Goal: Task Accomplishment & Management: Complete application form

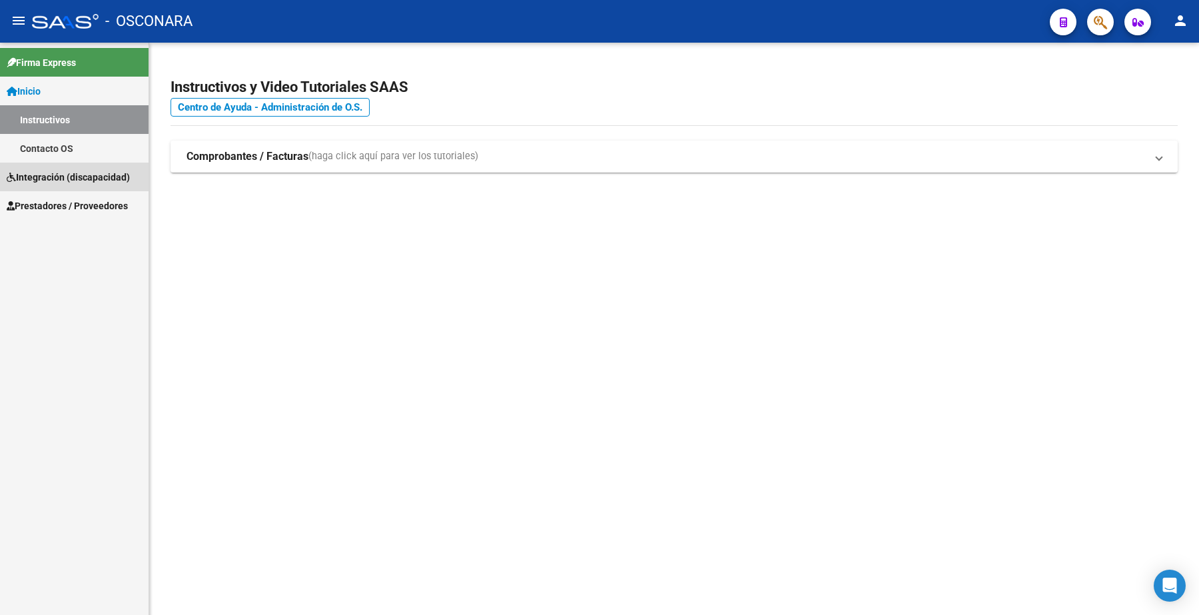
click at [80, 174] on span "Integración (discapacidad)" at bounding box center [68, 177] width 123 height 15
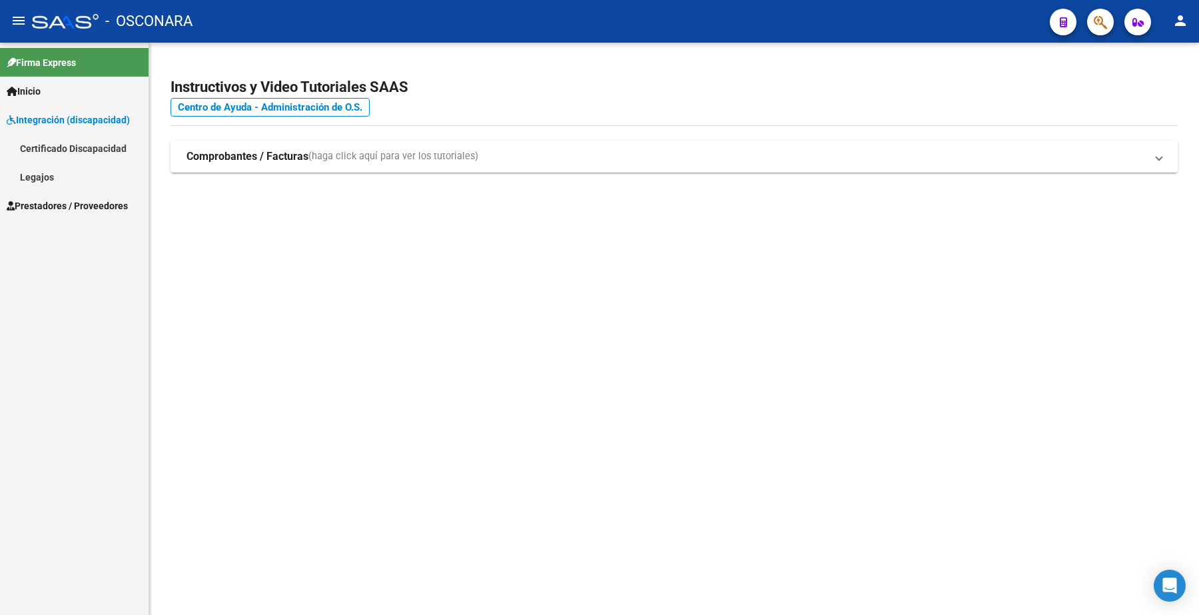
click at [81, 201] on span "Prestadores / Proveedores" at bounding box center [67, 205] width 121 height 15
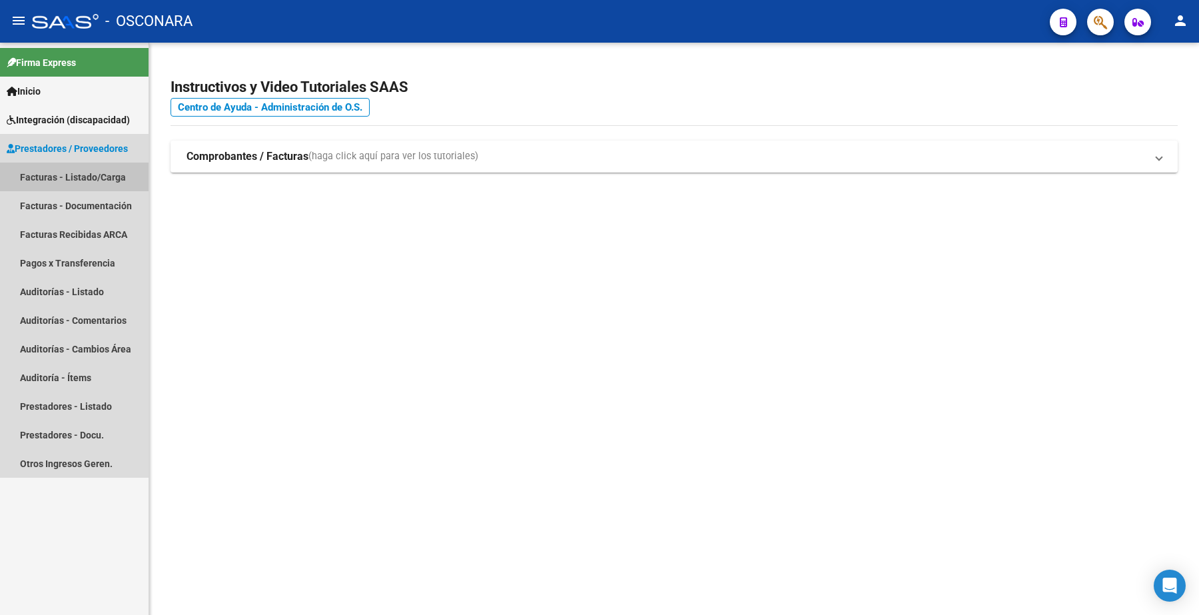
click at [85, 177] on link "Facturas - Listado/Carga" at bounding box center [74, 176] width 149 height 29
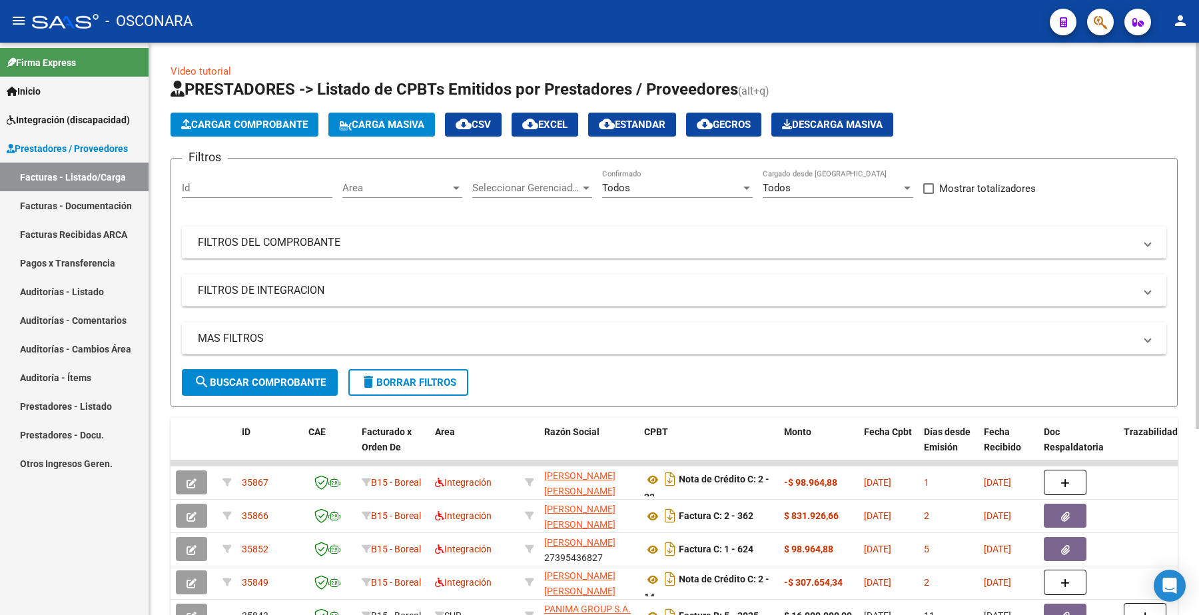
click at [285, 240] on mat-panel-title "FILTROS DEL COMPROBANTE" at bounding box center [666, 242] width 936 height 15
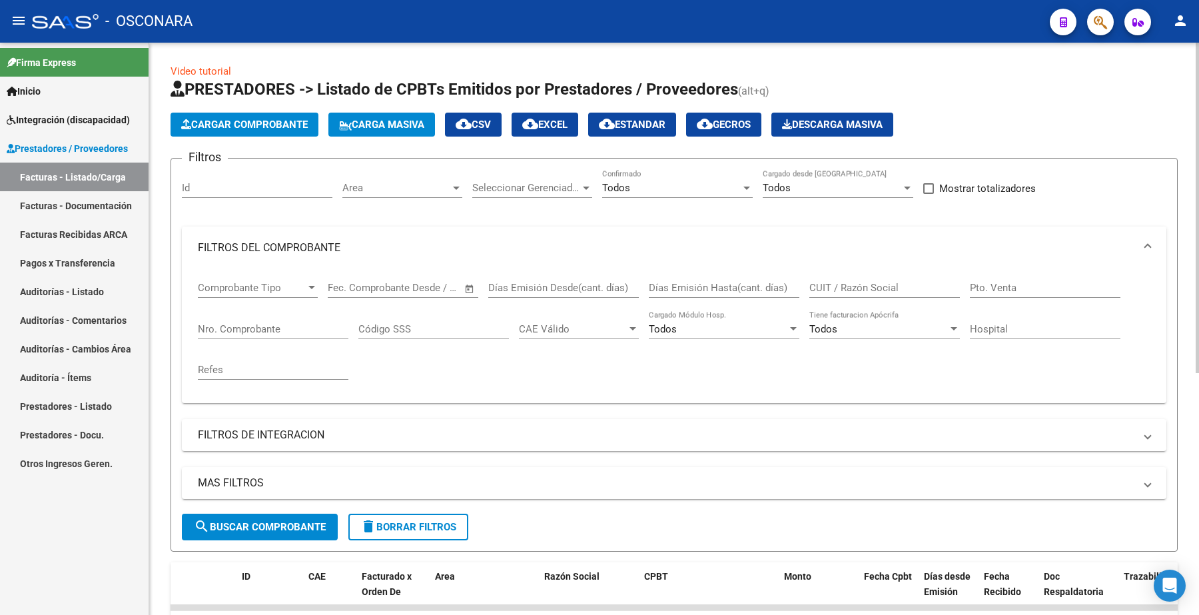
click at [245, 323] on input "Nro. Comprobante" at bounding box center [273, 329] width 150 height 12
paste input "580"
type input "580"
click at [295, 521] on span "search Buscar Comprobante" at bounding box center [260, 527] width 132 height 12
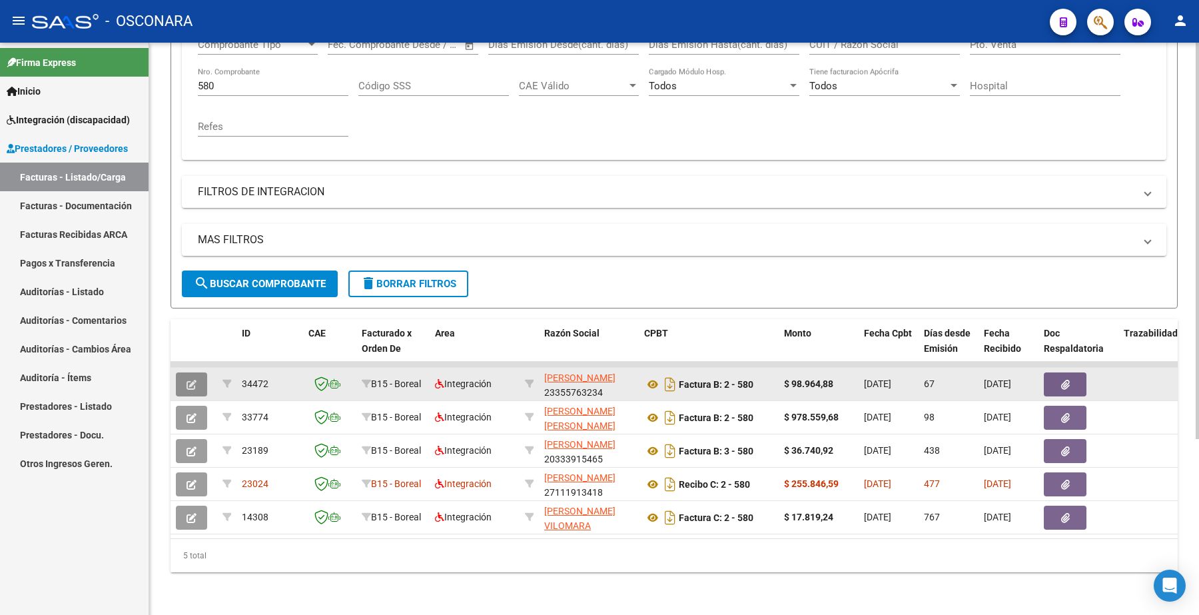
click at [194, 380] on icon "button" at bounding box center [191, 385] width 10 height 10
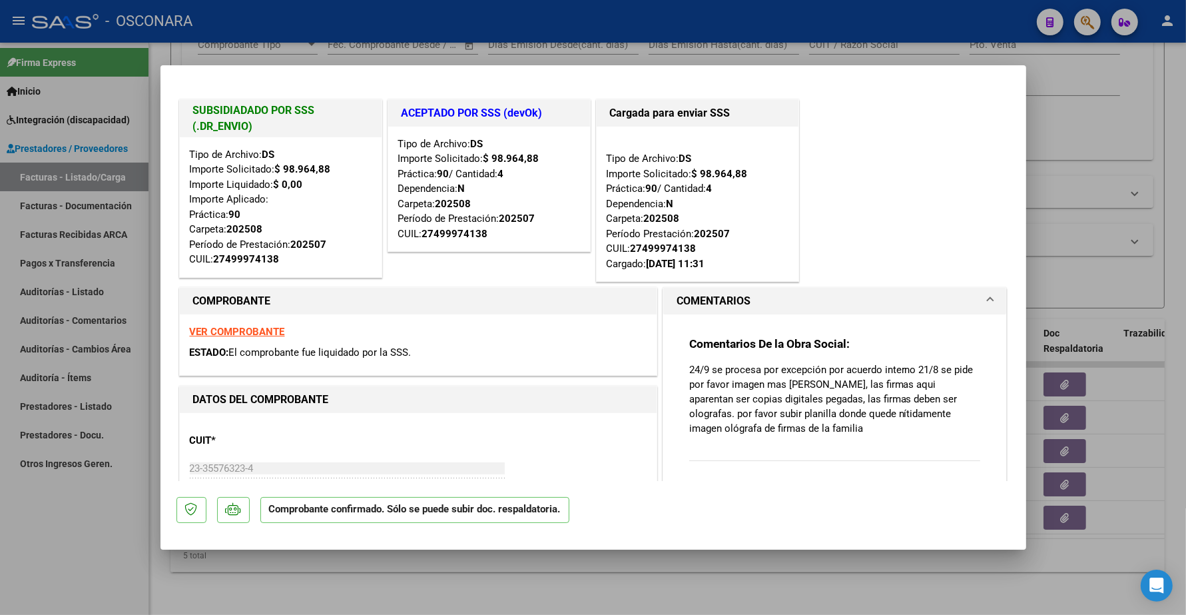
type input "$ 0,00"
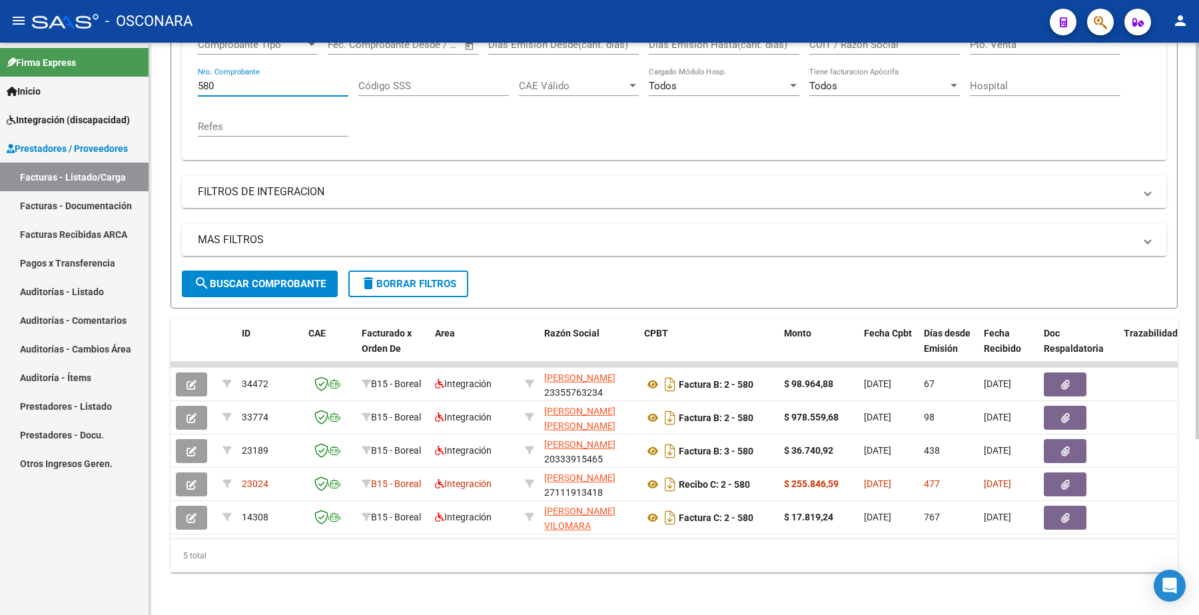
drag, startPoint x: 224, startPoint y: 78, endPoint x: 174, endPoint y: 80, distance: 49.3
click at [175, 80] on form "Filtros Id Area Area Seleccionar Gerenciador Seleccionar Gerenciador Todos Conf…" at bounding box center [673, 112] width 1007 height 394
paste input "371"
type input "371"
click at [260, 278] on span "search Buscar Comprobante" at bounding box center [260, 284] width 132 height 12
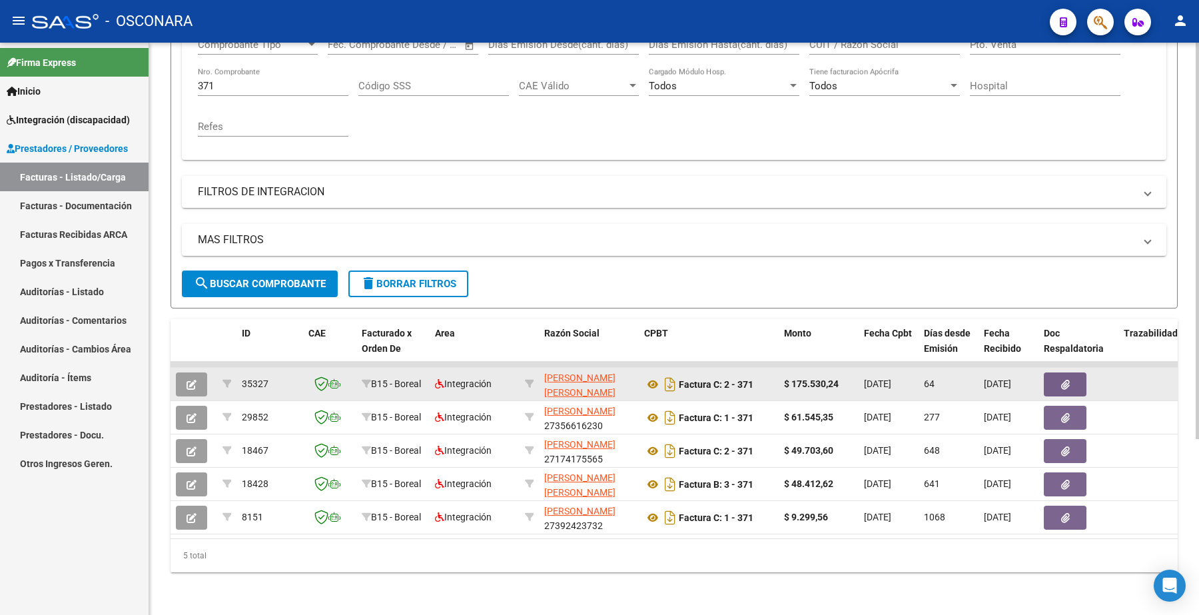
click at [191, 380] on icon "button" at bounding box center [191, 385] width 10 height 10
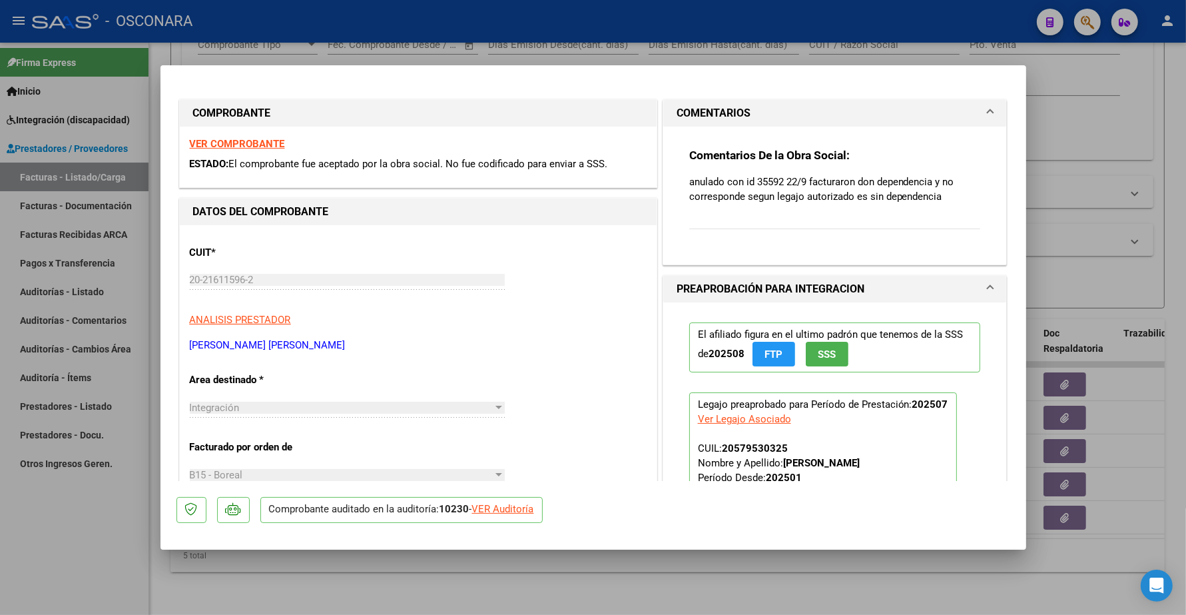
type input "$ 0,00"
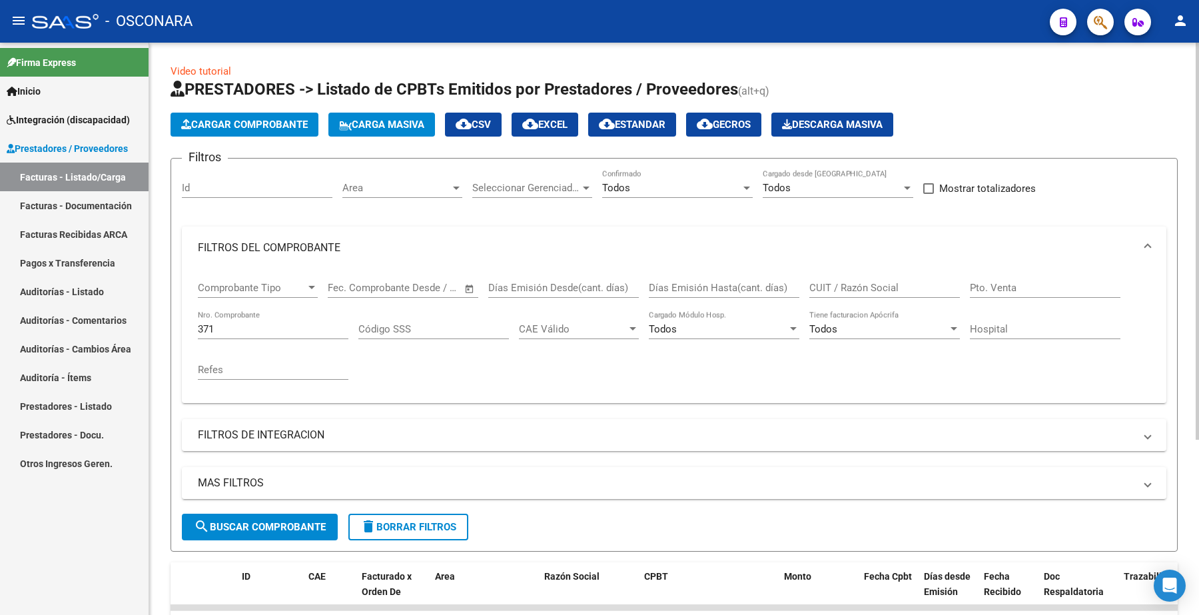
click at [894, 293] on div "CUIT / Razón Social" at bounding box center [884, 283] width 150 height 29
paste input "20216115962"
type input "20216115962"
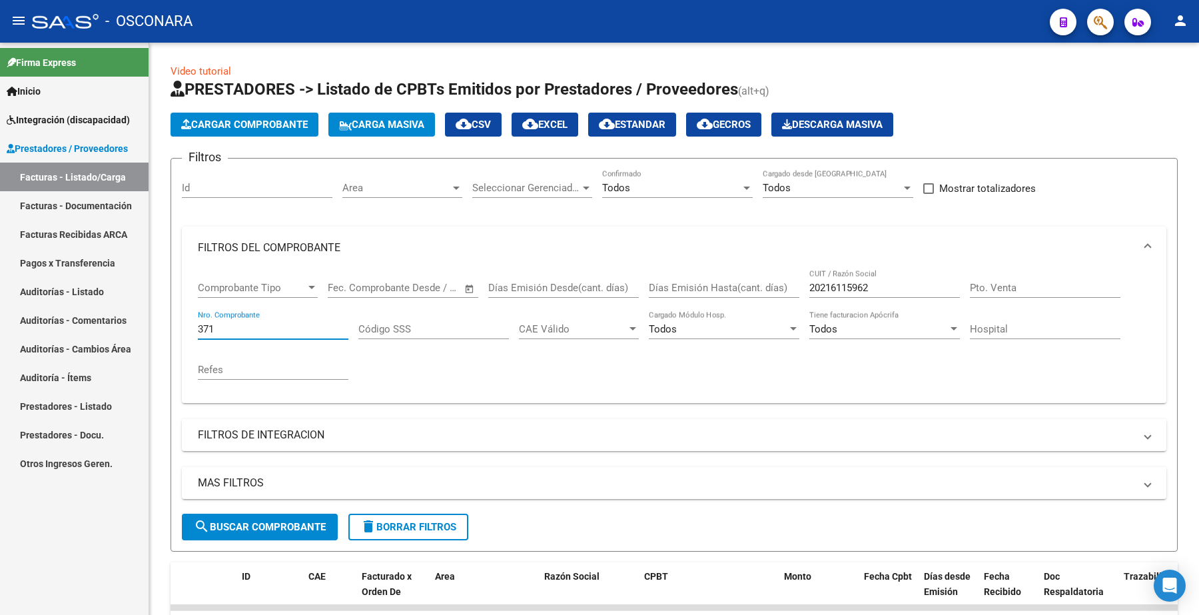
drag, startPoint x: 228, startPoint y: 331, endPoint x: 71, endPoint y: 257, distance: 173.1
click at [71, 257] on mat-sidenav-container "Firma Express Inicio Instructivos Contacto OS Integración (discapacidad) Certif…" at bounding box center [599, 329] width 1199 height 572
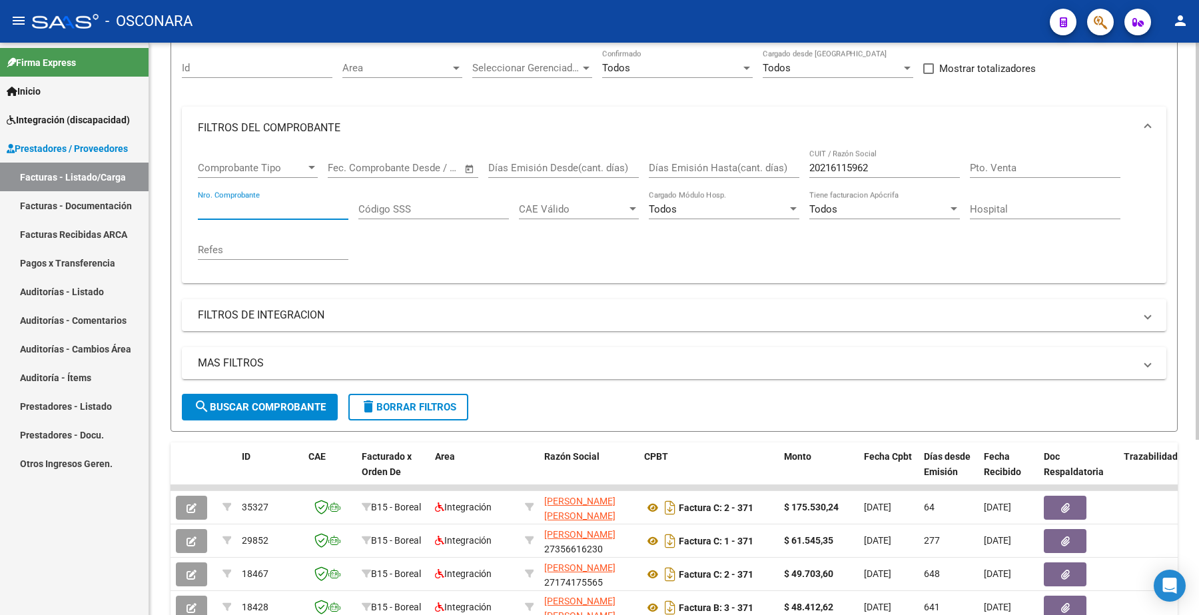
scroll to position [166, 0]
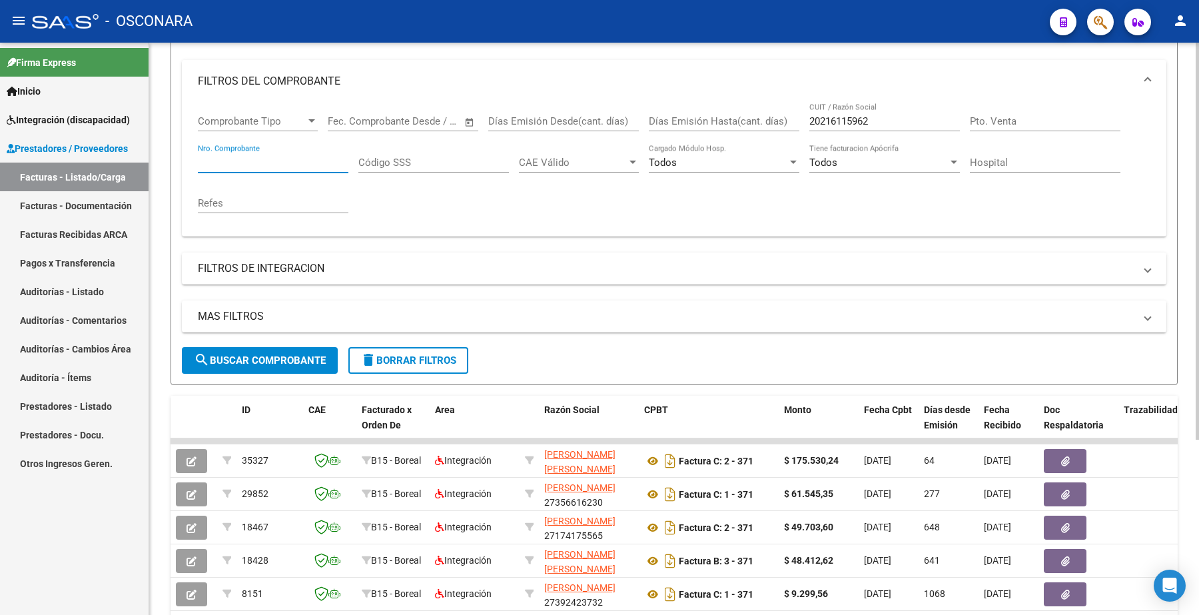
click at [254, 356] on span "search Buscar Comprobante" at bounding box center [260, 360] width 132 height 12
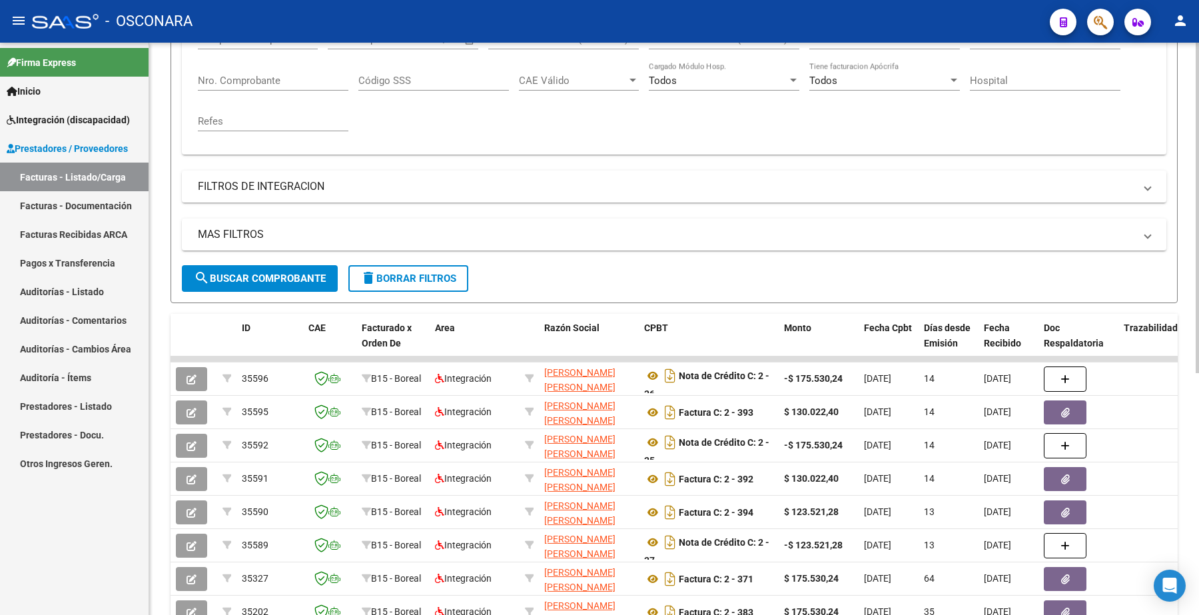
scroll to position [250, 0]
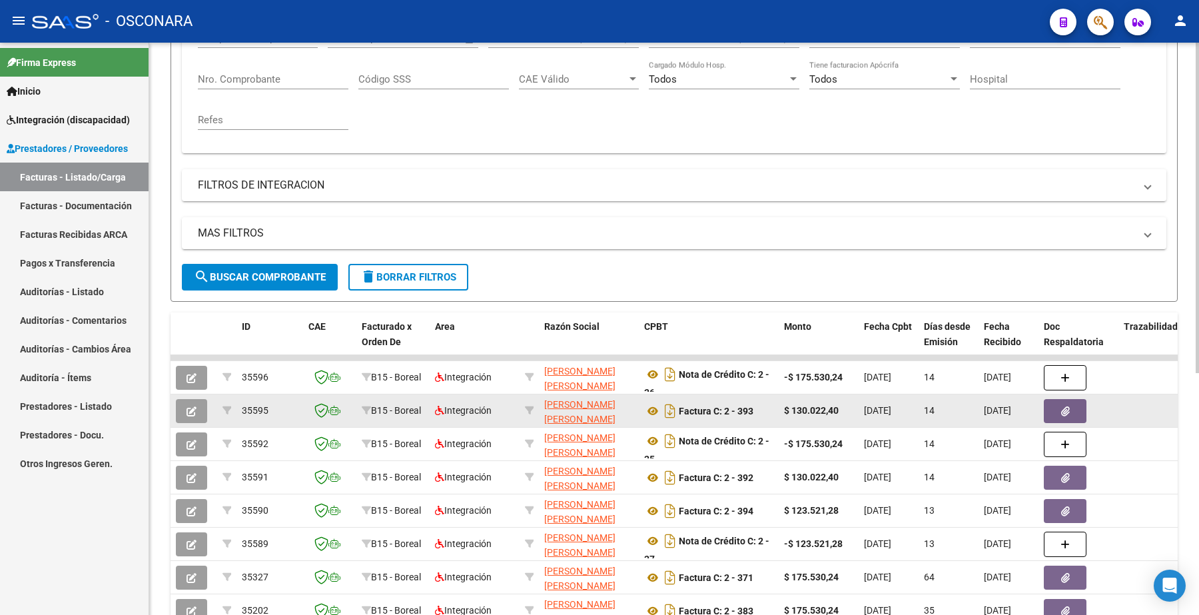
click at [190, 407] on icon "button" at bounding box center [191, 411] width 10 height 10
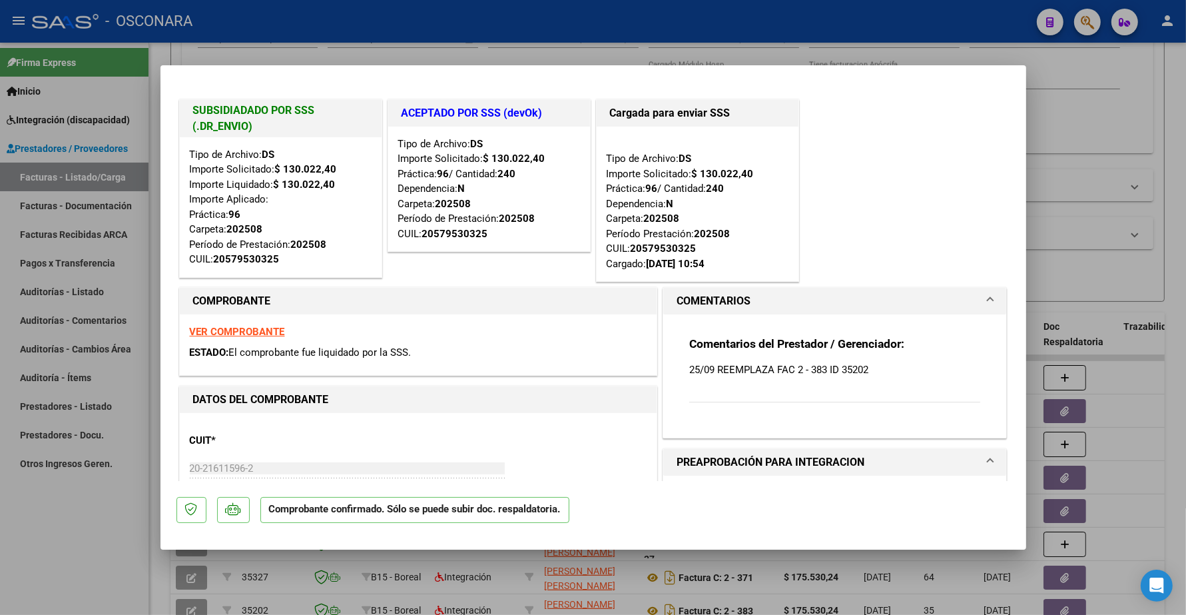
type input "$ 0,00"
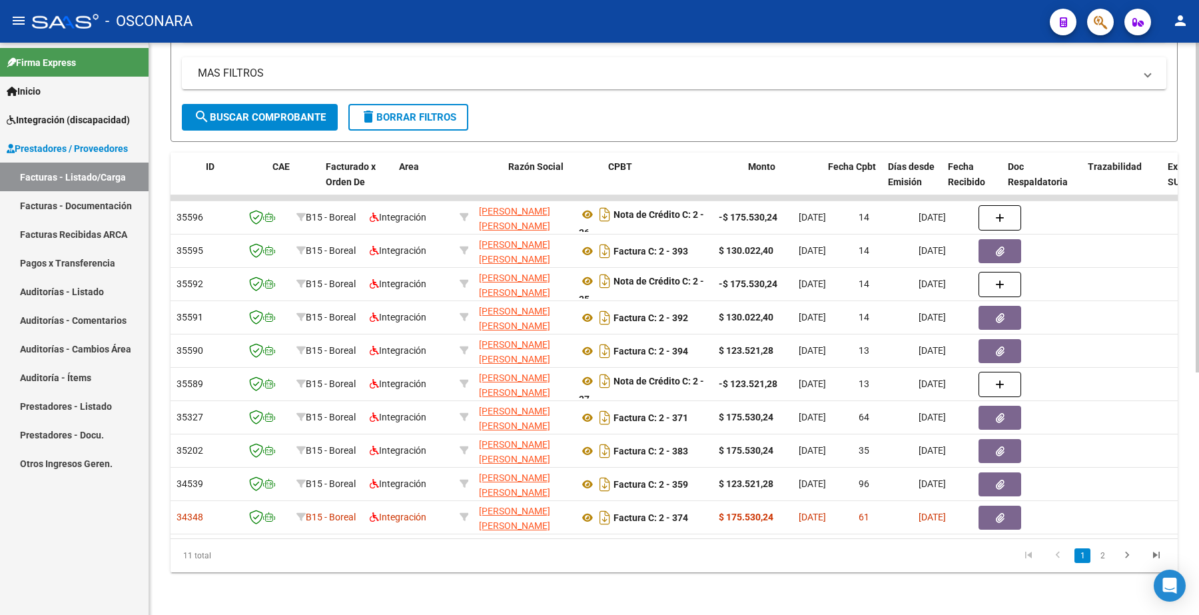
scroll to position [0, 0]
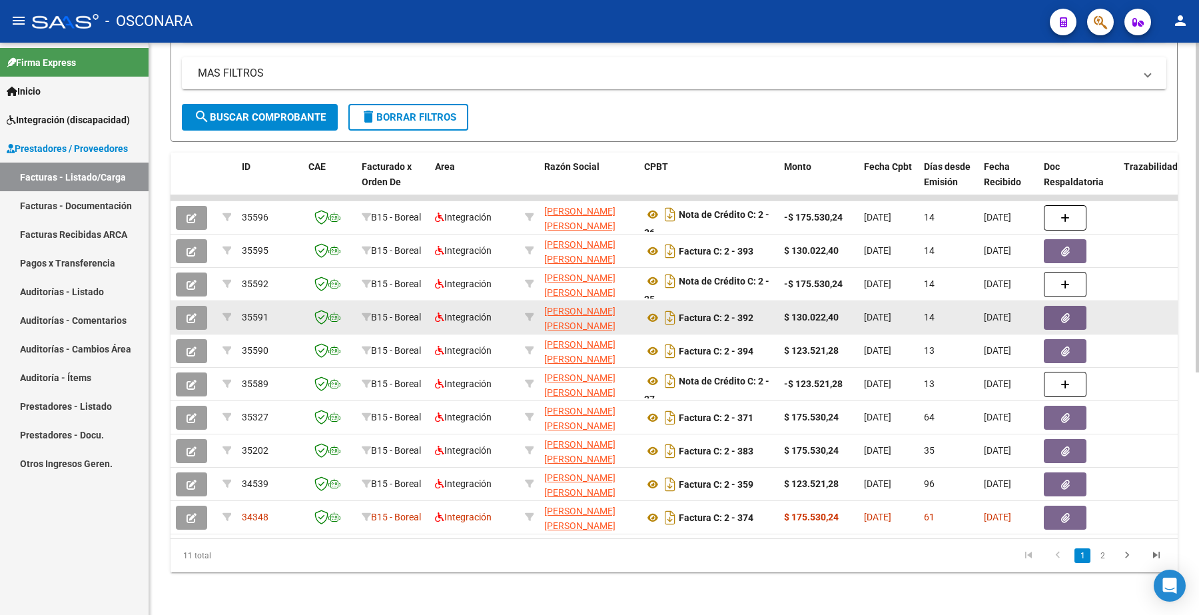
click at [194, 313] on icon "button" at bounding box center [191, 318] width 10 height 10
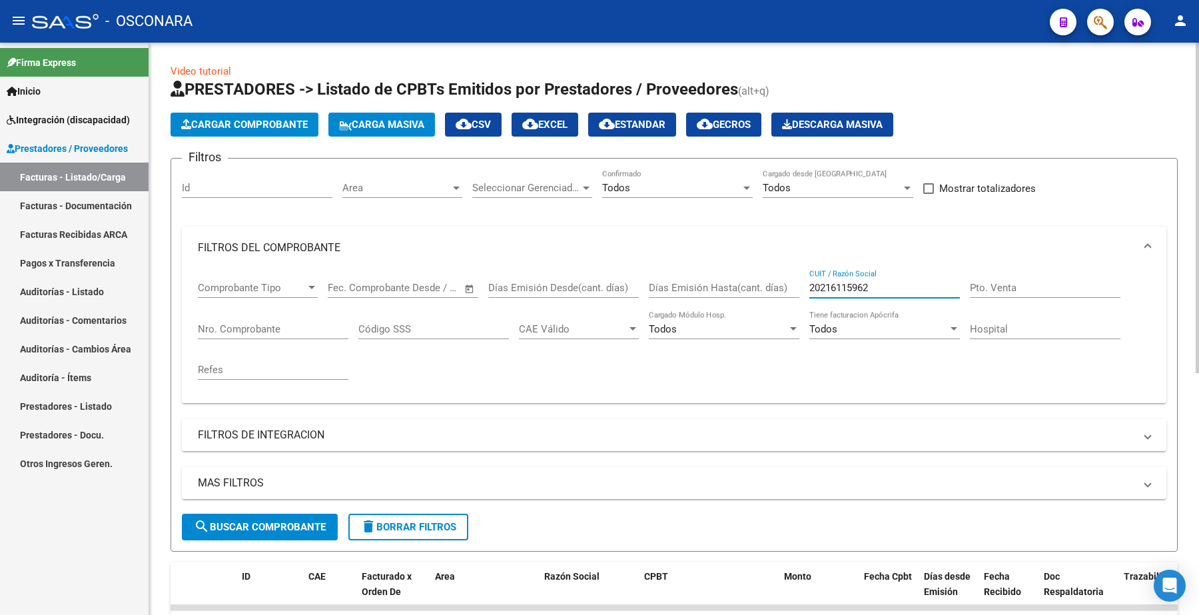
drag, startPoint x: 874, startPoint y: 288, endPoint x: 731, endPoint y: 291, distance: 143.2
click at [731, 291] on div "Comprobante Tipo Comprobante Tipo Fecha inicio – Fecha fin Fec. Comprobante Des…" at bounding box center [674, 330] width 952 height 123
paste input "7328080929"
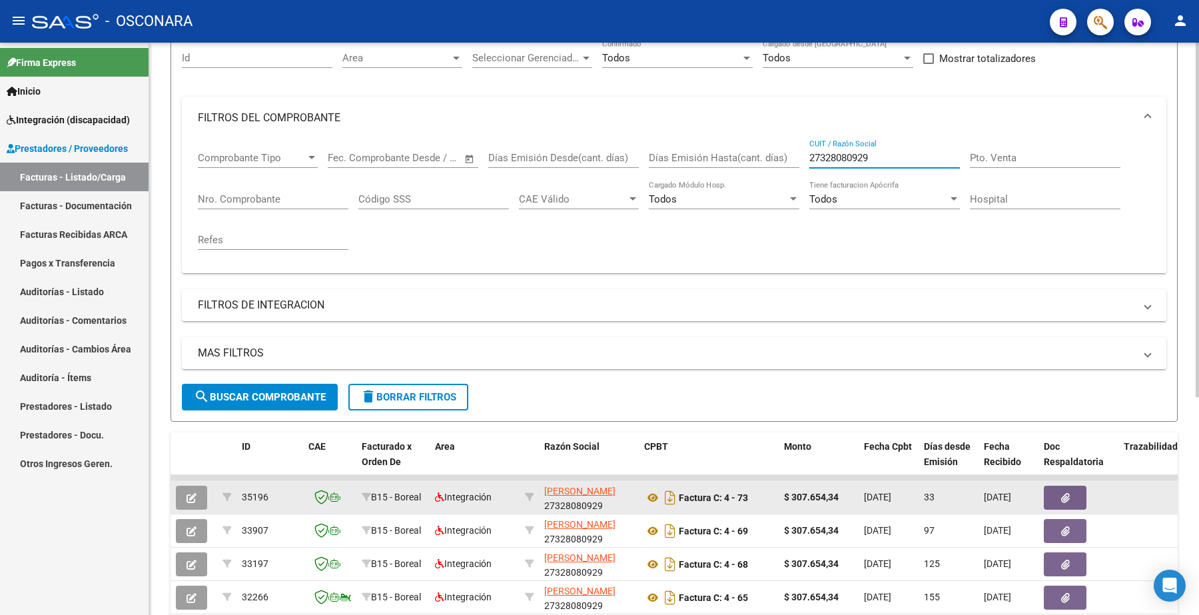
scroll to position [83, 0]
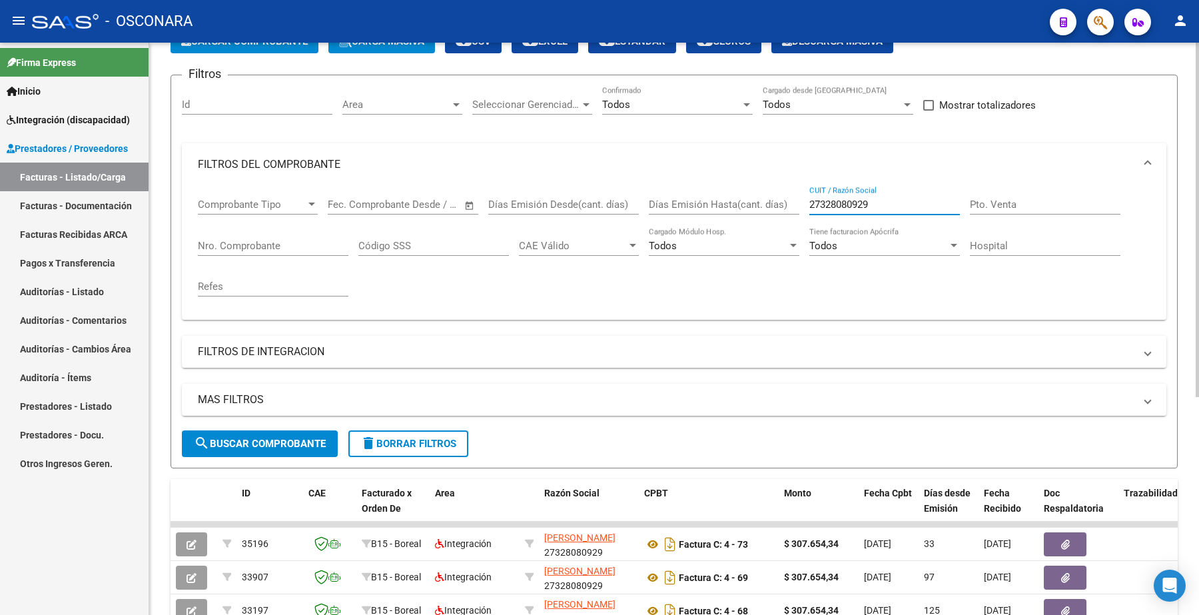
type input "27328080929"
click at [290, 441] on span "search Buscar Comprobante" at bounding box center [260, 444] width 132 height 12
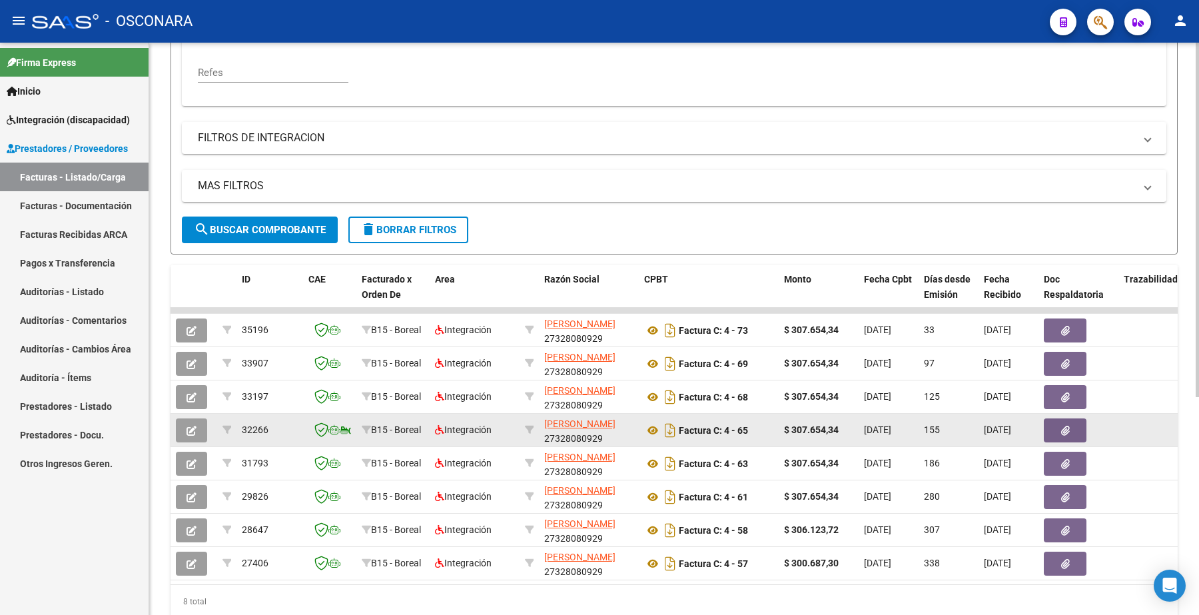
scroll to position [333, 0]
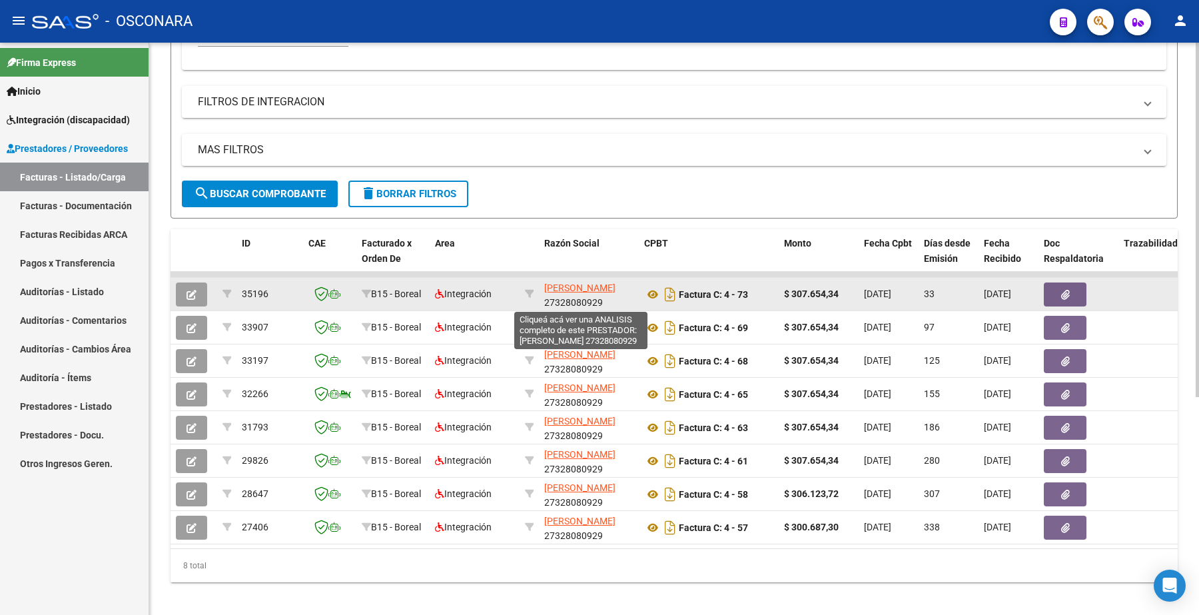
click at [545, 284] on span "[PERSON_NAME]" at bounding box center [579, 287] width 71 height 11
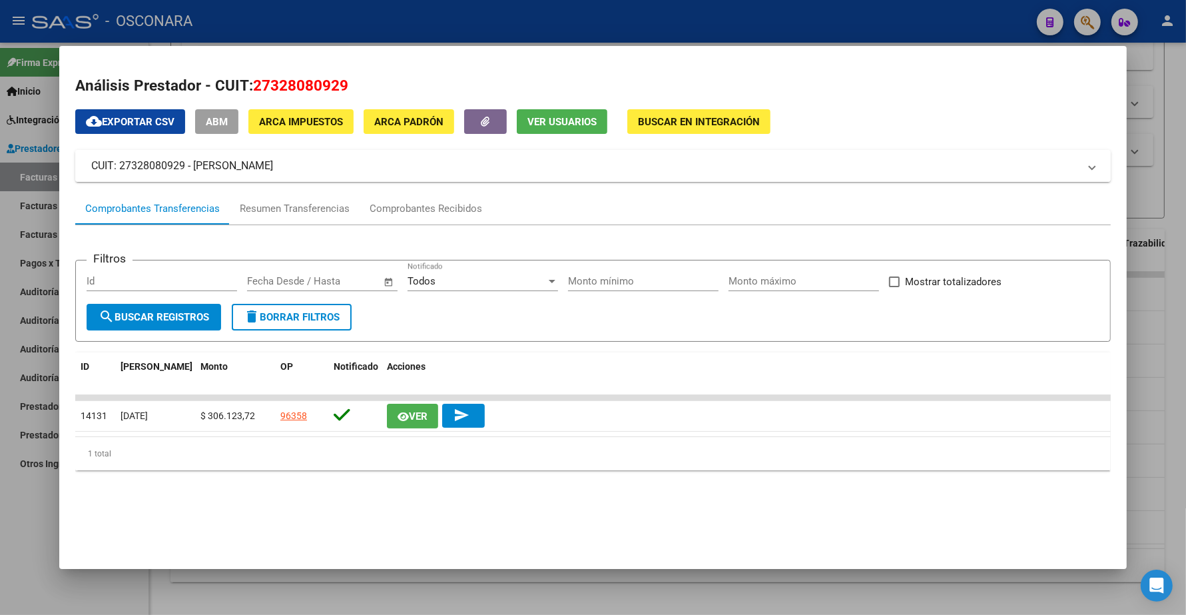
drag, startPoint x: 198, startPoint y: 163, endPoint x: 254, endPoint y: 161, distance: 56.6
click at [254, 161] on mat-panel-title "CUIT: 27328080929 - [PERSON_NAME]" at bounding box center [585, 166] width 988 height 16
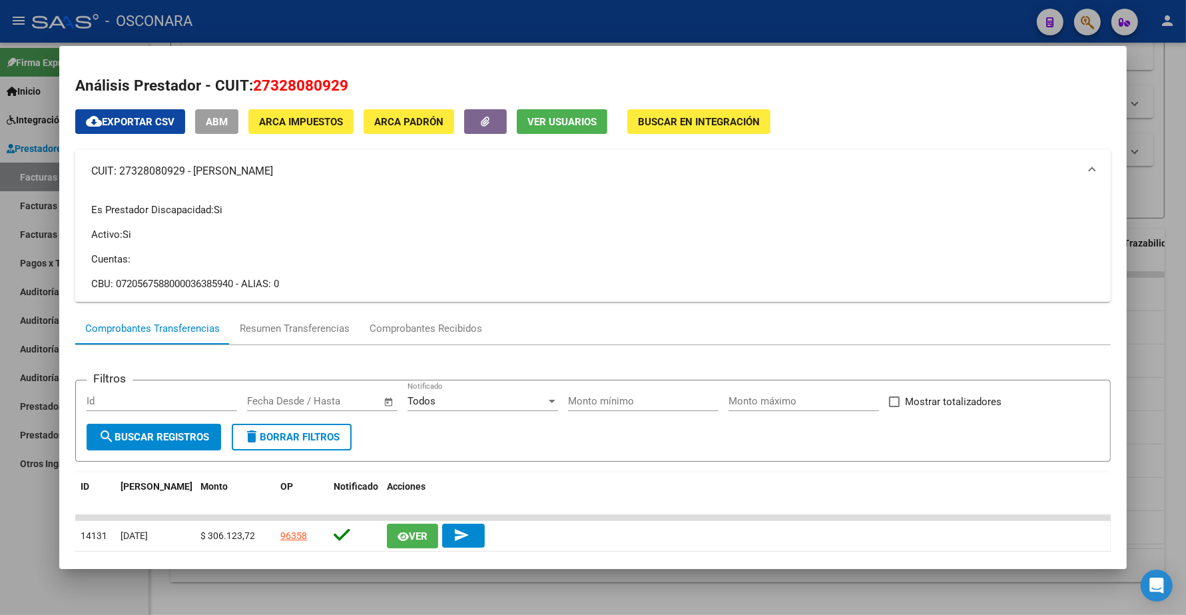
drag, startPoint x: 330, startPoint y: 172, endPoint x: 188, endPoint y: 177, distance: 141.3
click at [188, 177] on mat-panel-title "CUIT: 27328080929 - [PERSON_NAME]" at bounding box center [585, 171] width 988 height 16
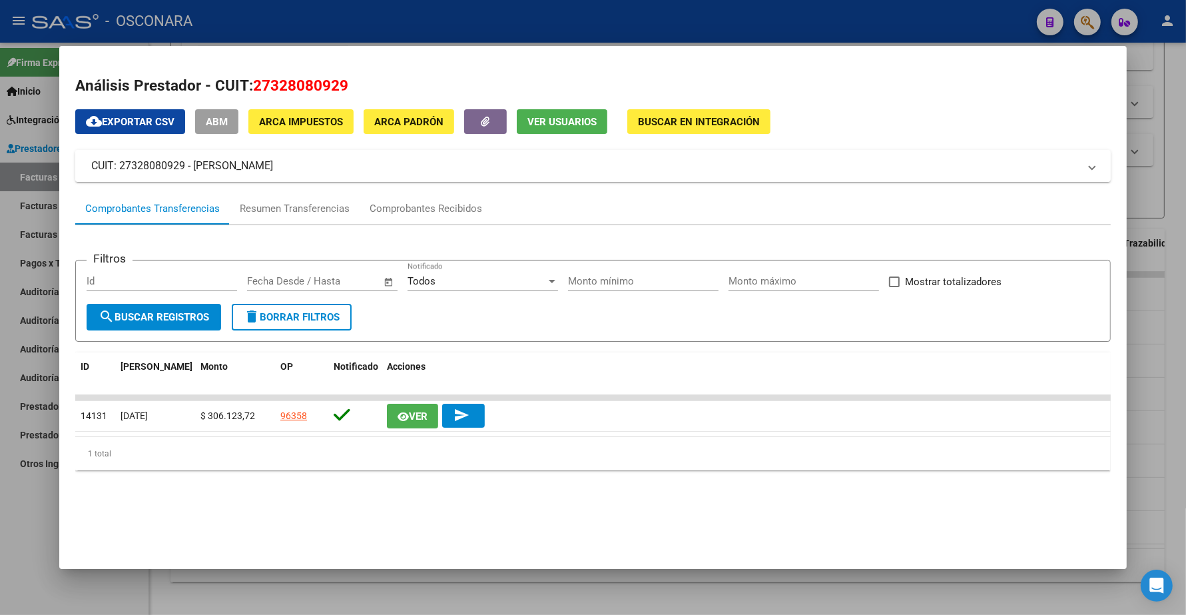
copy mat-panel-title "[PERSON_NAME]"
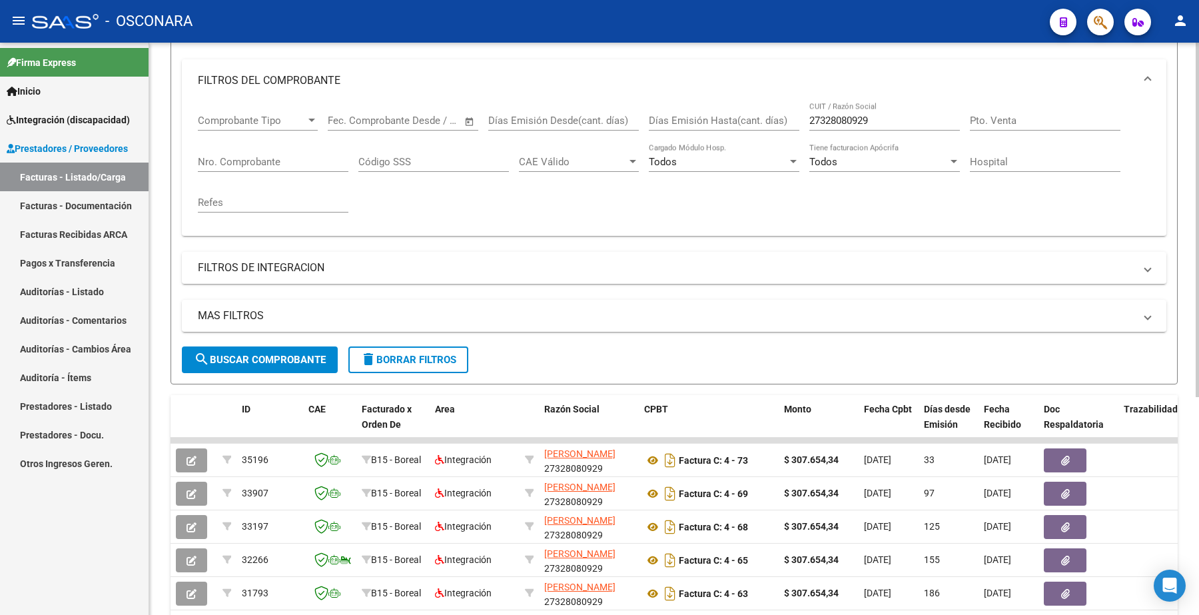
scroll to position [166, 0]
click at [243, 158] on input "Nro. Comprobante" at bounding box center [273, 162] width 150 height 12
paste input "461"
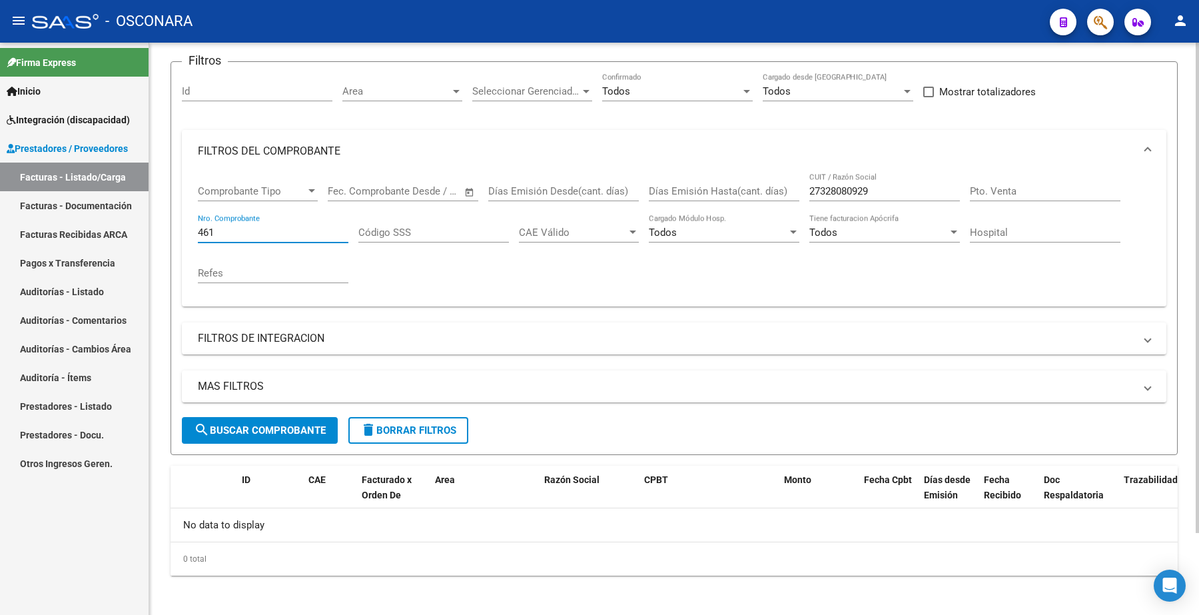
scroll to position [0, 0]
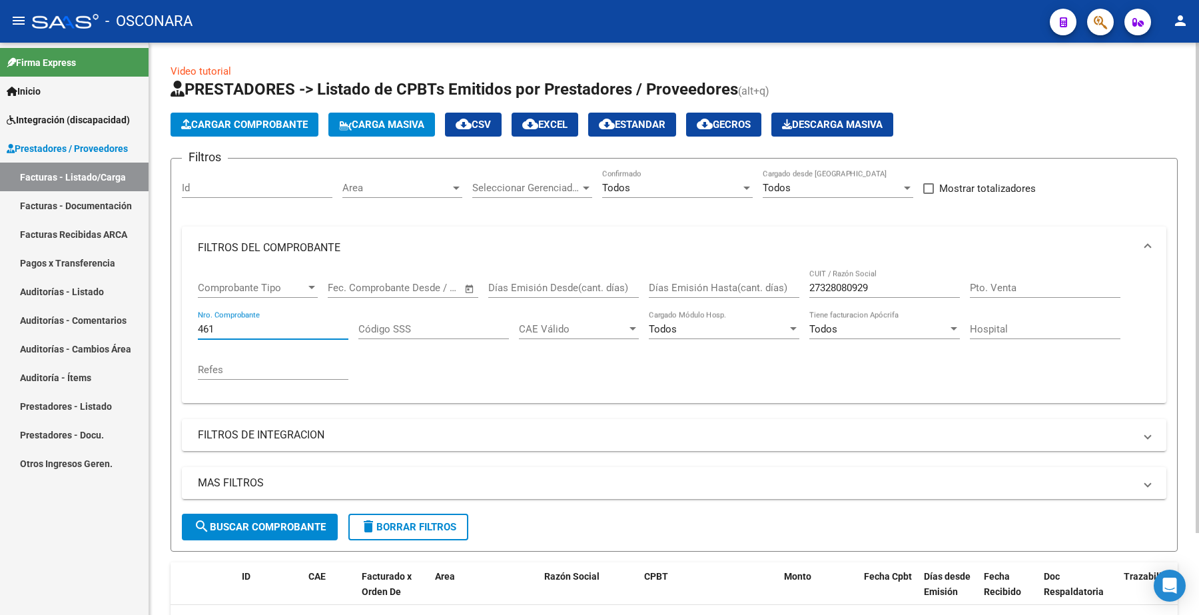
type input "461"
drag, startPoint x: 884, startPoint y: 290, endPoint x: 810, endPoint y: 257, distance: 80.2
click at [801, 270] on div "Comprobante Tipo Comprobante Tipo Fecha inicio – Fecha fin Fec. Comprobante Des…" at bounding box center [674, 330] width 952 height 123
click at [317, 515] on button "search Buscar Comprobante" at bounding box center [260, 526] width 156 height 27
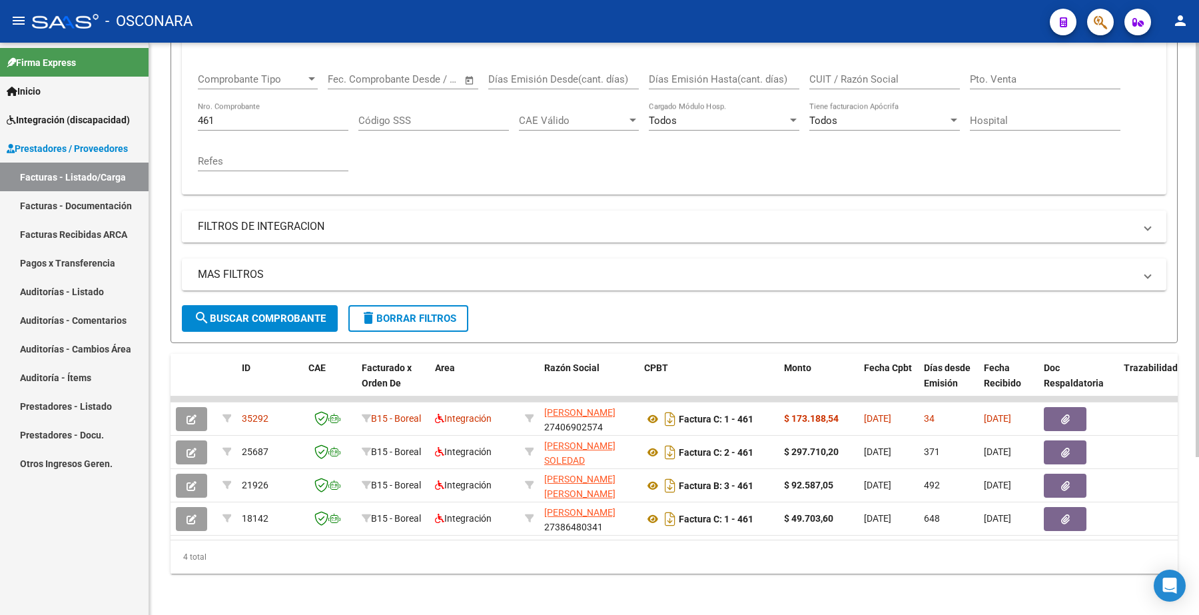
scroll to position [220, 0]
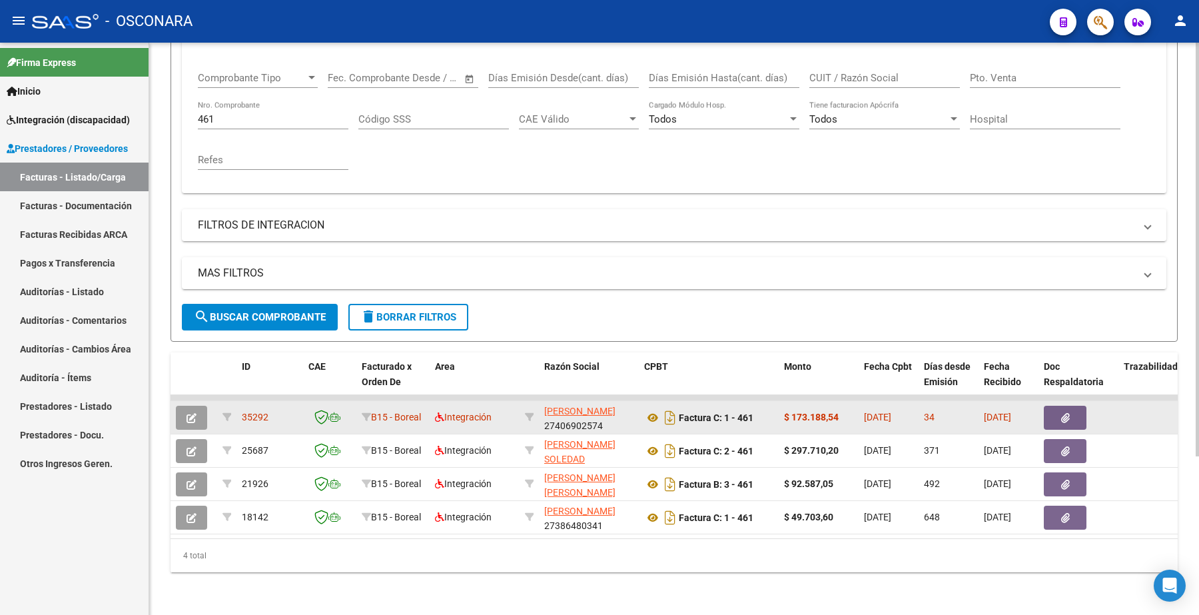
click at [192, 413] on icon "button" at bounding box center [191, 418] width 10 height 10
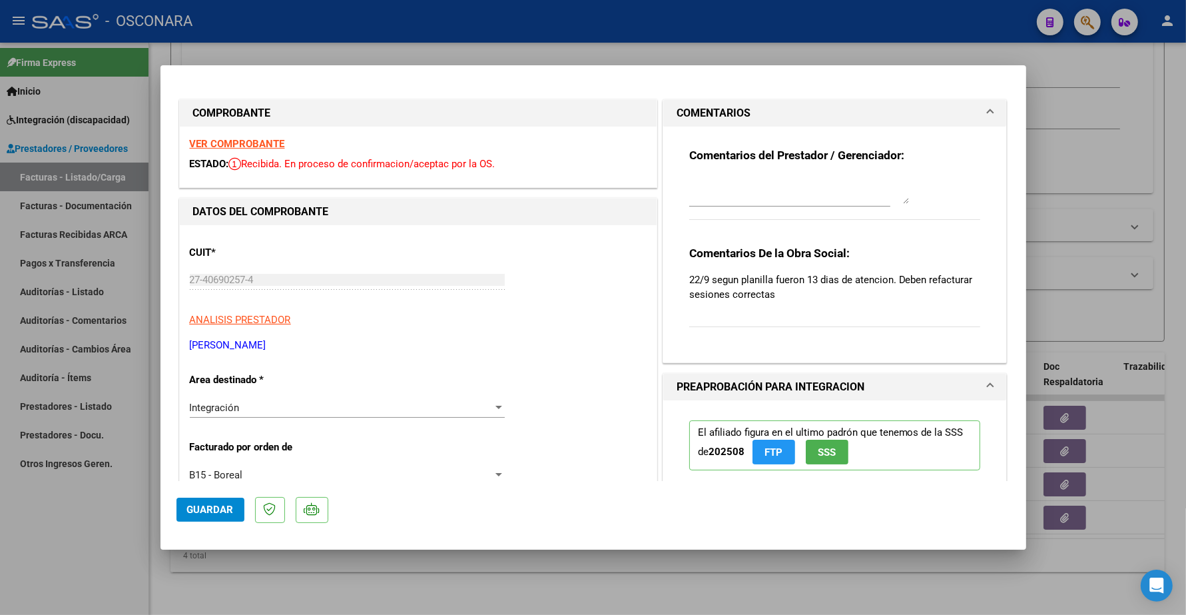
type input "$ 0,00"
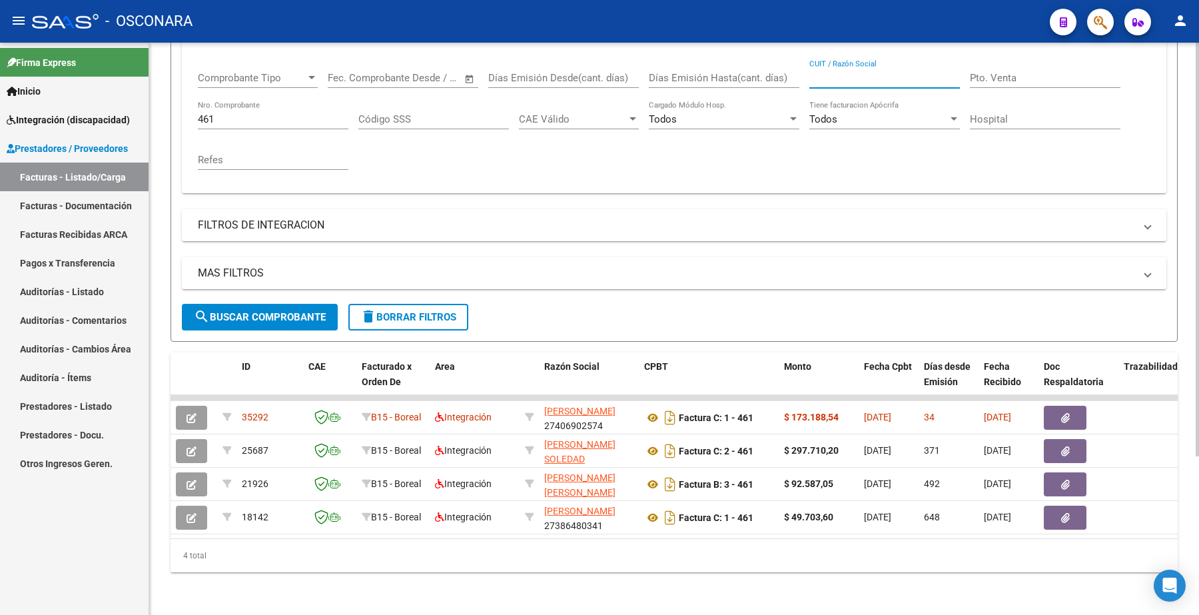
click at [872, 72] on input "CUIT / Razón Social" at bounding box center [884, 78] width 150 height 12
paste input "27406902574"
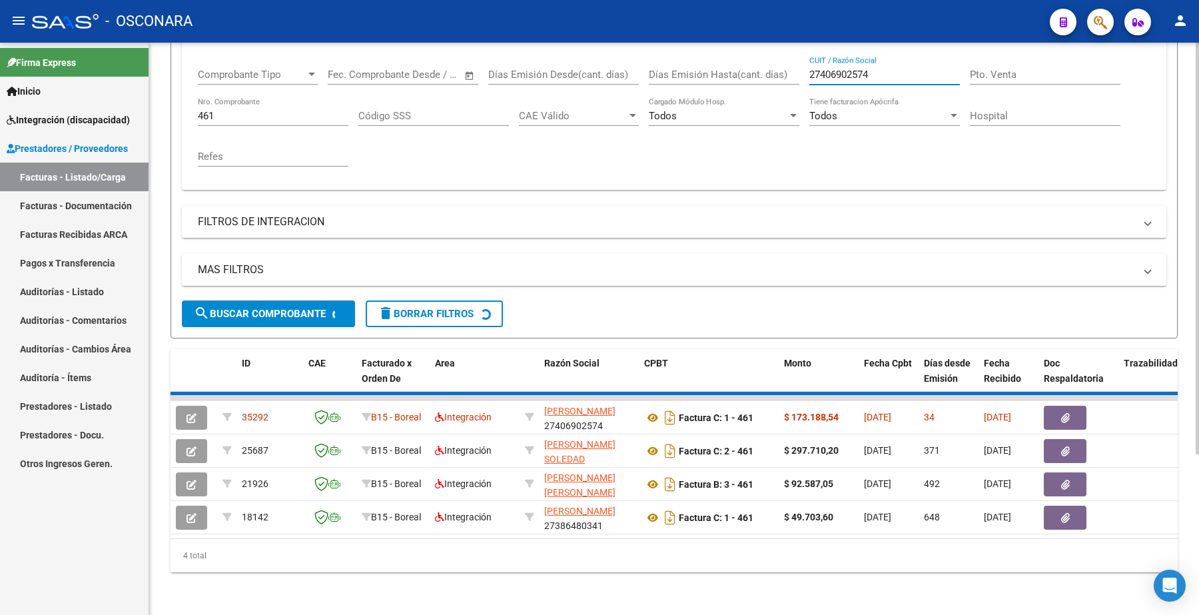
scroll to position [120, 0]
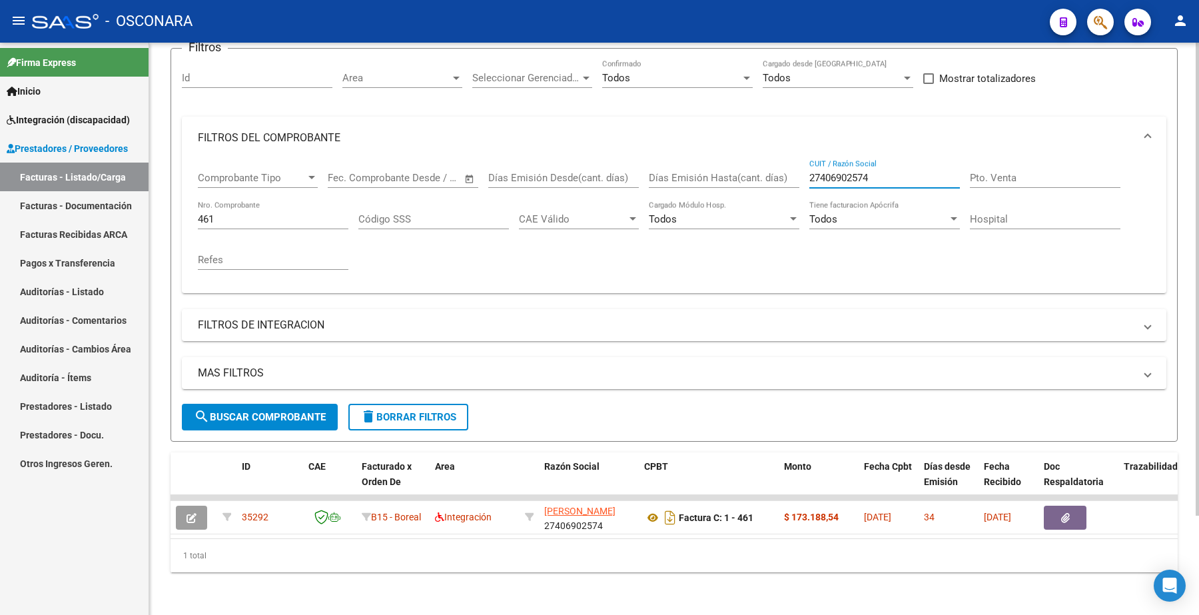
type input "27406902574"
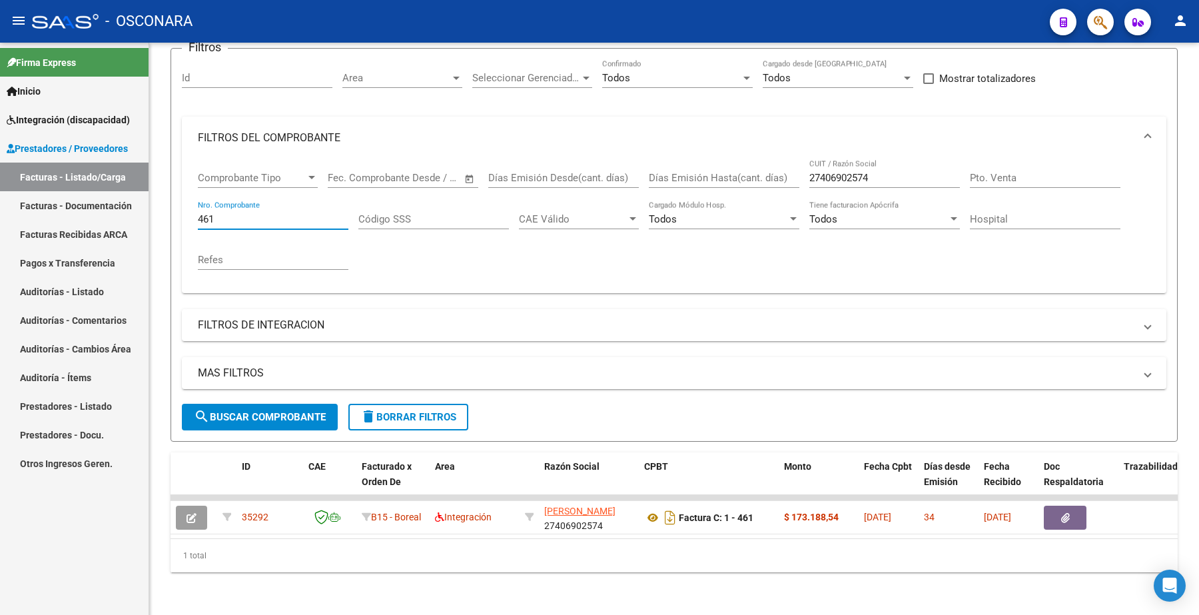
drag, startPoint x: 231, startPoint y: 203, endPoint x: 131, endPoint y: 206, distance: 100.6
click at [133, 216] on mat-sidenav-container "Firma Express Inicio Instructivos Contacto OS Integración (discapacidad) Certif…" at bounding box center [599, 329] width 1199 height 572
click at [282, 388] on div "MAS FILTROS Todos Con Doc. Respaldatoria Todos Con Trazabilidad Todos Asociado …" at bounding box center [674, 380] width 984 height 47
click at [285, 411] on span "search Buscar Comprobante" at bounding box center [260, 417] width 132 height 12
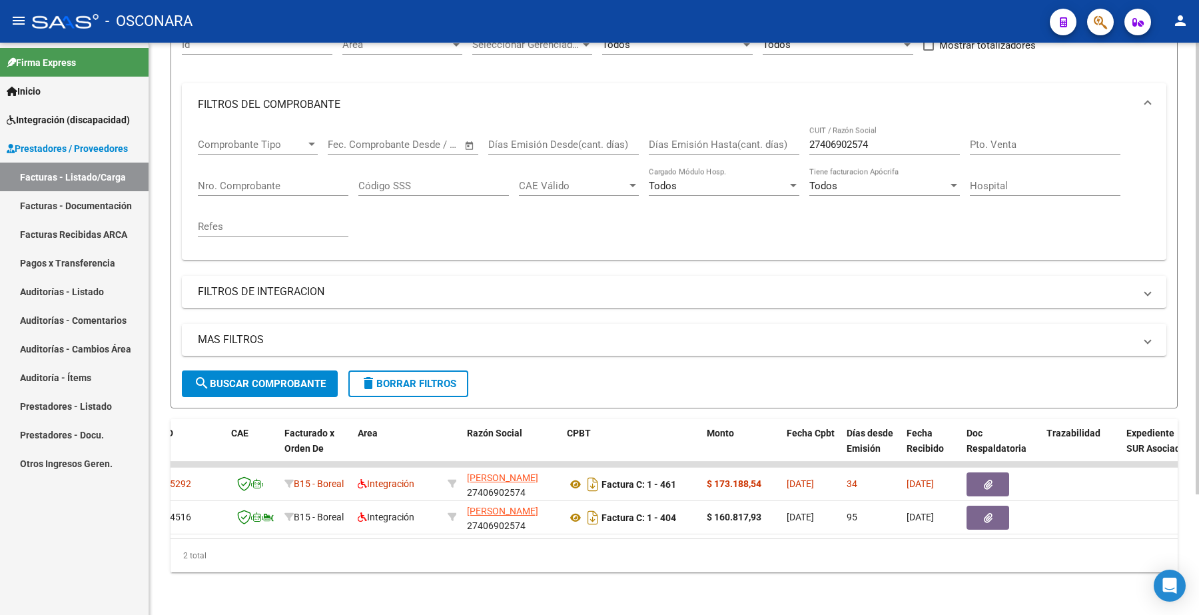
scroll to position [0, 0]
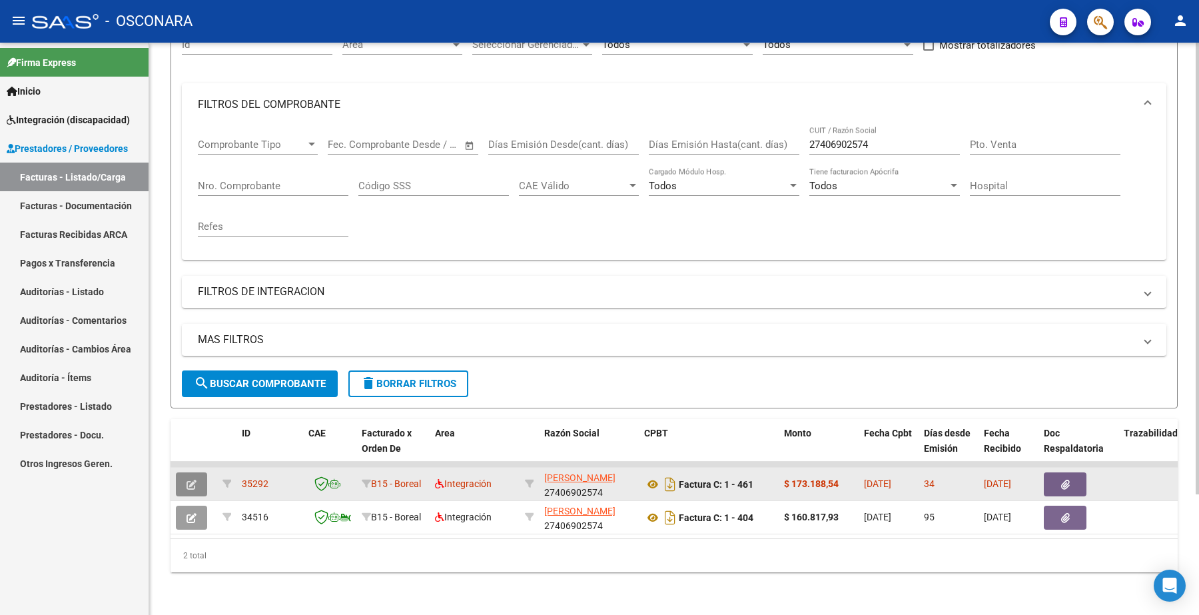
click at [193, 479] on icon "button" at bounding box center [191, 484] width 10 height 10
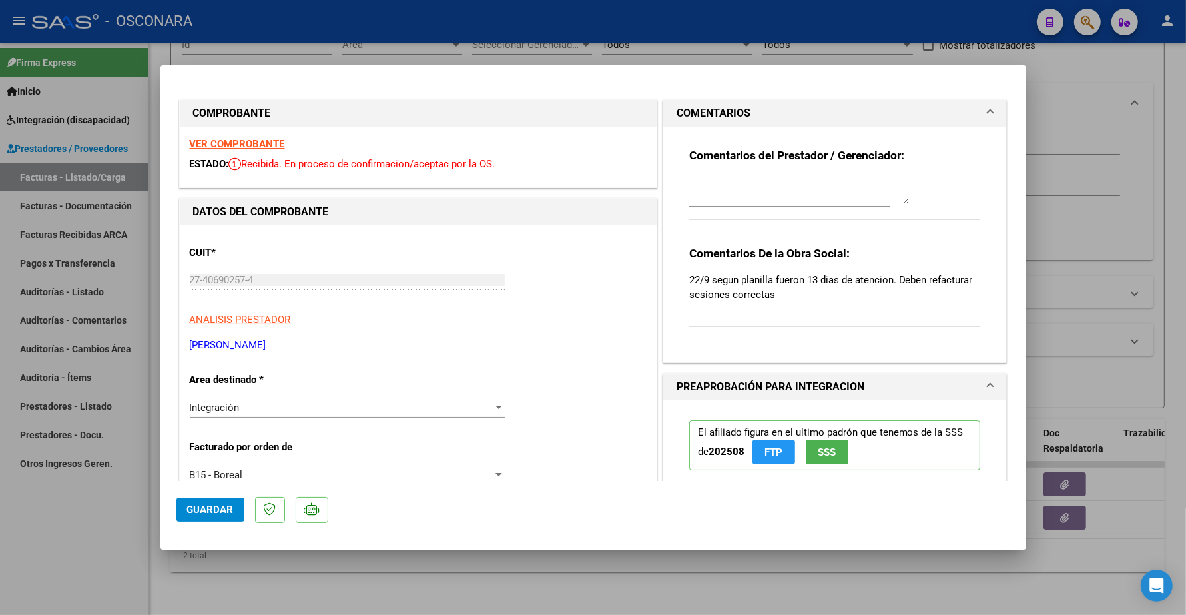
type input "$ 0,00"
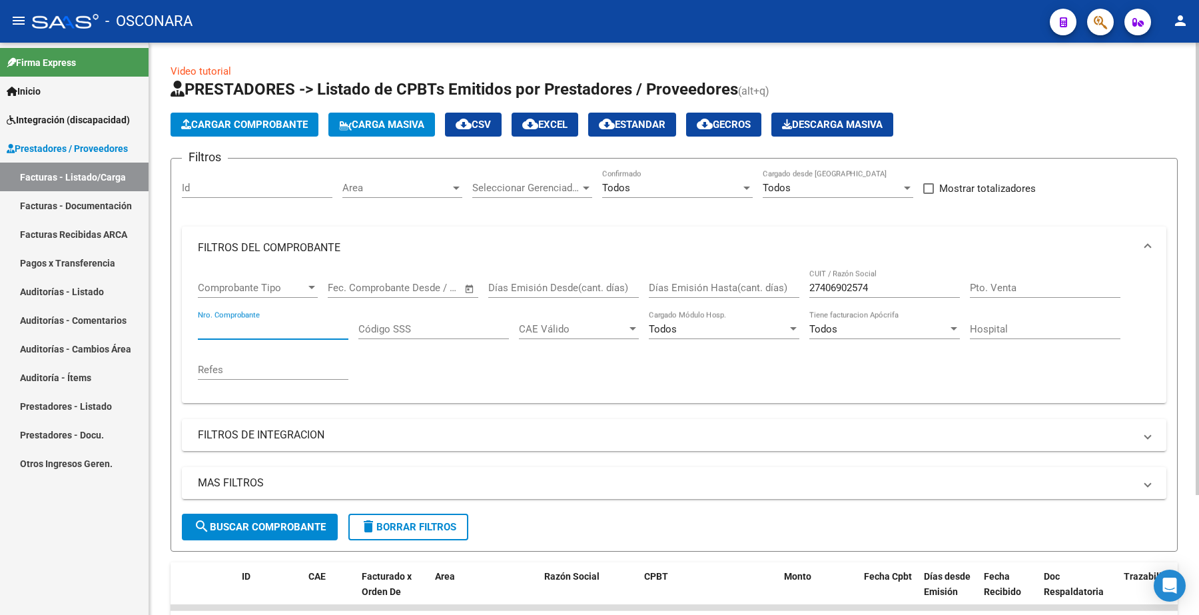
click at [250, 326] on input "Nro. Comprobante" at bounding box center [273, 329] width 150 height 12
paste input "1162"
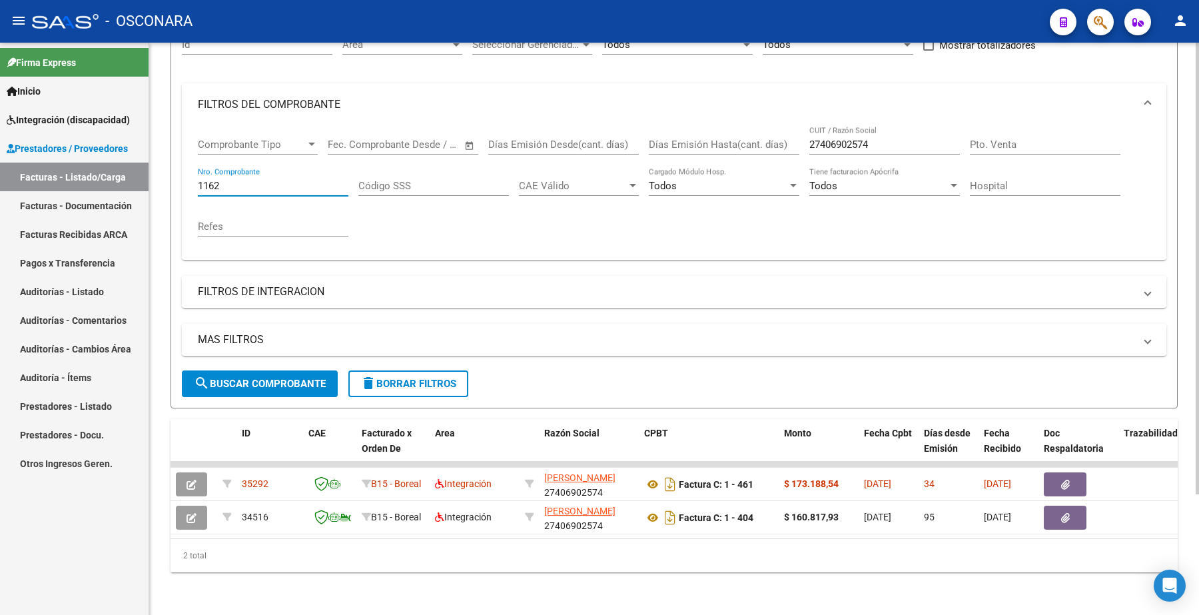
scroll to position [153, 0]
type input "1162"
click at [282, 378] on span "search Buscar Comprobante" at bounding box center [260, 384] width 132 height 12
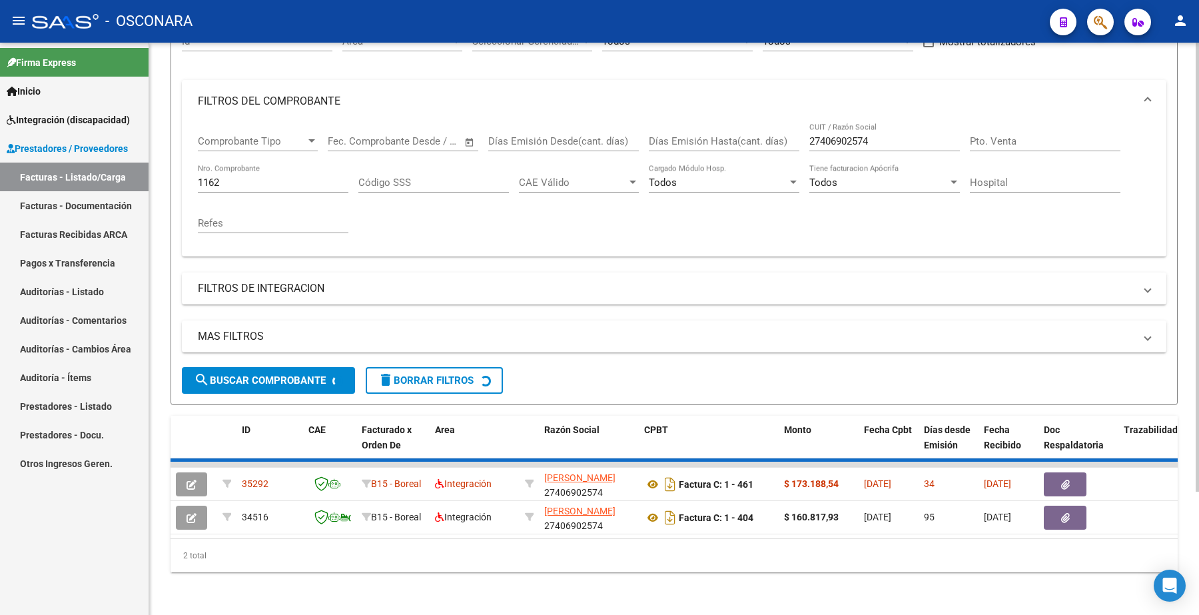
scroll to position [97, 0]
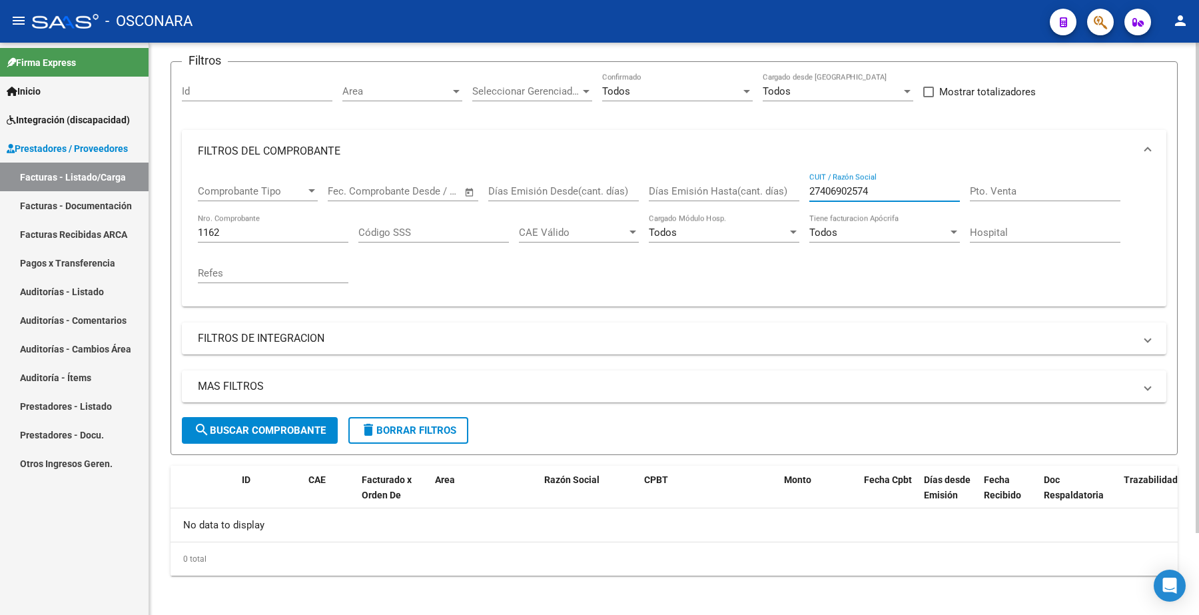
drag, startPoint x: 880, startPoint y: 192, endPoint x: 760, endPoint y: 168, distance: 122.2
click at [748, 190] on div "Comprobante Tipo Comprobante Tipo Fecha inicio – Fecha fin Fec. Comprobante Des…" at bounding box center [674, 233] width 952 height 123
click at [285, 428] on span "search Buscar Comprobante" at bounding box center [260, 430] width 132 height 12
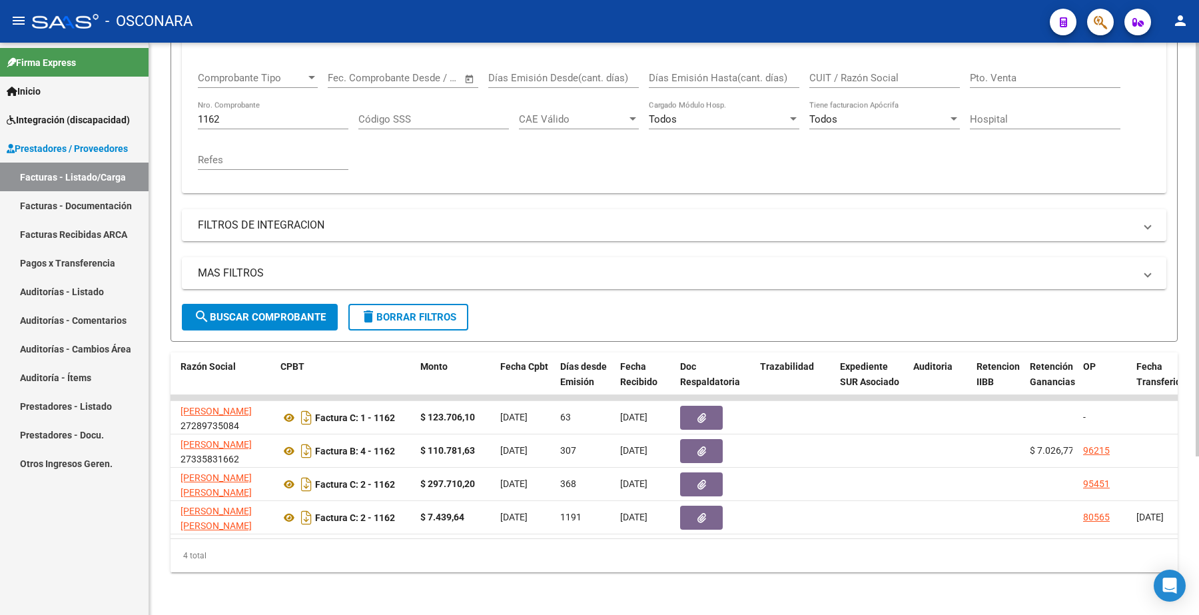
scroll to position [0, 0]
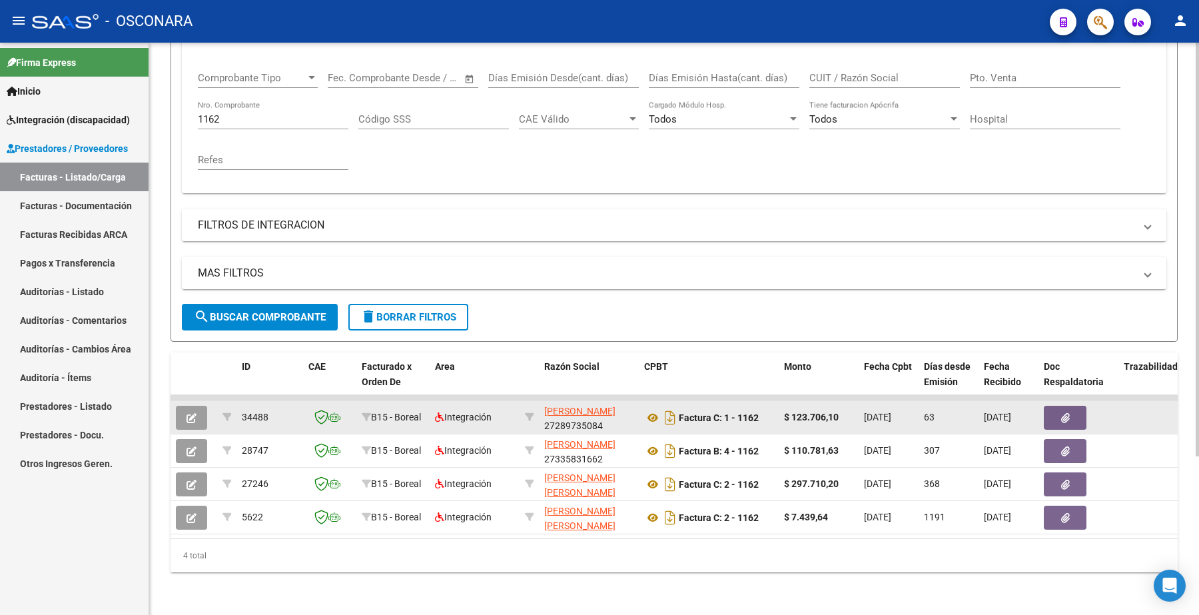
click at [188, 413] on icon "button" at bounding box center [191, 418] width 10 height 10
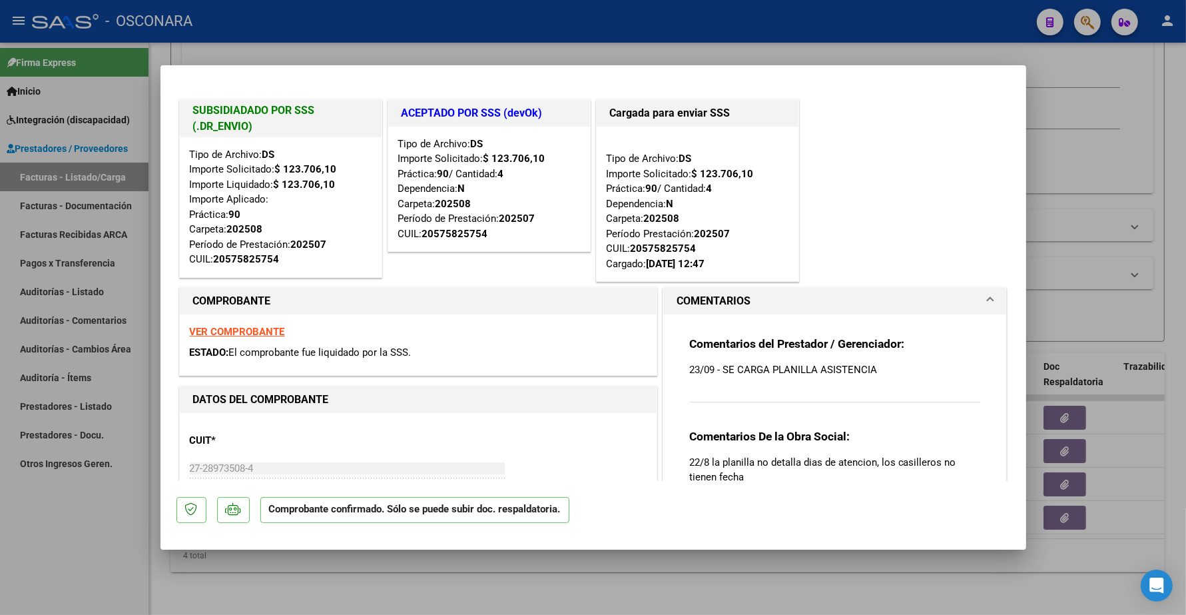
type input "$ 0,00"
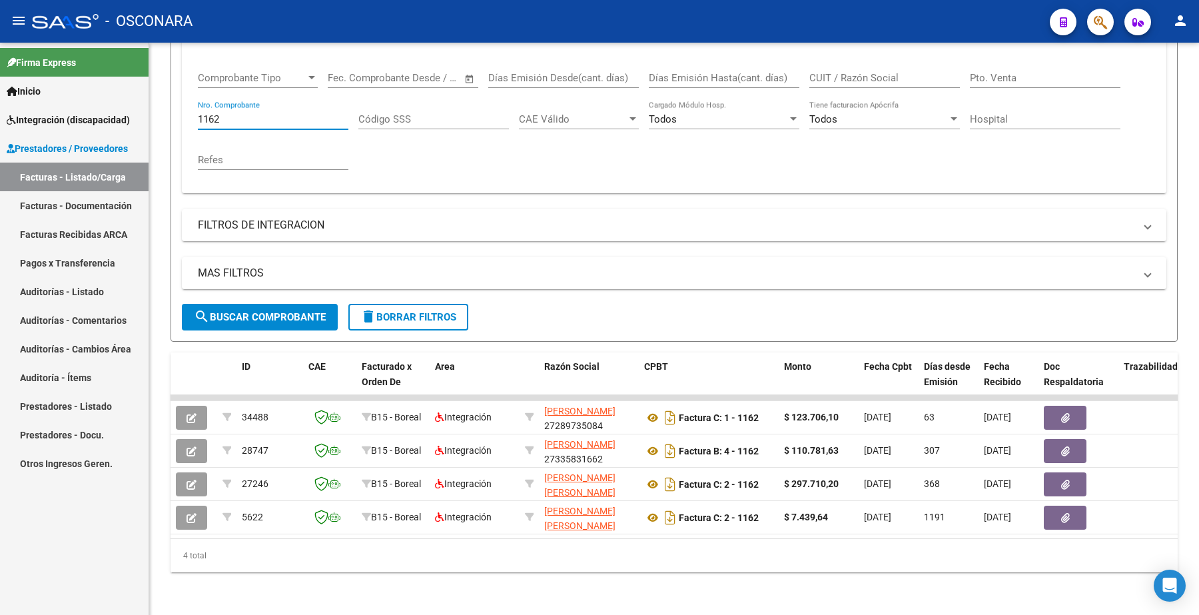
drag, startPoint x: 240, startPoint y: 105, endPoint x: 137, endPoint y: 81, distance: 105.5
click at [129, 88] on mat-sidenav-container "Firma Express Inicio Instructivos Contacto OS Integración (discapacidad) Certif…" at bounding box center [599, 329] width 1199 height 572
paste input "371"
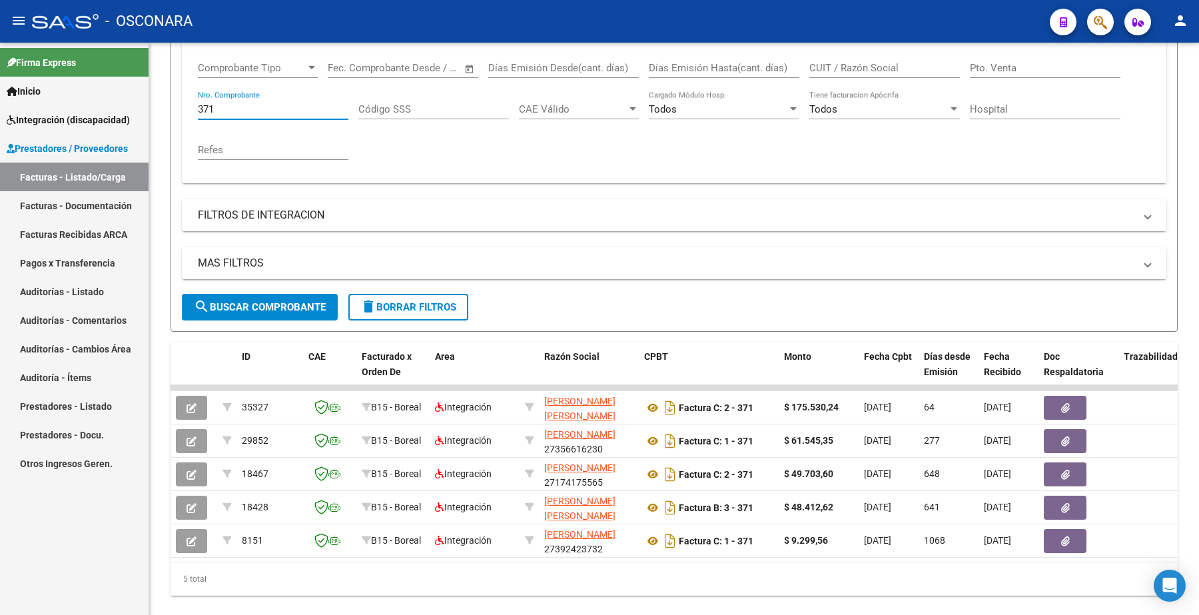
type input "371"
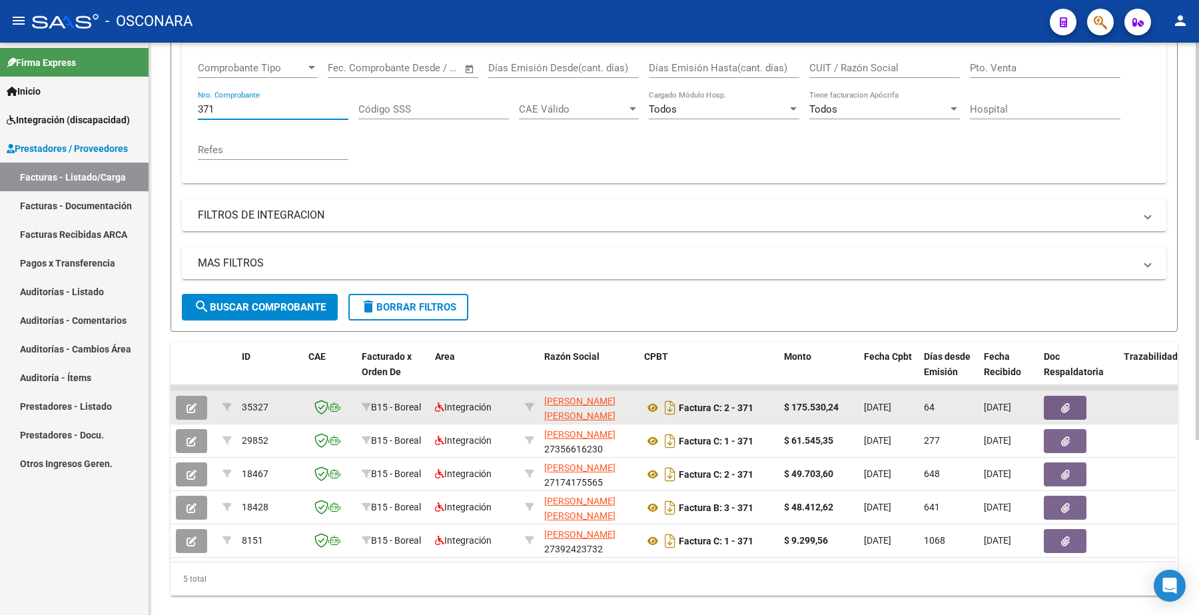
click at [194, 406] on icon "button" at bounding box center [191, 408] width 10 height 10
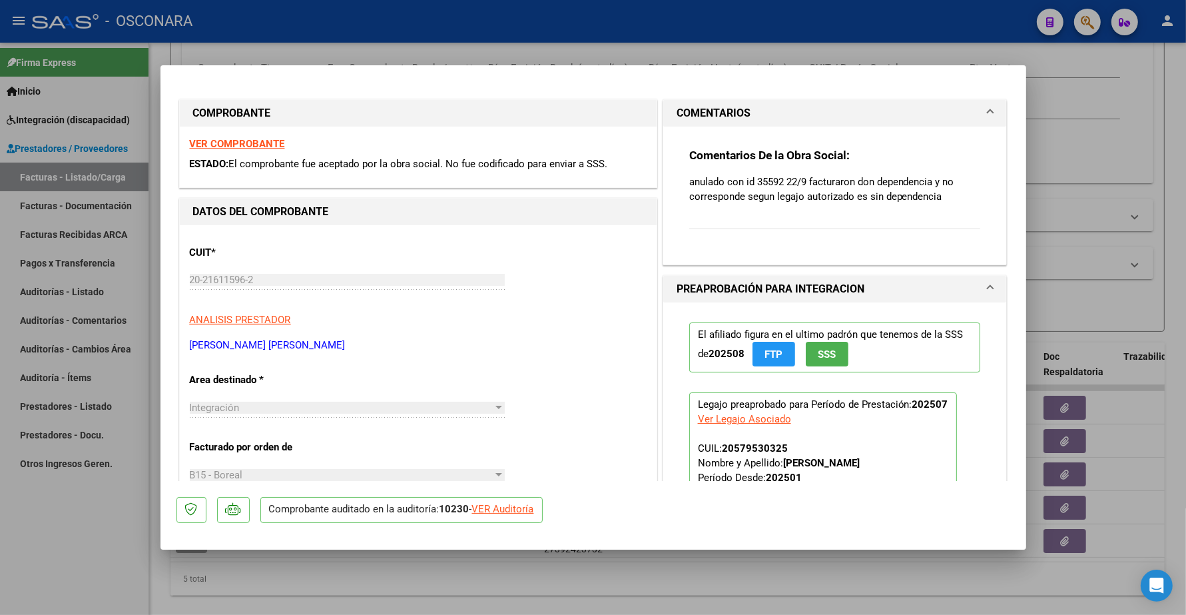
type input "$ 0,00"
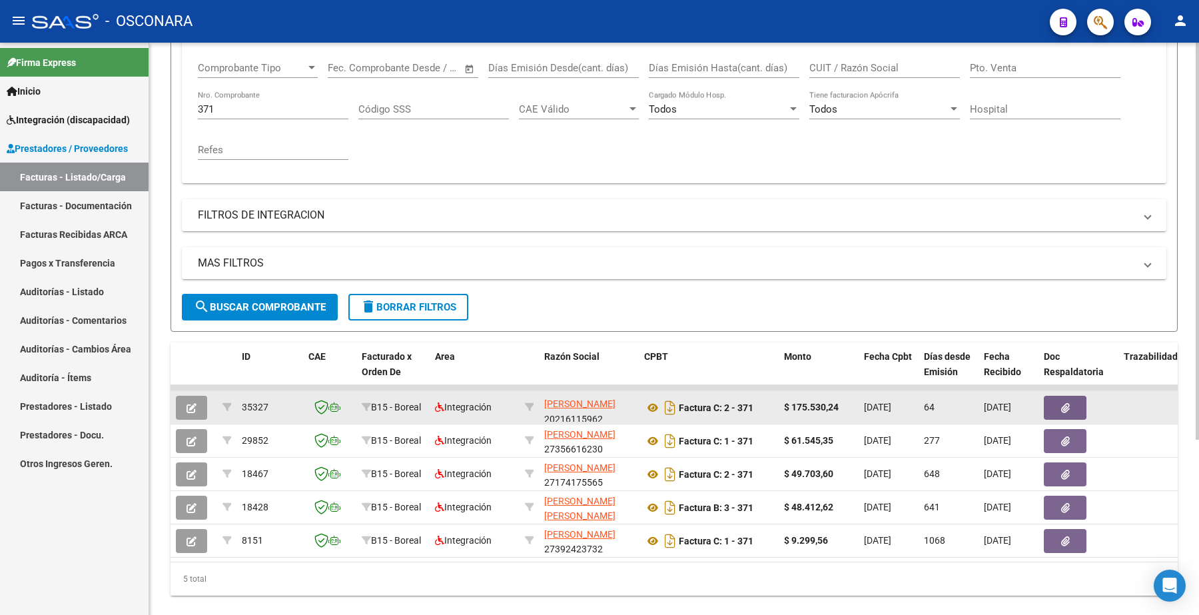
scroll to position [17, 0]
click at [543, 412] on datatable-body-cell "[PERSON_NAME] [PERSON_NAME] 20216115962" at bounding box center [589, 407] width 100 height 33
drag, startPoint x: 547, startPoint y: 410, endPoint x: 614, endPoint y: 418, distance: 67.7
click at [614, 418] on div "[PERSON_NAME] [PERSON_NAME] 20216115962" at bounding box center [588, 408] width 89 height 28
copy div "20216115962"
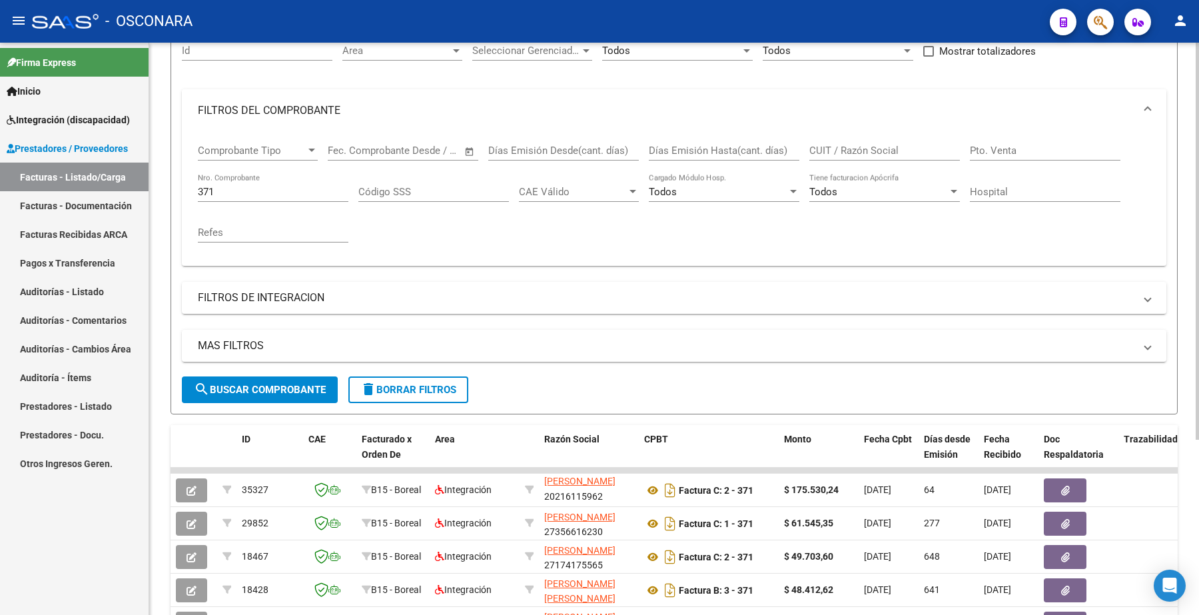
scroll to position [0, 0]
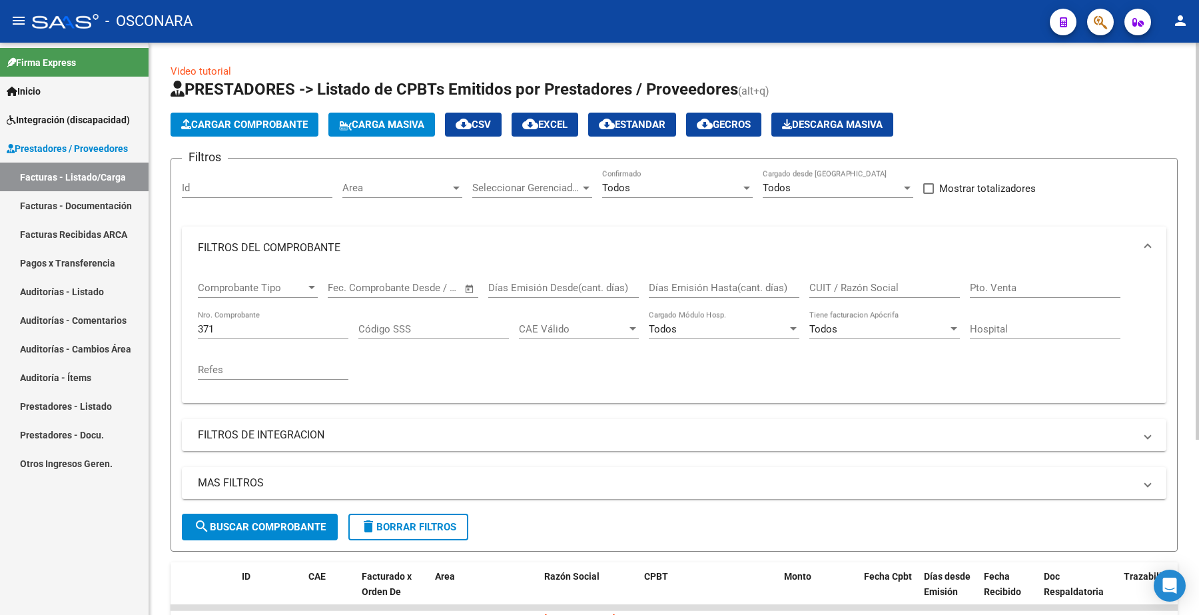
click at [844, 288] on input "CUIT / Razón Social" at bounding box center [884, 288] width 150 height 12
click at [829, 285] on input "CUIT / Razón Social" at bounding box center [884, 288] width 150 height 12
paste input "20216115962"
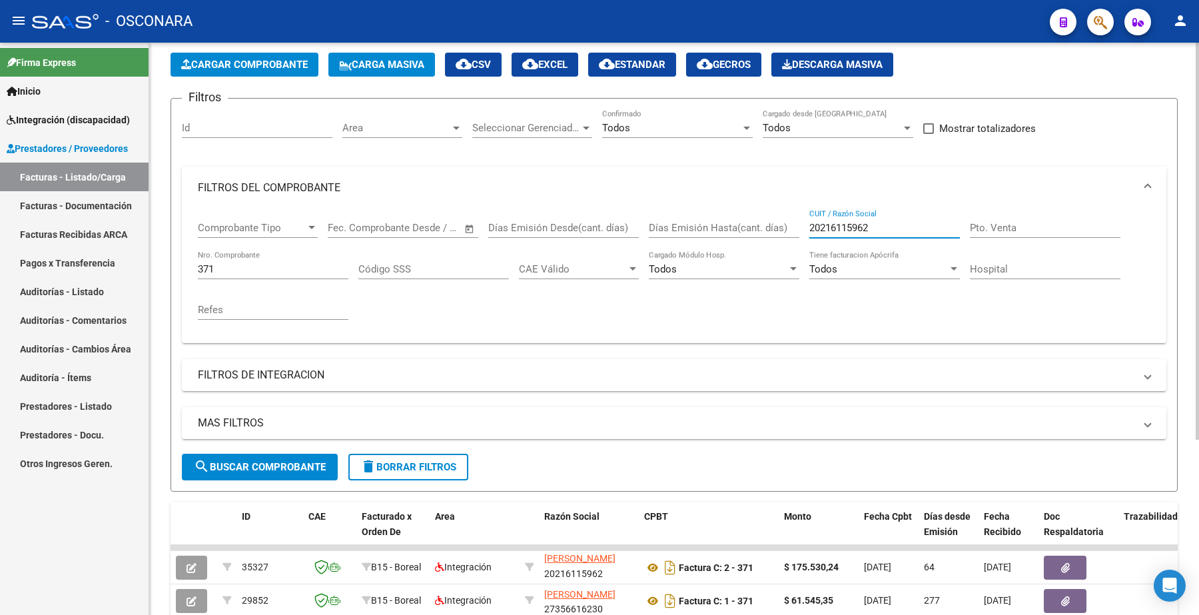
scroll to position [83, 0]
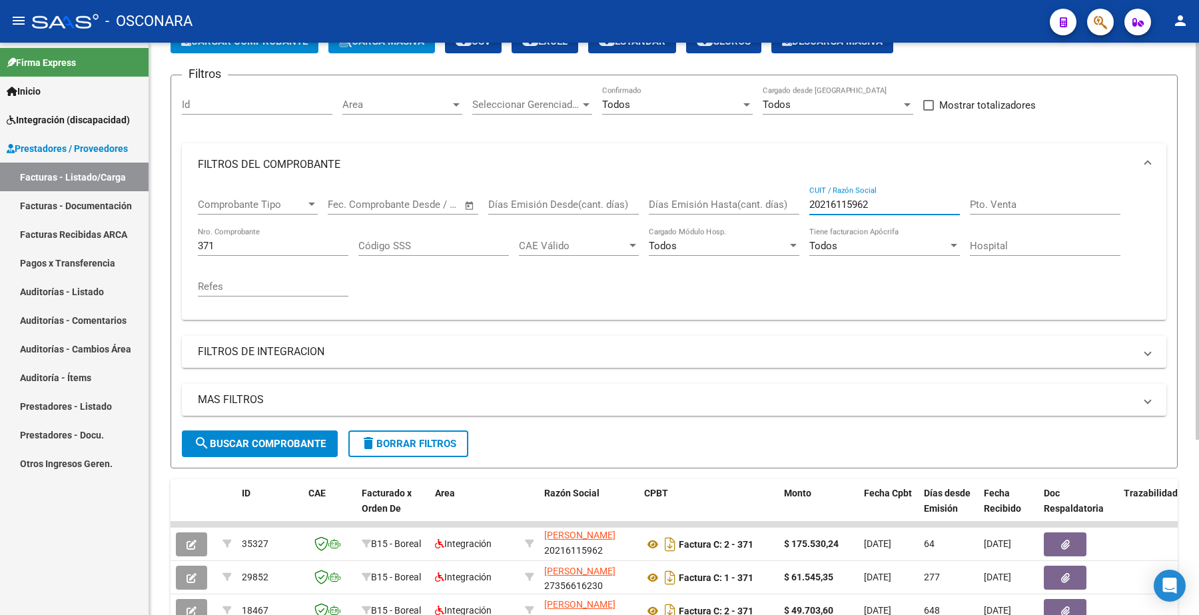
type input "20216115962"
click at [282, 431] on button "search Buscar Comprobante" at bounding box center [260, 443] width 156 height 27
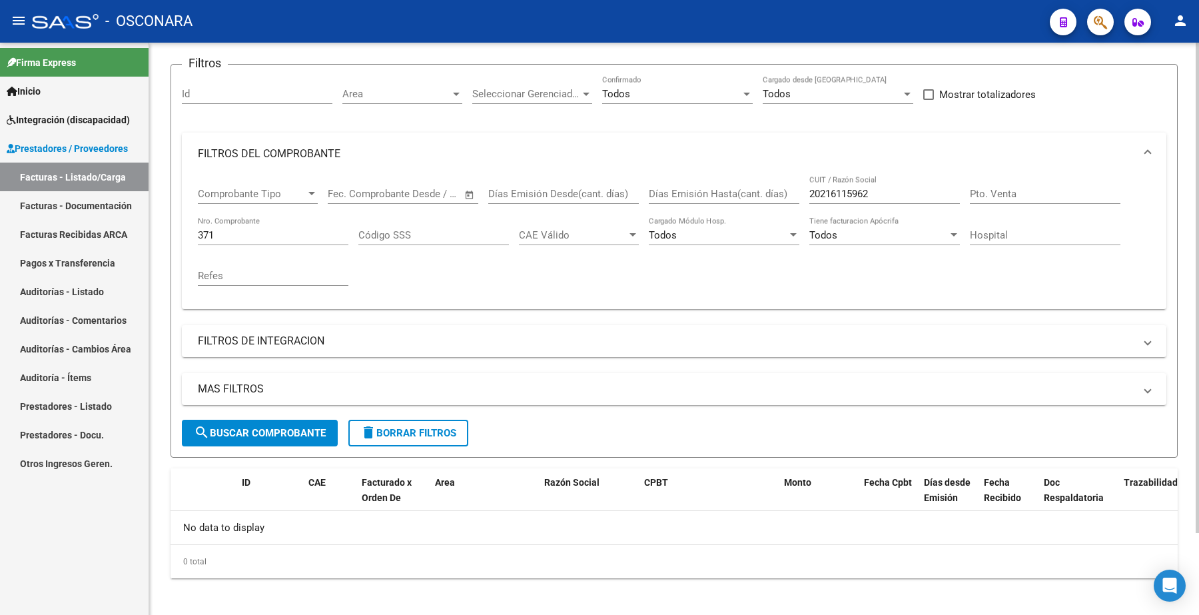
scroll to position [97, 0]
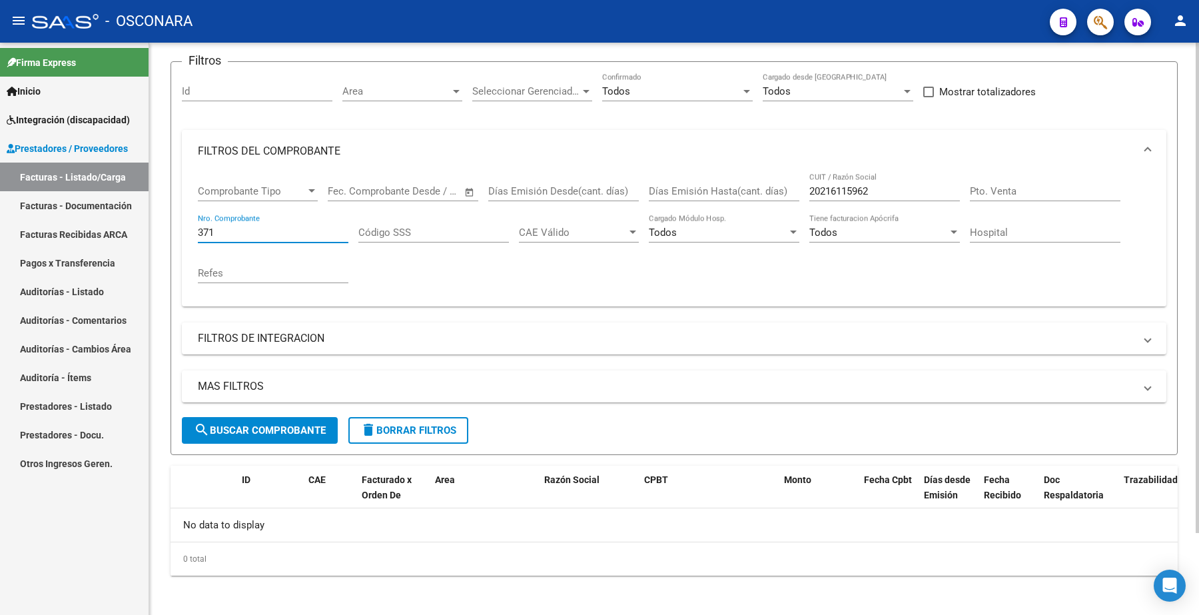
drag, startPoint x: 240, startPoint y: 230, endPoint x: 158, endPoint y: 224, distance: 81.4
click at [156, 233] on div "Video tutorial PRESTADORES -> Listado de CPBTs Emitidos por Prestadores / Prove…" at bounding box center [674, 282] width 1050 height 672
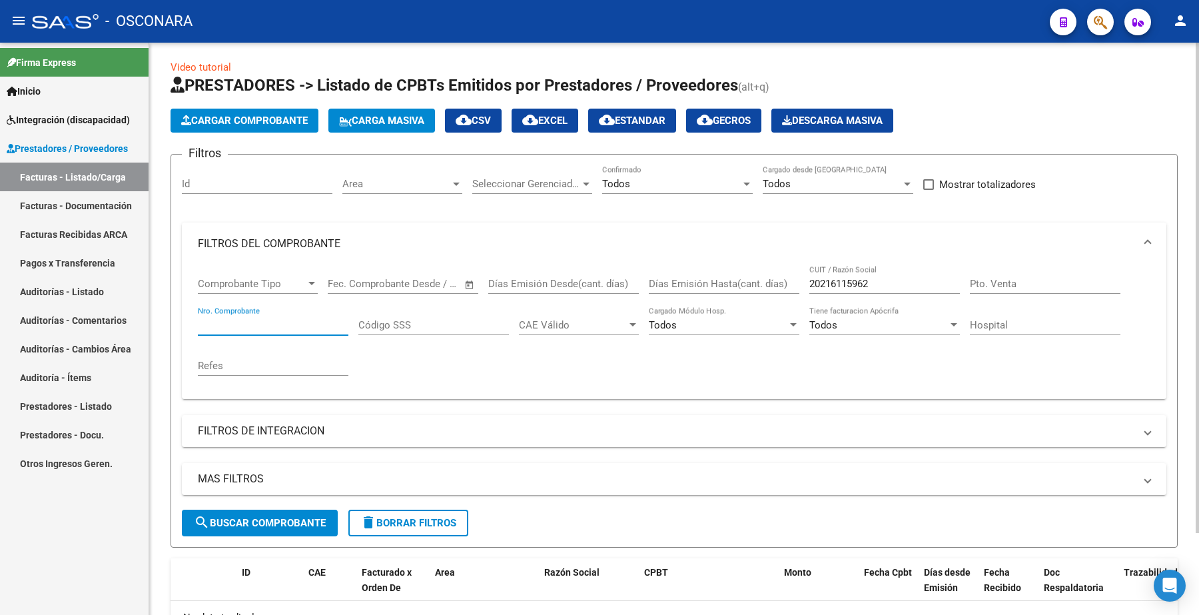
scroll to position [0, 0]
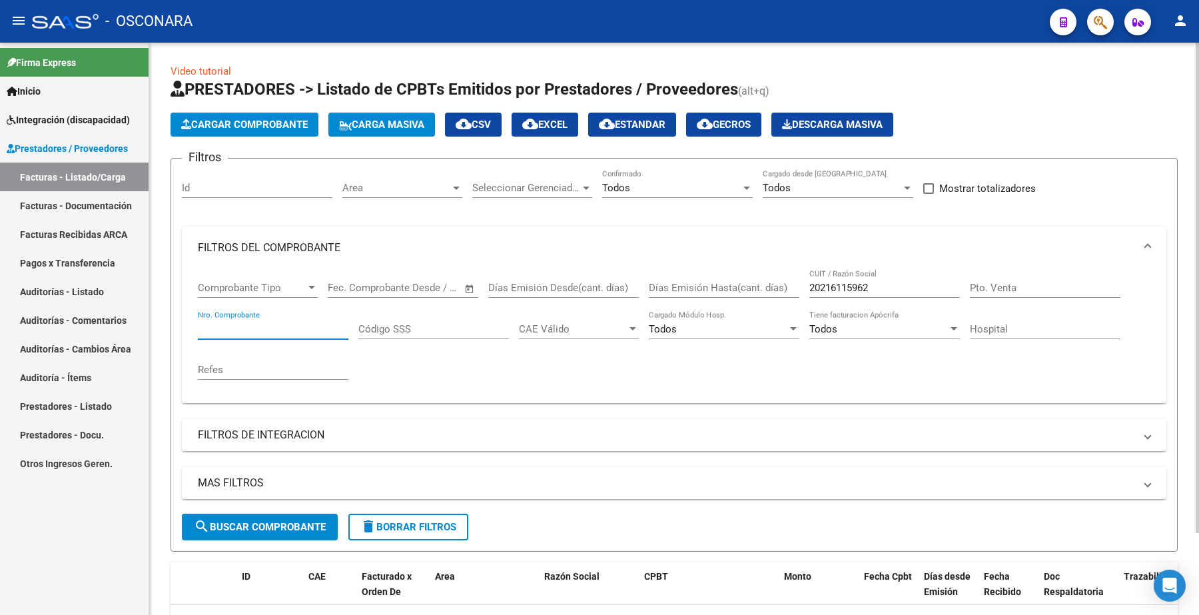
click at [248, 324] on input "Nro. Comprobante" at bounding box center [273, 329] width 150 height 12
paste input "20216115962"
type input "20216115962"
drag, startPoint x: 274, startPoint y: 328, endPoint x: 148, endPoint y: 344, distance: 127.5
click at [148, 344] on mat-sidenav-container "Firma Express Inicio Instructivos Contacto OS Integración (discapacidad) Certif…" at bounding box center [599, 329] width 1199 height 572
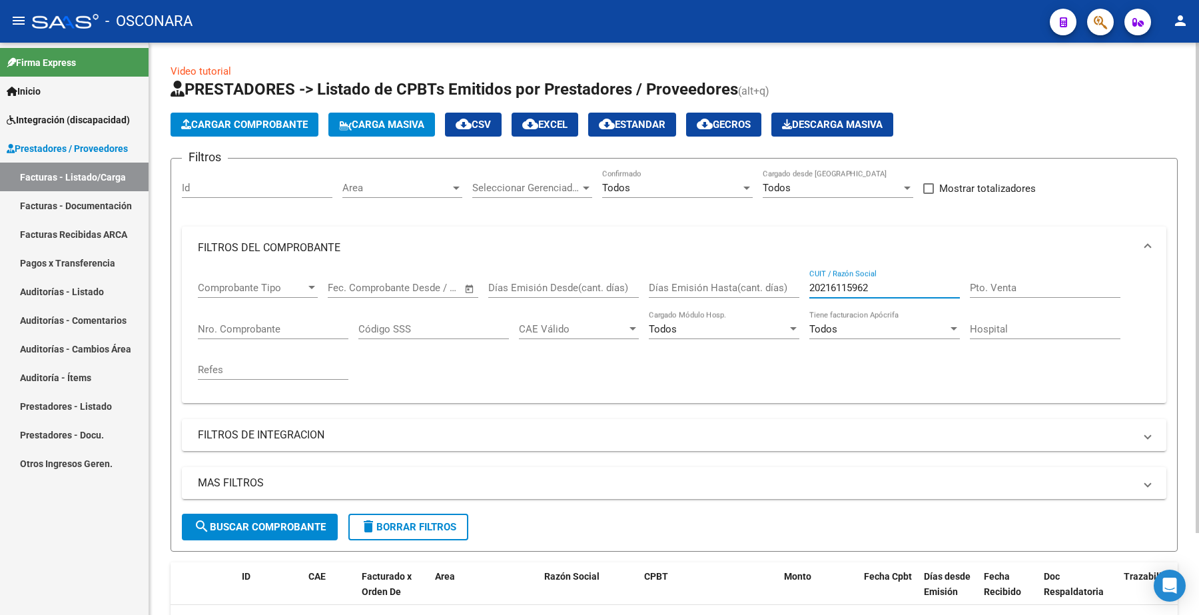
drag, startPoint x: 907, startPoint y: 288, endPoint x: 754, endPoint y: 285, distance: 152.5
click at [754, 285] on div "Comprobante Tipo Comprobante Tipo Fecha inicio – Fecha fin Fec. Comprobante Des…" at bounding box center [674, 330] width 952 height 123
paste input "text"
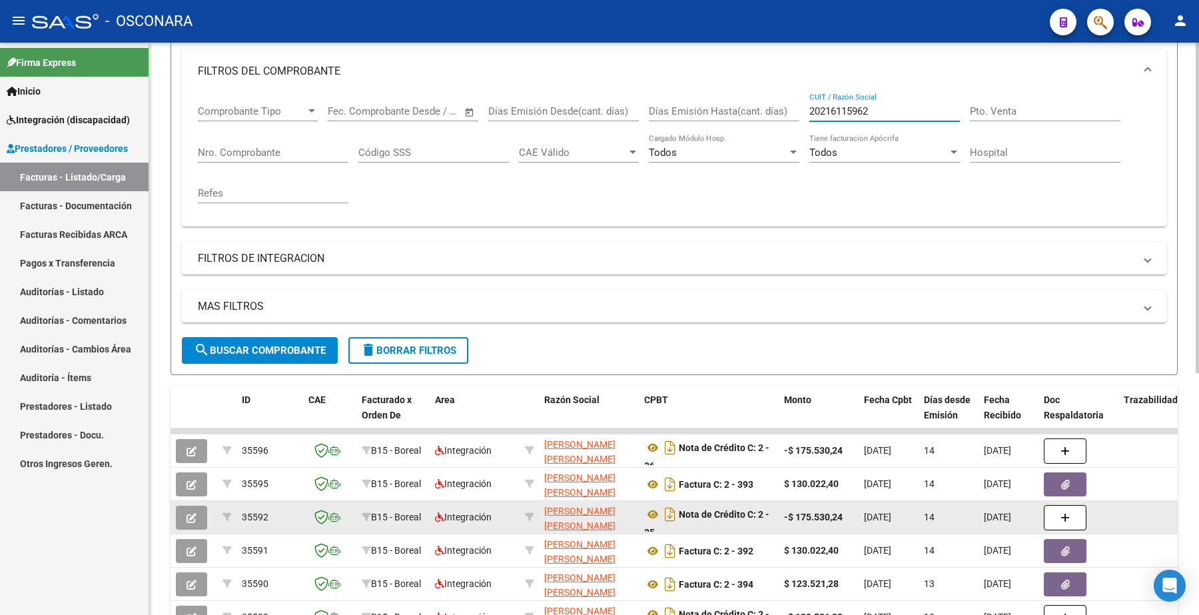
scroll to position [333, 0]
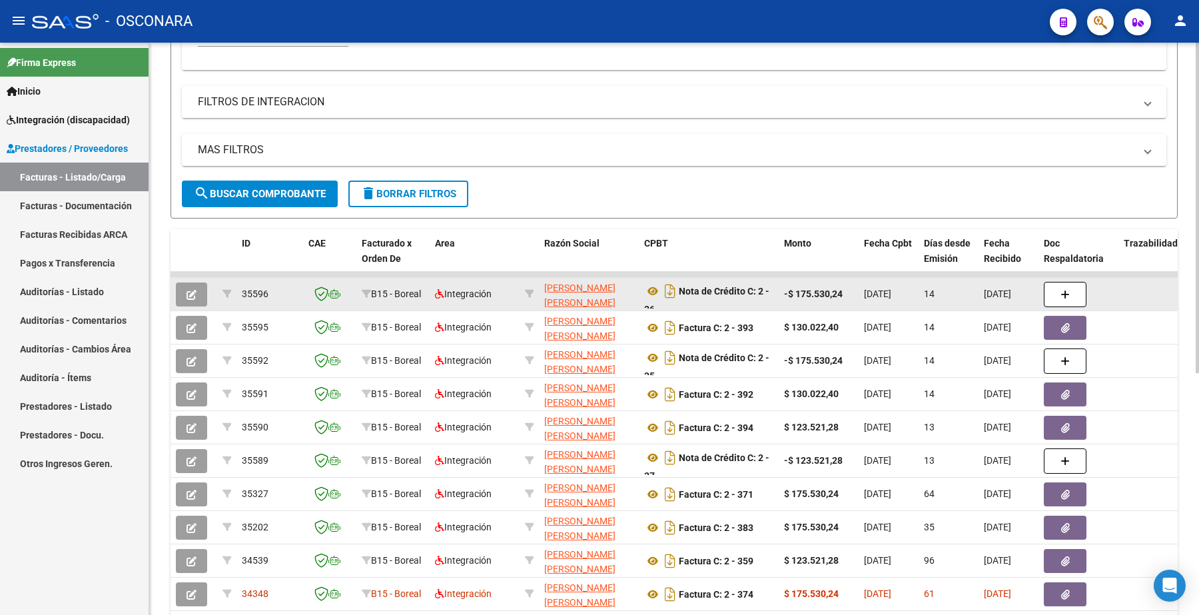
type input "20216115962"
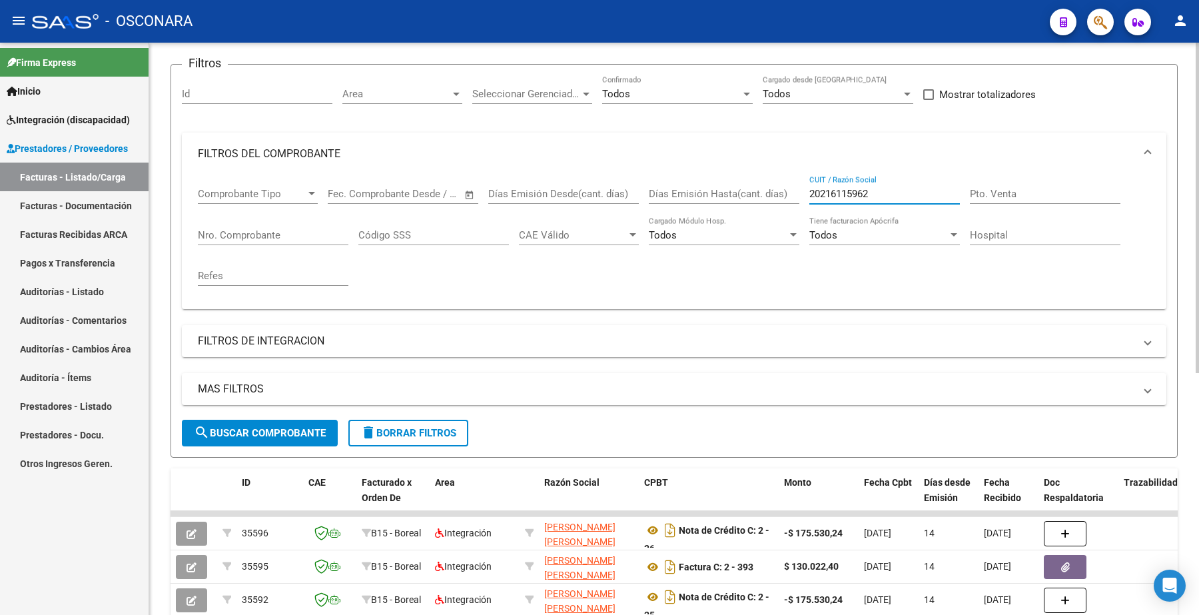
scroll to position [83, 0]
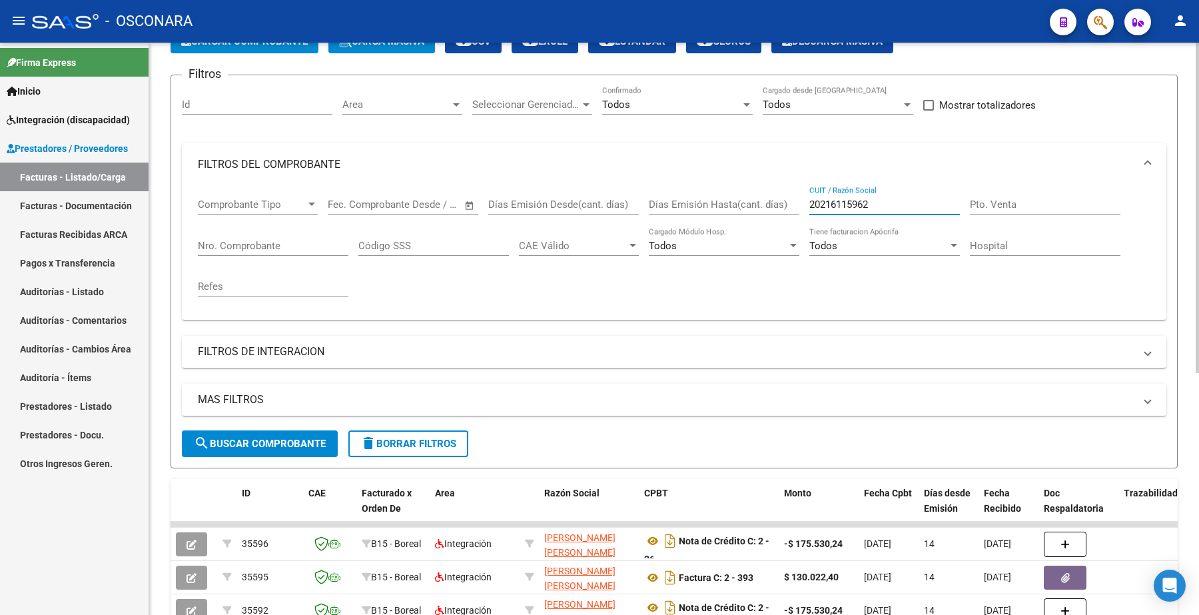
click at [248, 244] on input "Nro. Comprobante" at bounding box center [273, 246] width 150 height 12
paste input "371"
type input "371"
click at [271, 440] on span "search Buscar Comprobante" at bounding box center [260, 444] width 132 height 12
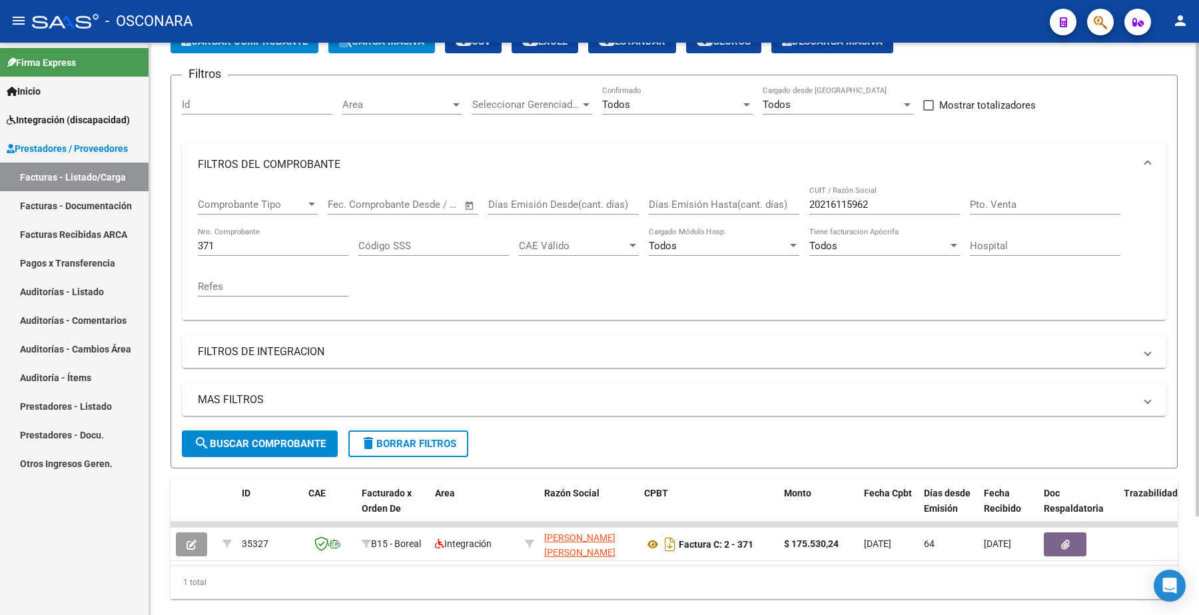
scroll to position [120, 0]
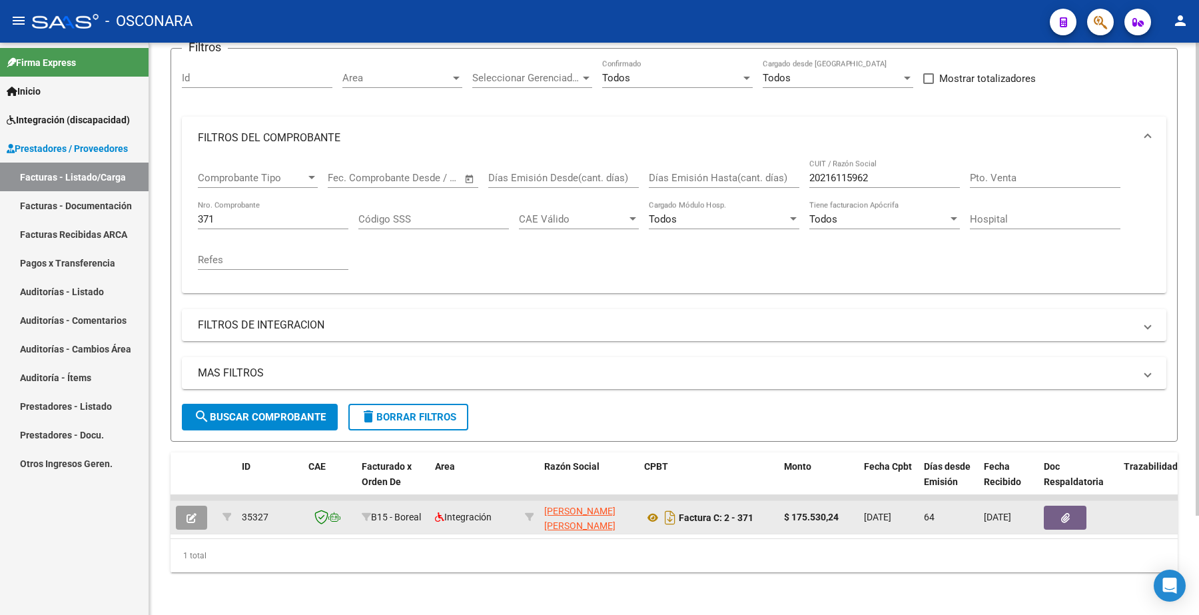
click at [200, 509] on button "button" at bounding box center [191, 517] width 31 height 24
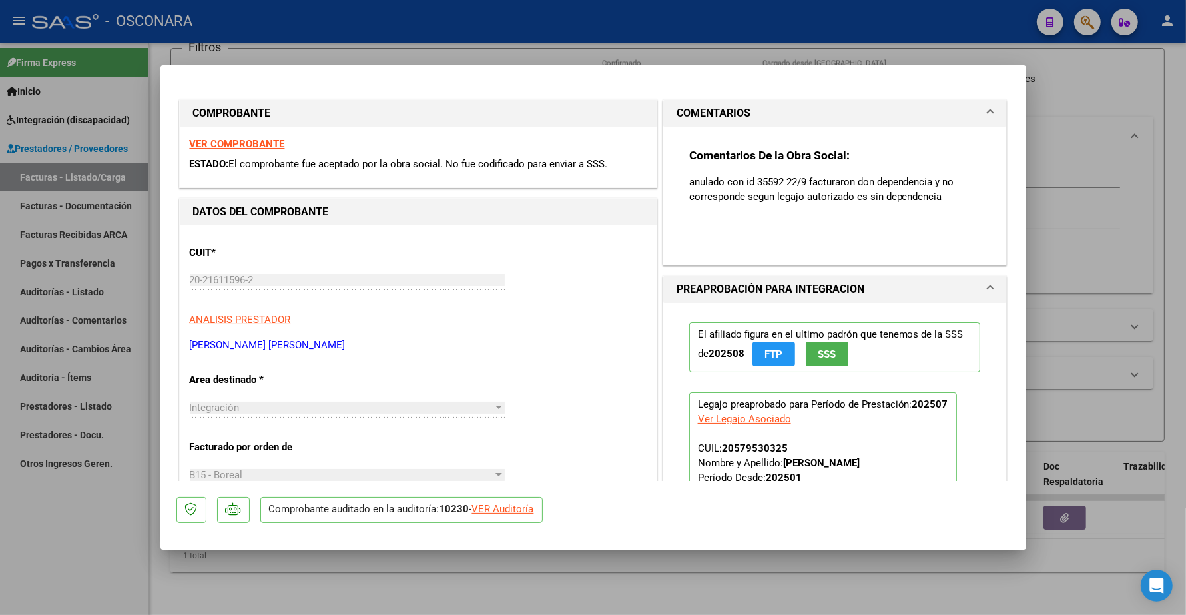
type input "$ 0,00"
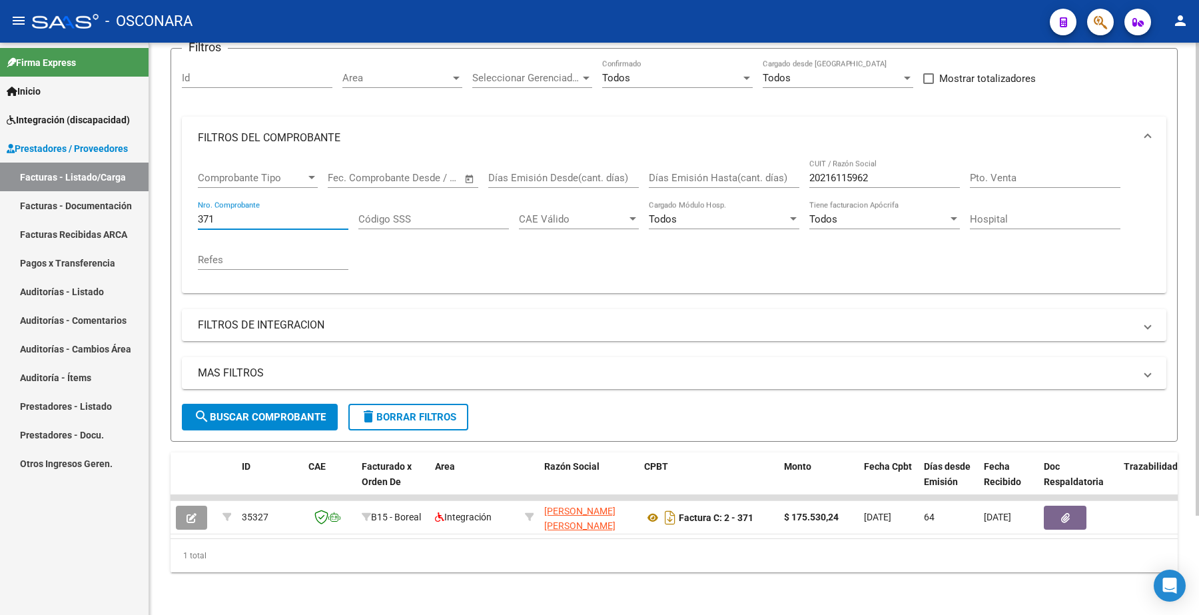
drag, startPoint x: 217, startPoint y: 205, endPoint x: 157, endPoint y: 213, distance: 60.5
click at [158, 213] on div "Video tutorial PRESTADORES -> Listado de CPBTs Emitidos por Prestadores / Prove…" at bounding box center [674, 274] width 1050 height 682
click at [256, 411] on span "search Buscar Comprobante" at bounding box center [260, 417] width 132 height 12
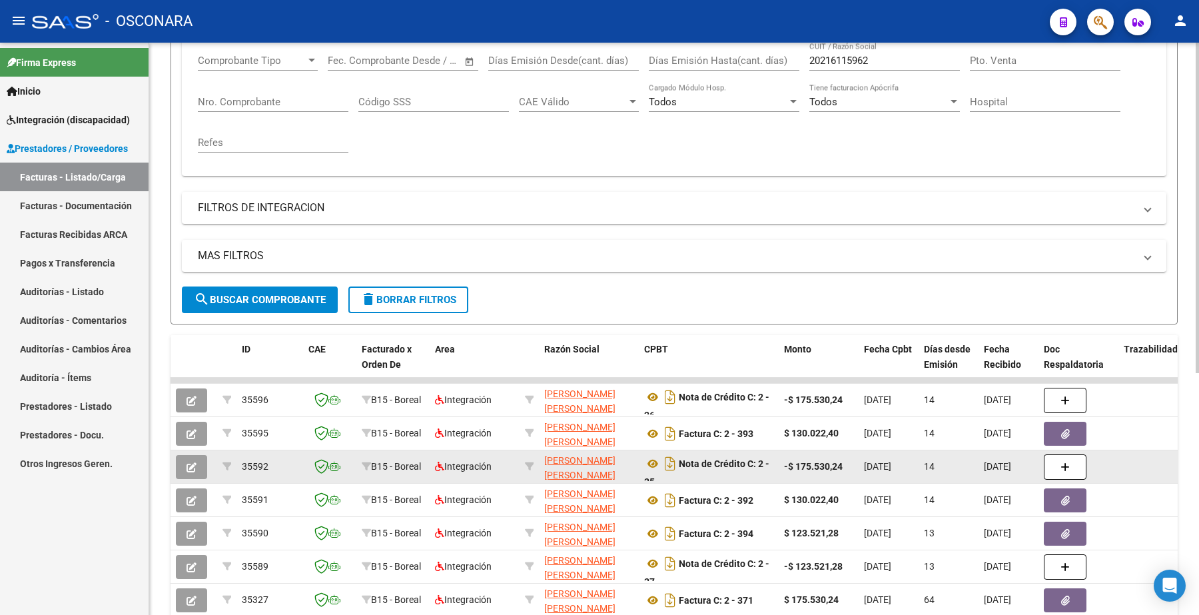
scroll to position [290, 0]
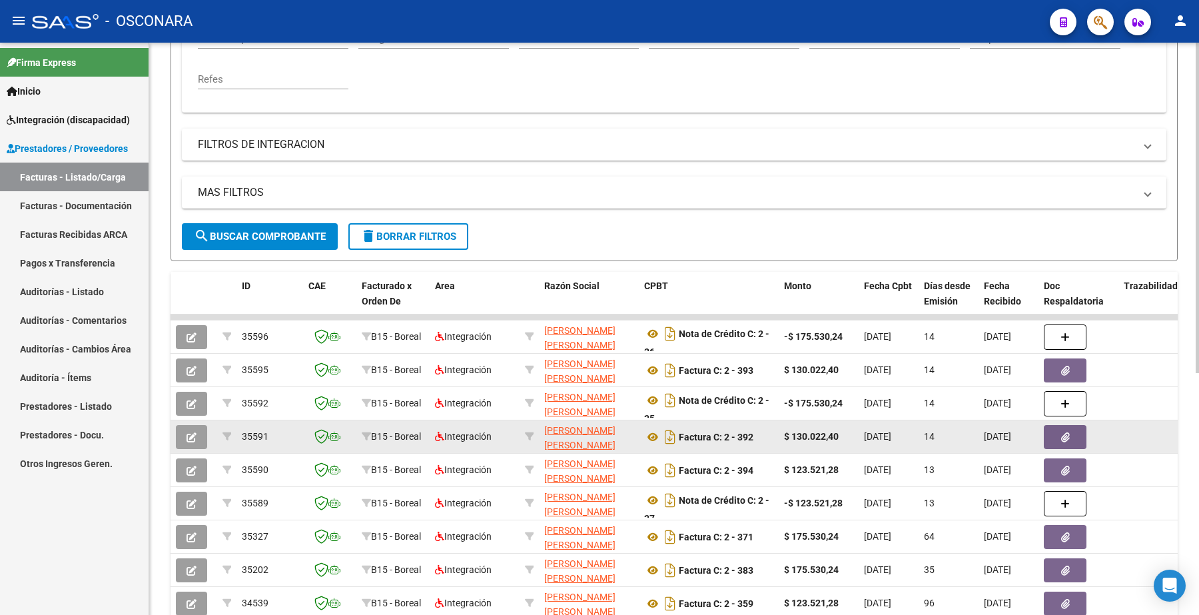
click at [197, 438] on button "button" at bounding box center [191, 437] width 31 height 24
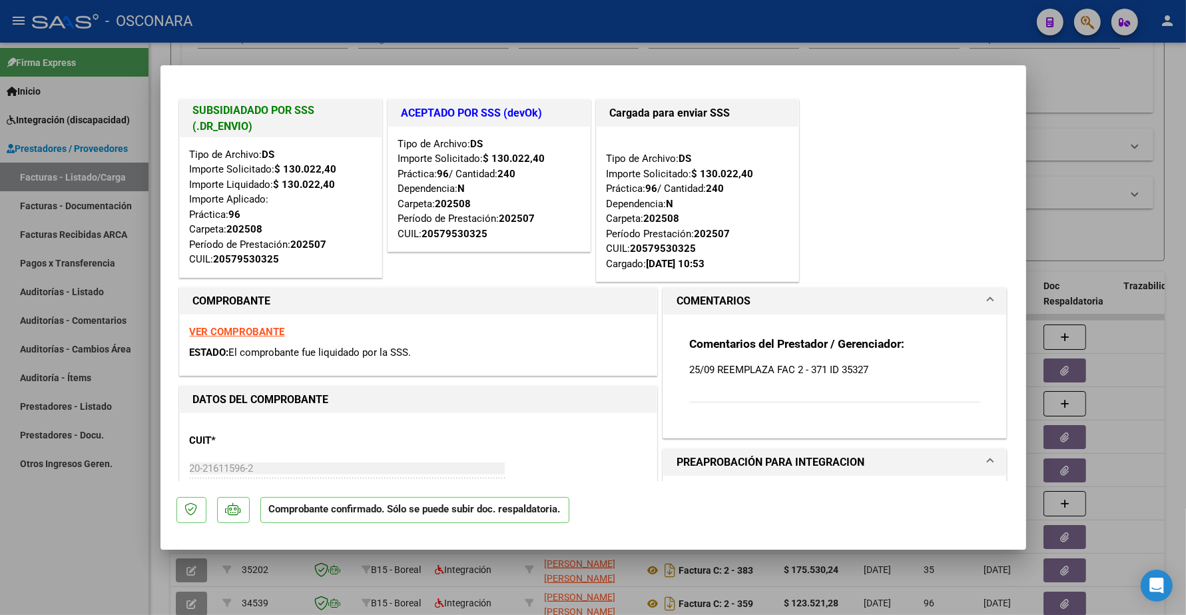
type input "$ 0,00"
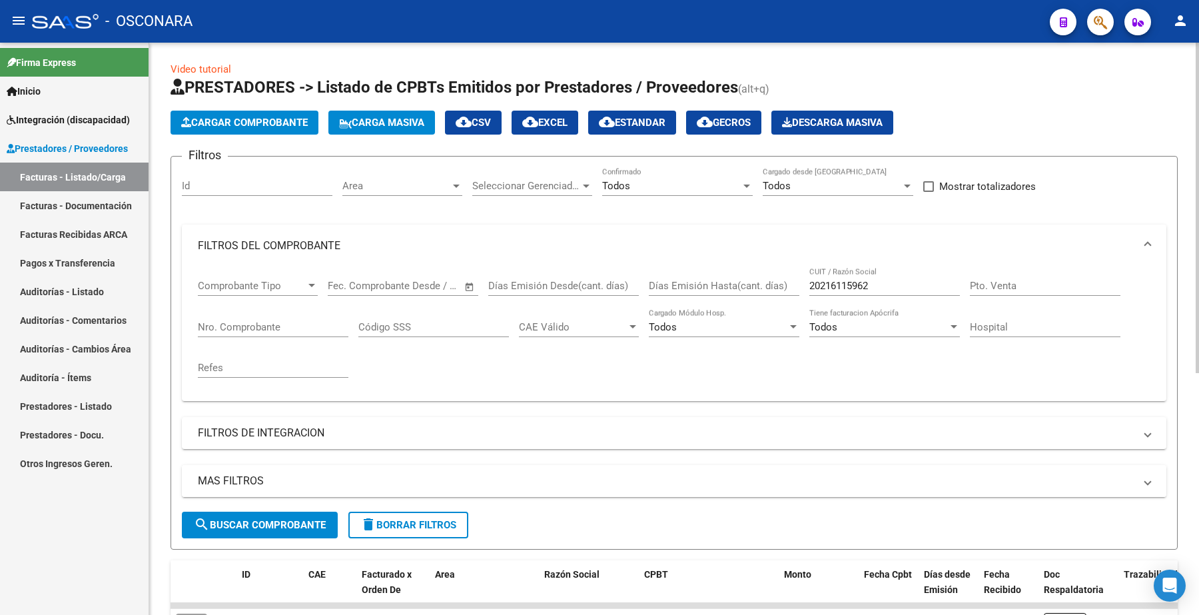
scroll to position [0, 0]
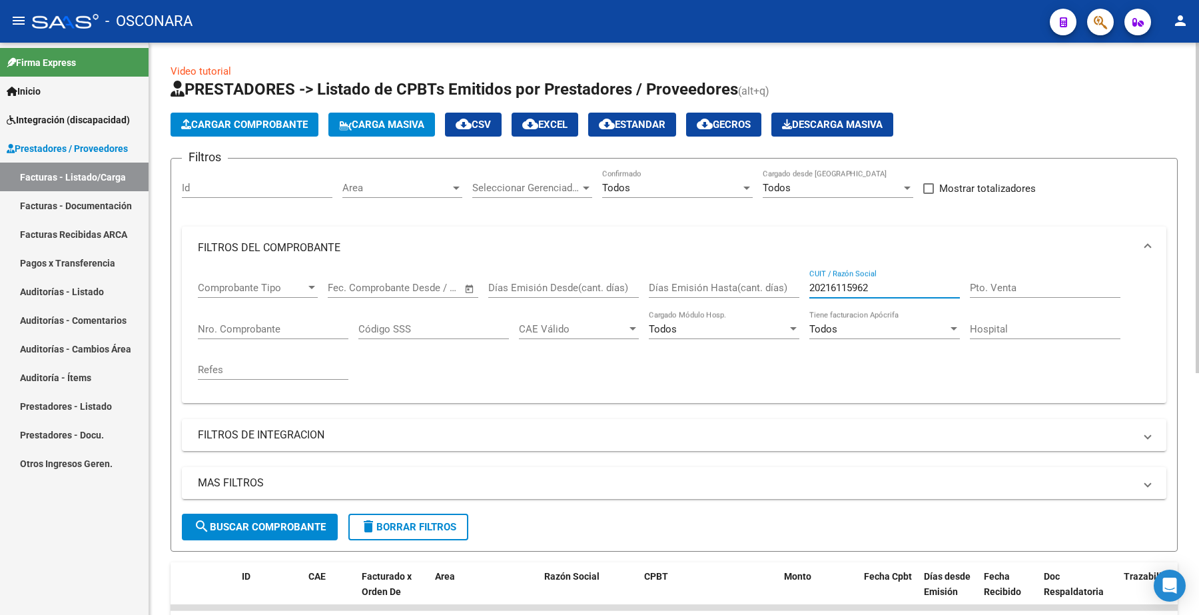
drag, startPoint x: 892, startPoint y: 291, endPoint x: 804, endPoint y: 294, distance: 88.0
click at [804, 294] on div "Comprobante Tipo Comprobante Tipo Fecha inicio – Fecha fin Fec. Comprobante Des…" at bounding box center [674, 330] width 952 height 123
click at [248, 325] on input "Nro. Comprobante" at bounding box center [273, 329] width 150 height 12
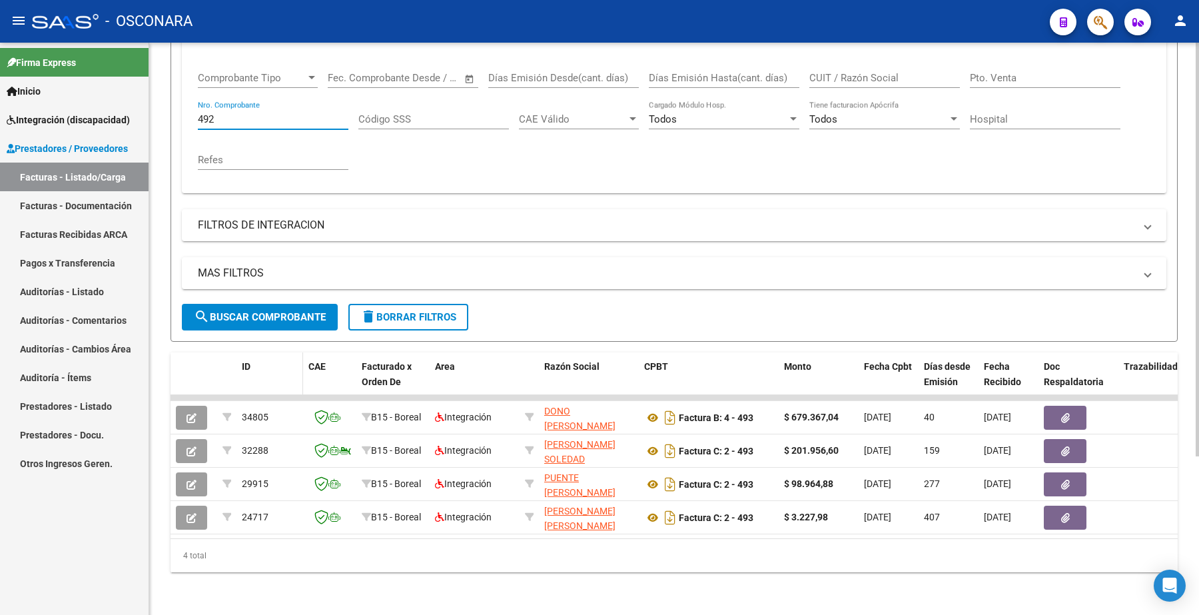
scroll to position [220, 0]
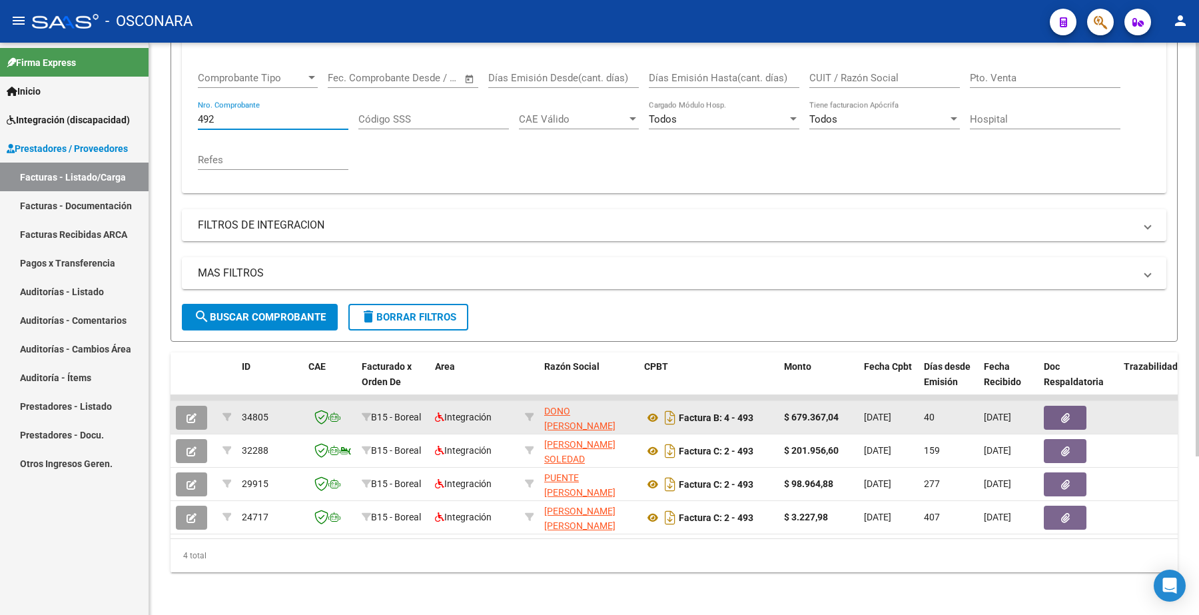
type input "492"
click at [188, 413] on icon "button" at bounding box center [191, 418] width 10 height 10
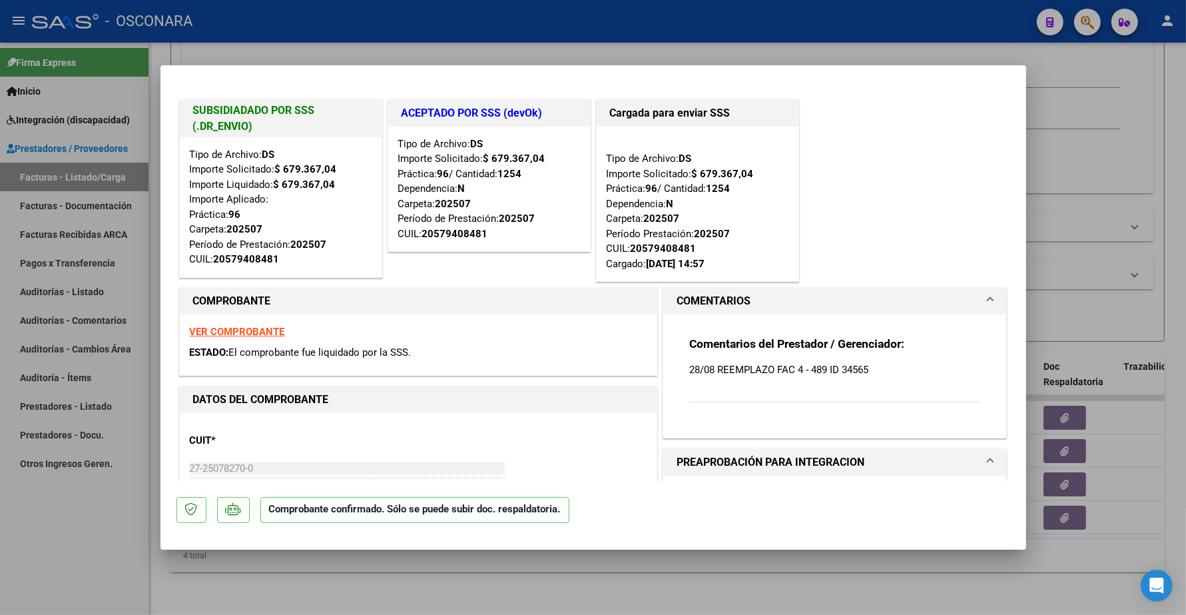
type input "$ 0,00"
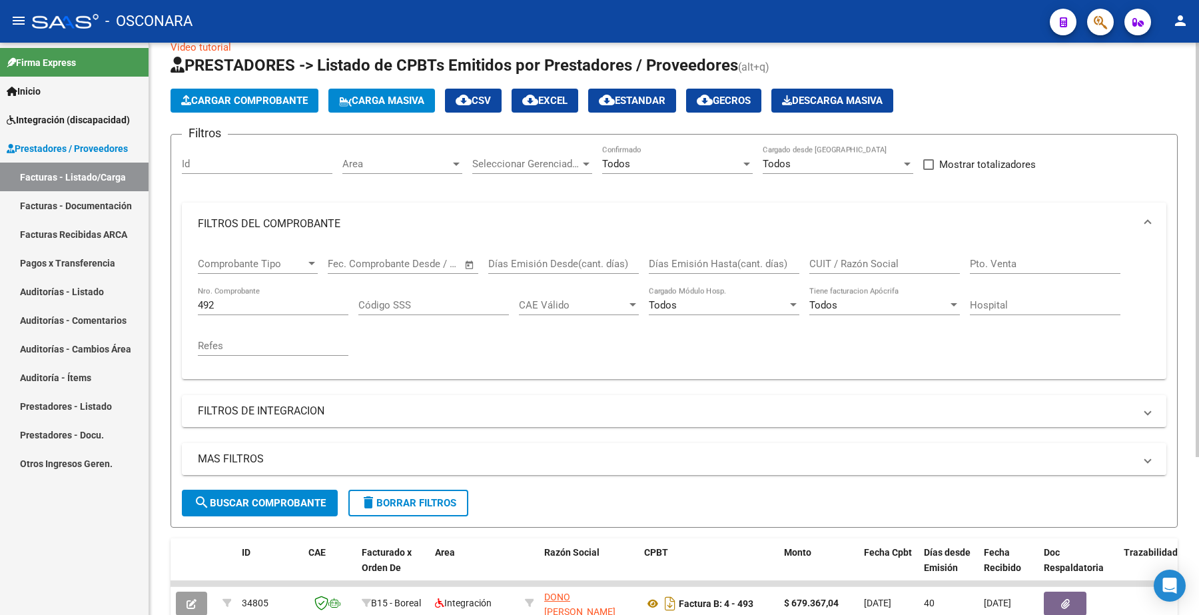
scroll to position [0, 0]
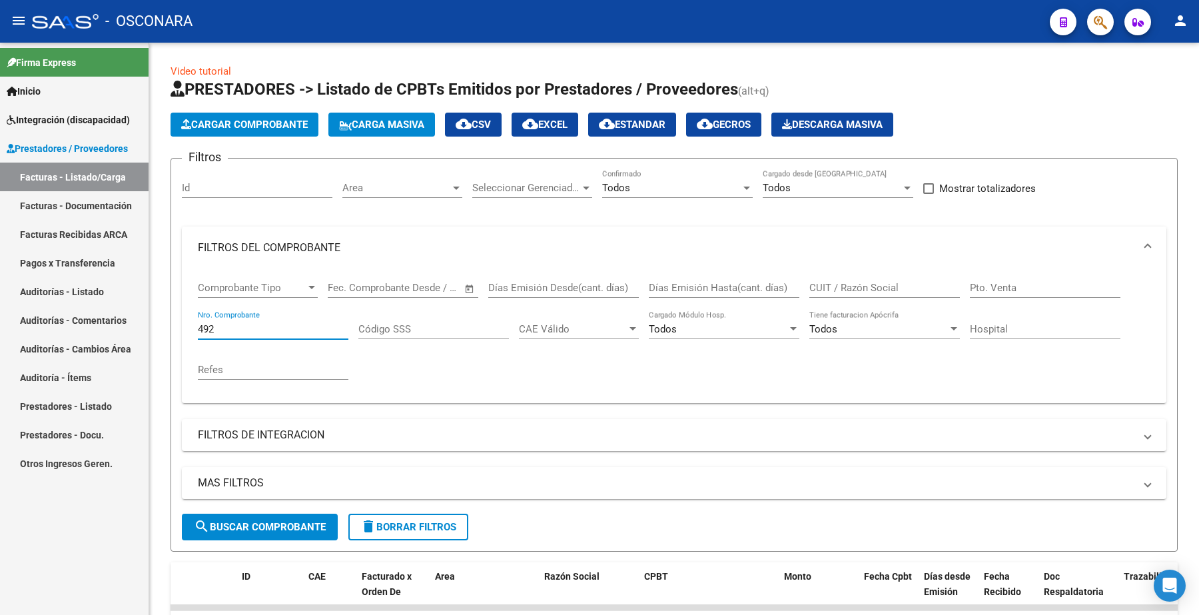
drag, startPoint x: 188, startPoint y: 333, endPoint x: 144, endPoint y: 331, distance: 44.7
click at [145, 338] on mat-sidenav-container "Firma Express Inicio Instructivos Contacto OS Integración (discapacidad) Certif…" at bounding box center [599, 329] width 1199 height 572
paste input "8026"
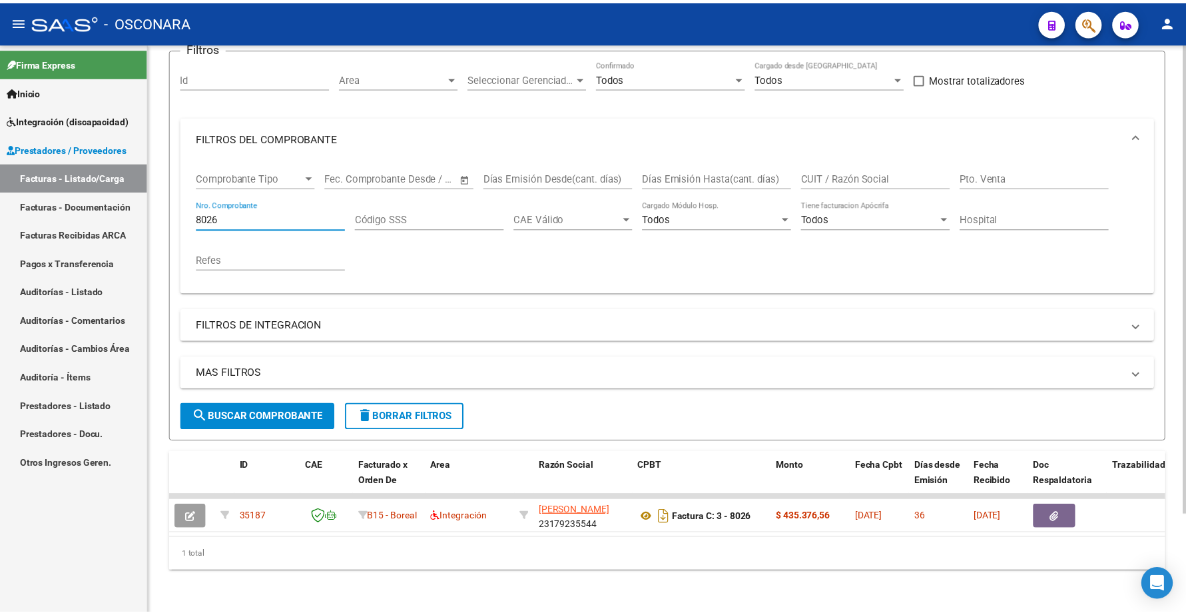
scroll to position [120, 0]
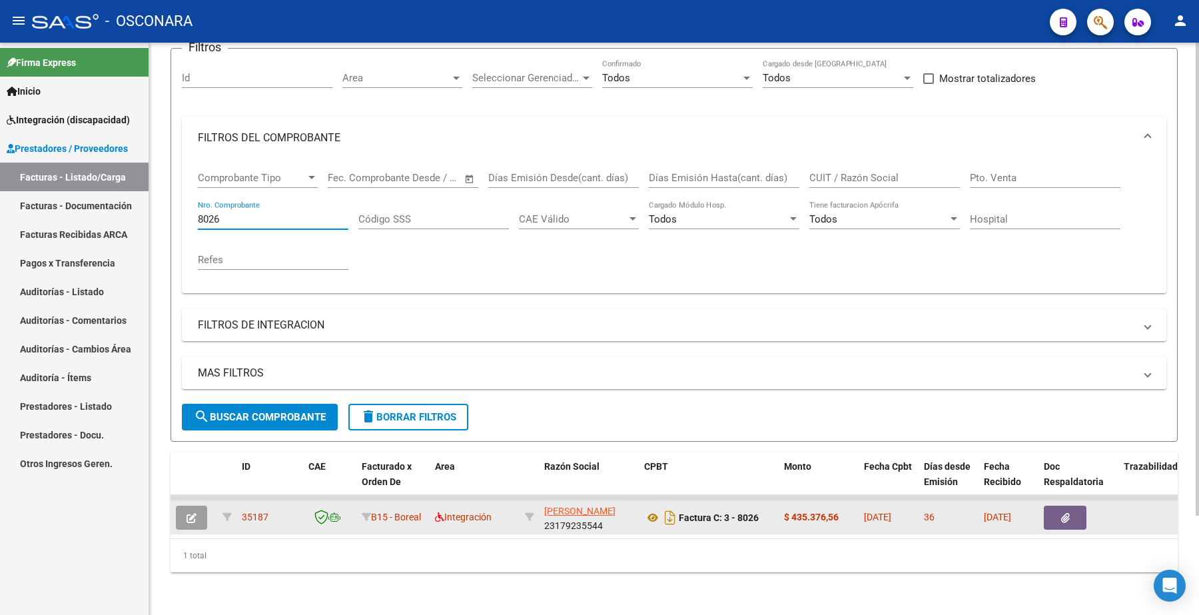
type input "8026"
click at [191, 513] on icon "button" at bounding box center [191, 518] width 10 height 10
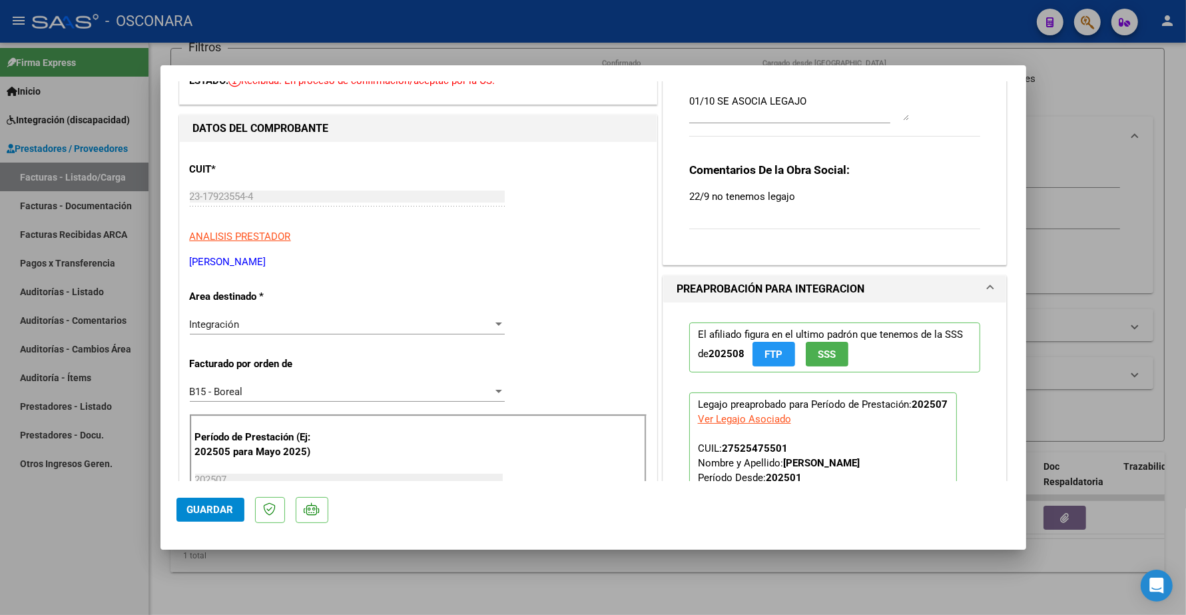
scroll to position [0, 0]
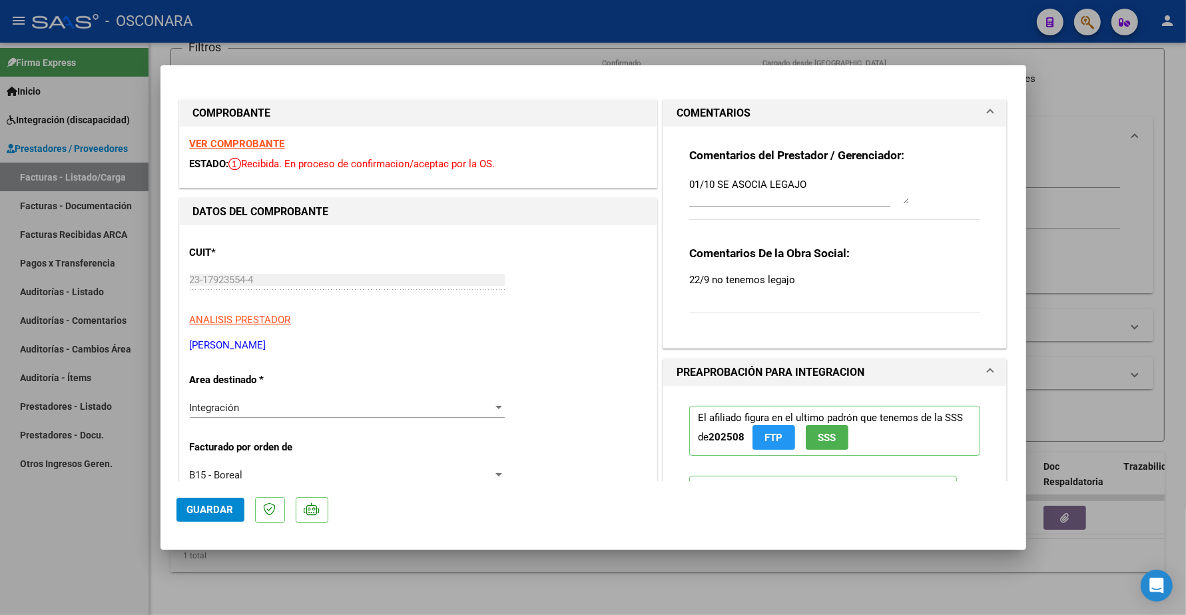
click at [258, 143] on strong "VER COMPROBANTE" at bounding box center [237, 144] width 95 height 12
type input "$ 0,00"
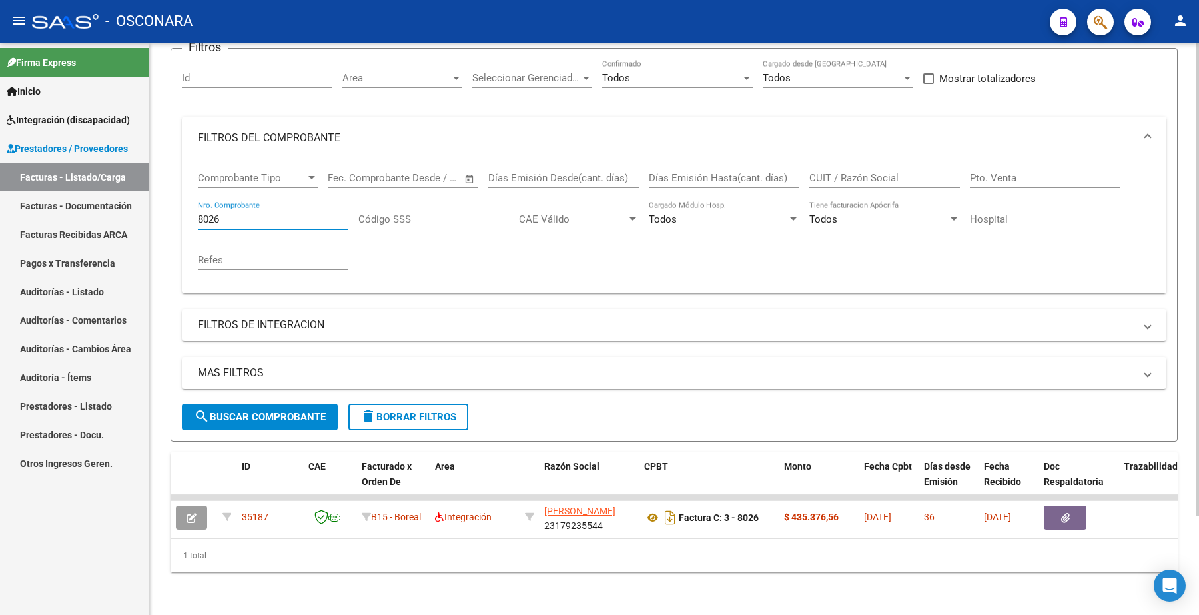
drag, startPoint x: 242, startPoint y: 202, endPoint x: 168, endPoint y: 206, distance: 74.1
click at [167, 220] on div "Video tutorial PRESTADORES -> Listado de CPBTs Emitidos por Prestadores / Prove…" at bounding box center [674, 274] width 1050 height 682
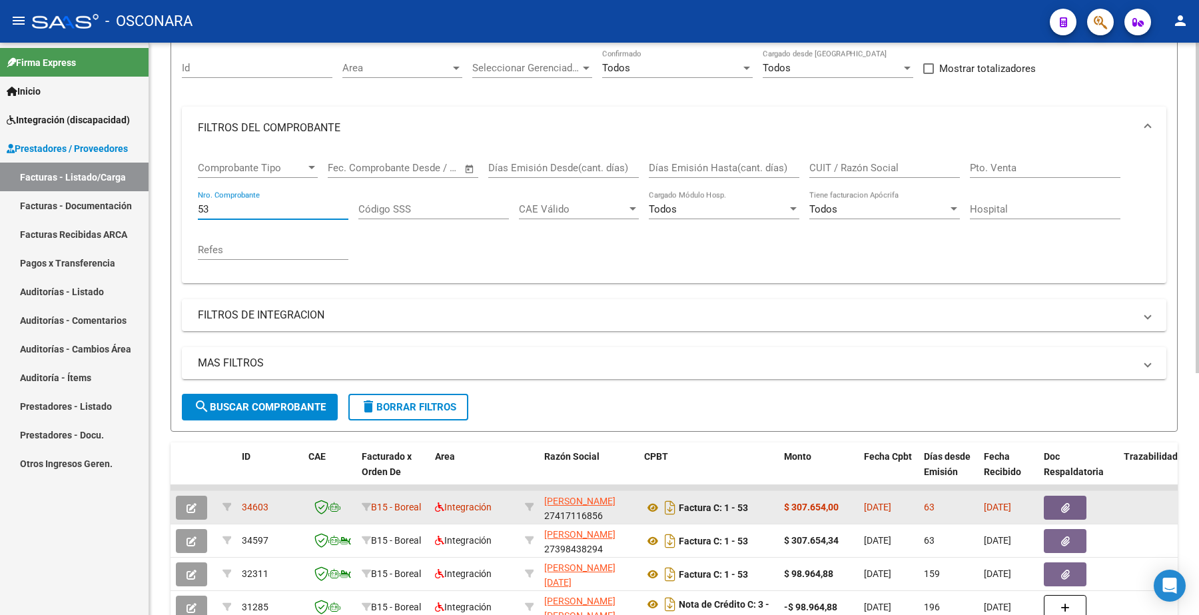
type input "53"
click at [196, 504] on button "button" at bounding box center [191, 507] width 31 height 24
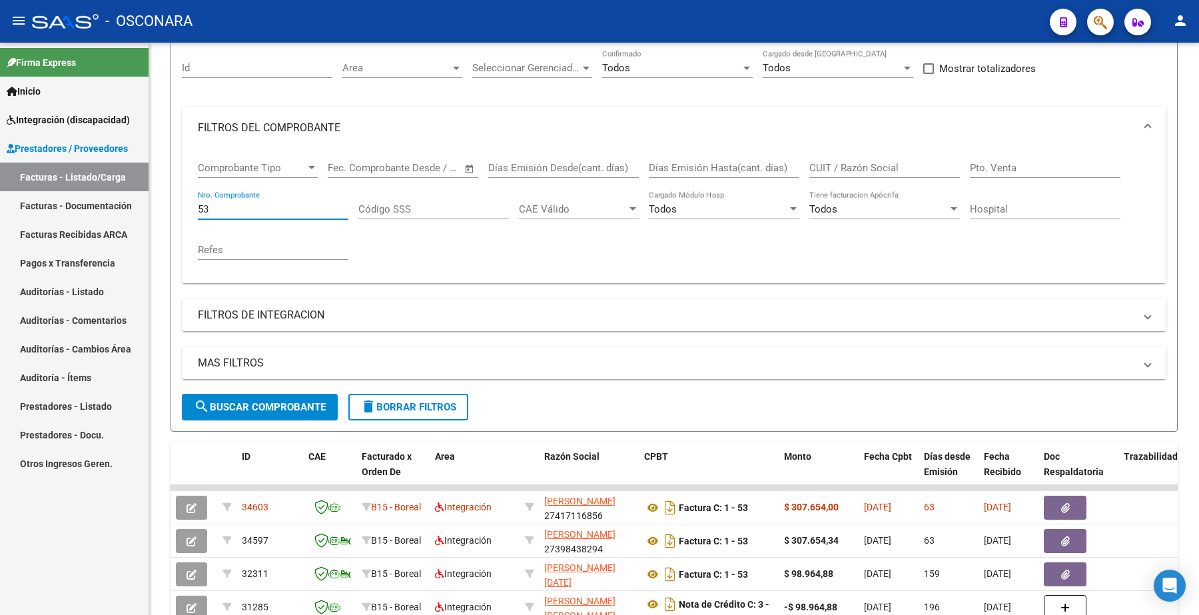
drag, startPoint x: 233, startPoint y: 205, endPoint x: 120, endPoint y: 175, distance: 117.1
click at [118, 191] on mat-sidenav-container "Firma Express Inicio Instructivos Contacto OS Integración (discapacidad) Certif…" at bounding box center [599, 329] width 1199 height 572
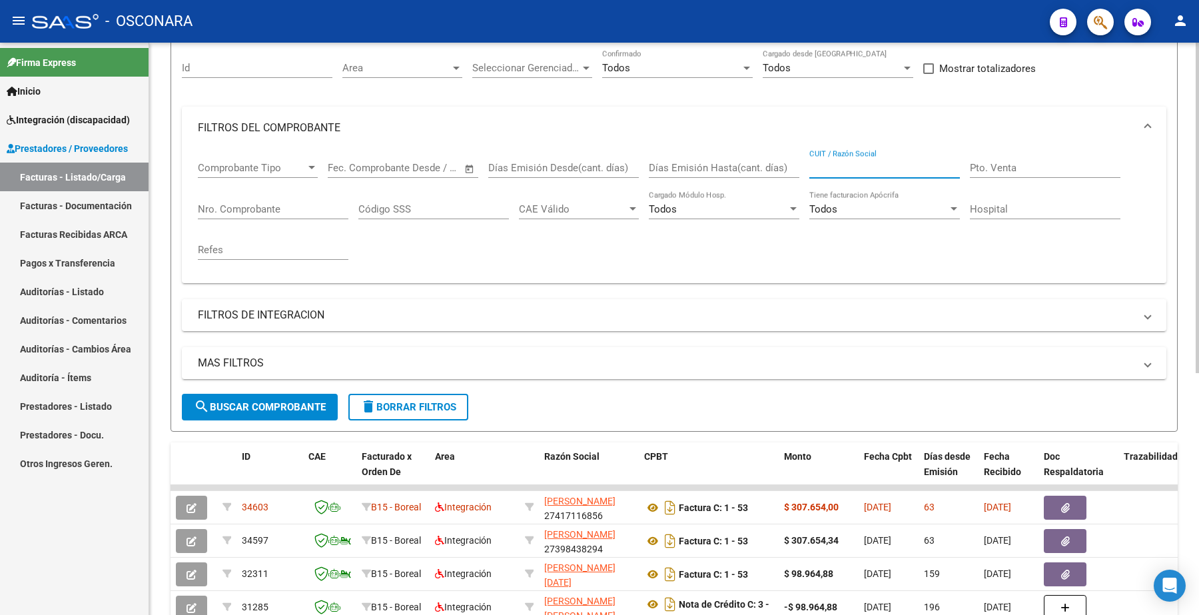
click at [848, 167] on input "CUIT / Razón Social" at bounding box center [884, 168] width 150 height 12
paste input "27417116856"
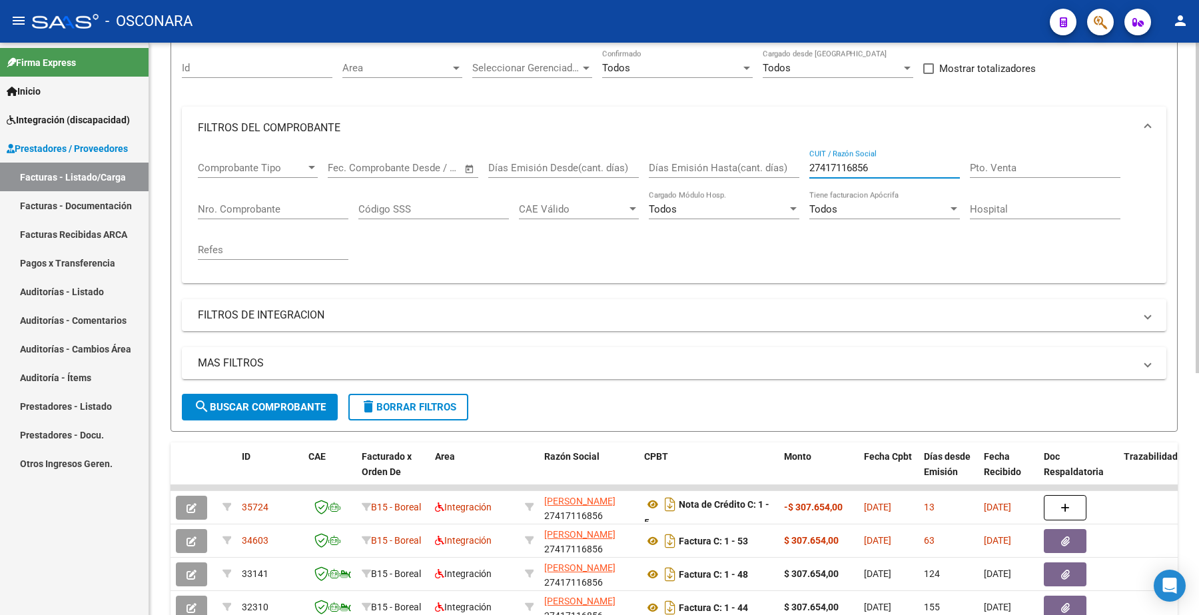
scroll to position [420, 0]
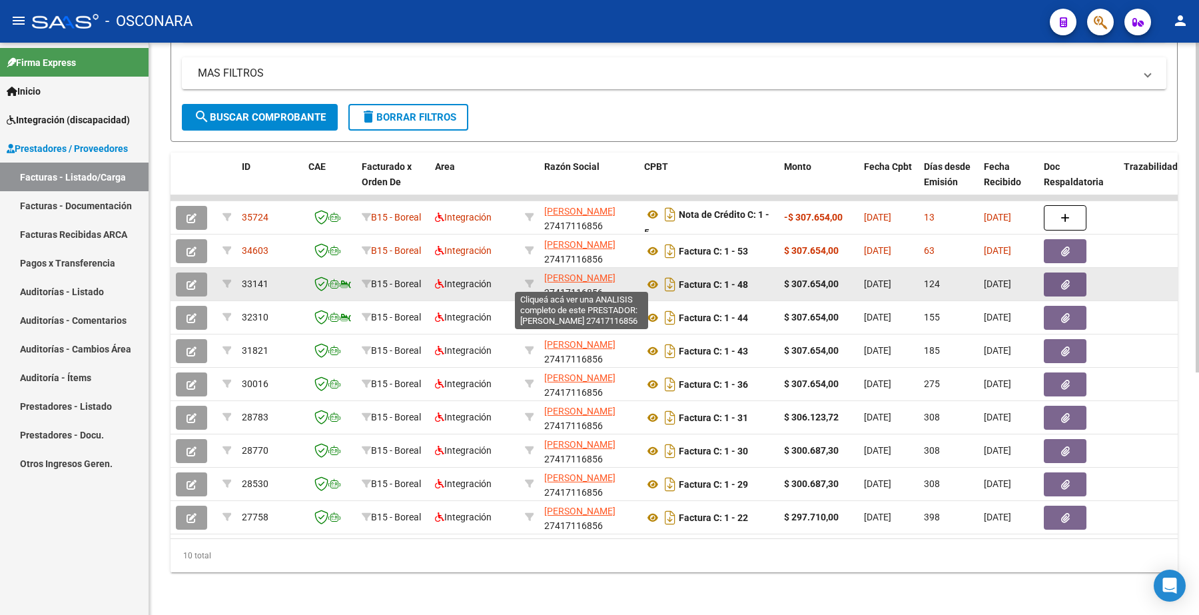
type input "27417116856"
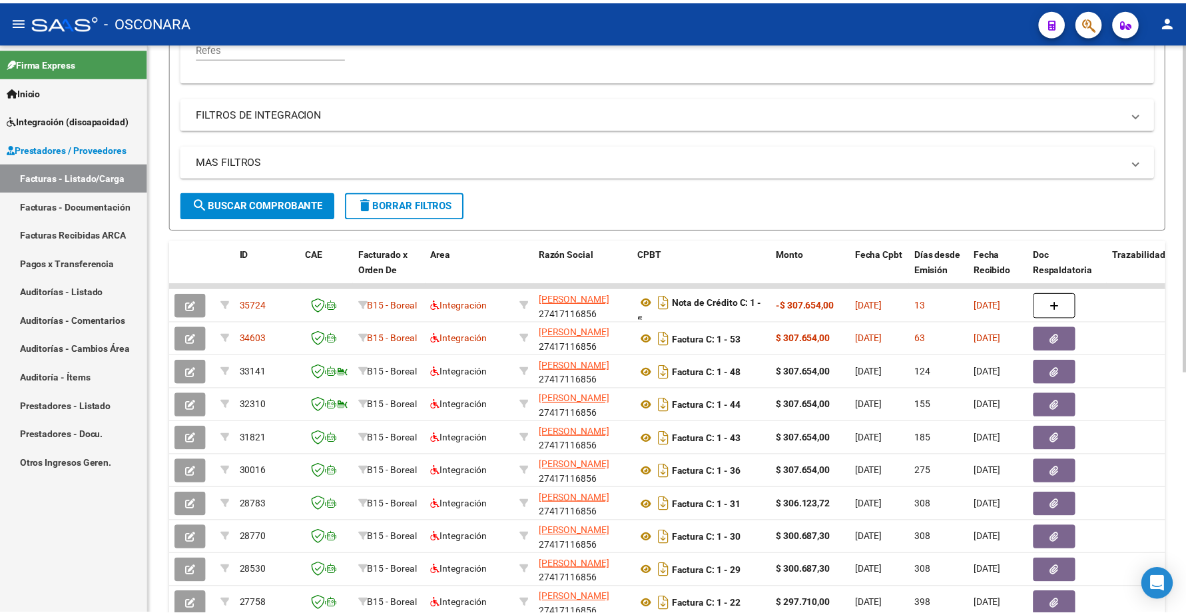
scroll to position [3, 0]
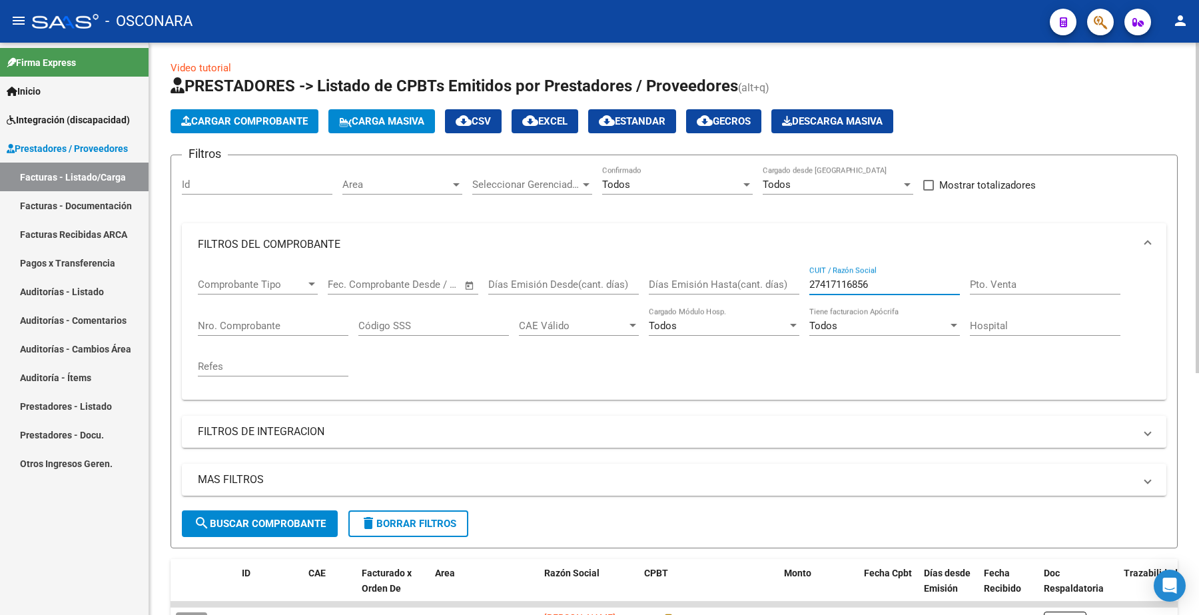
click at [265, 121] on span "Cargar Comprobante" at bounding box center [244, 121] width 127 height 12
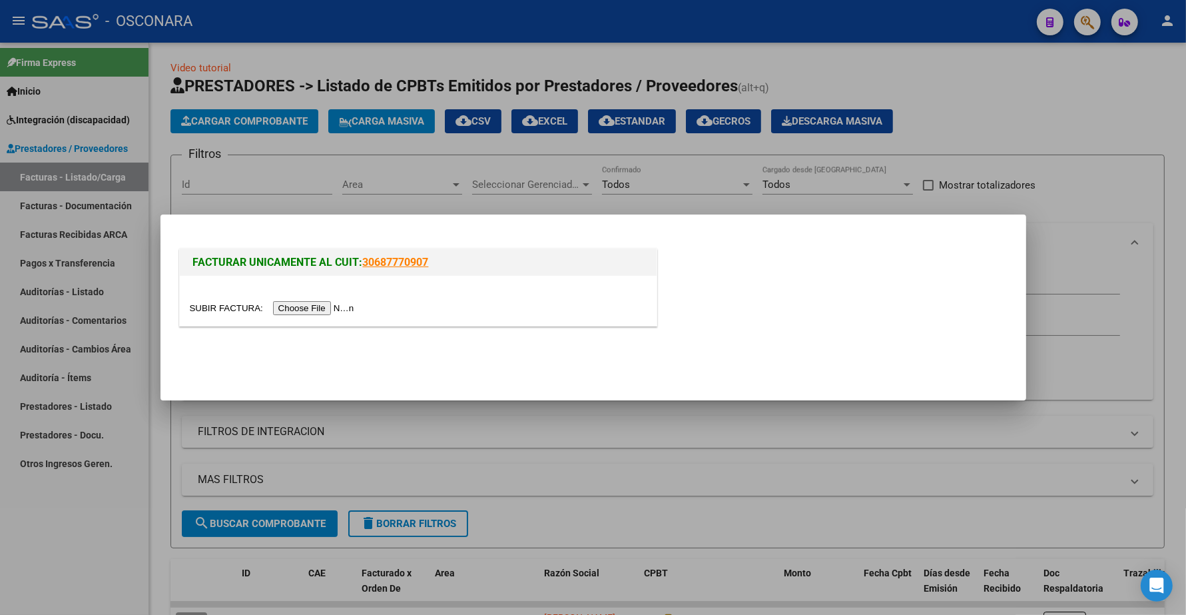
click at [344, 312] on input "file" at bounding box center [274, 308] width 168 height 14
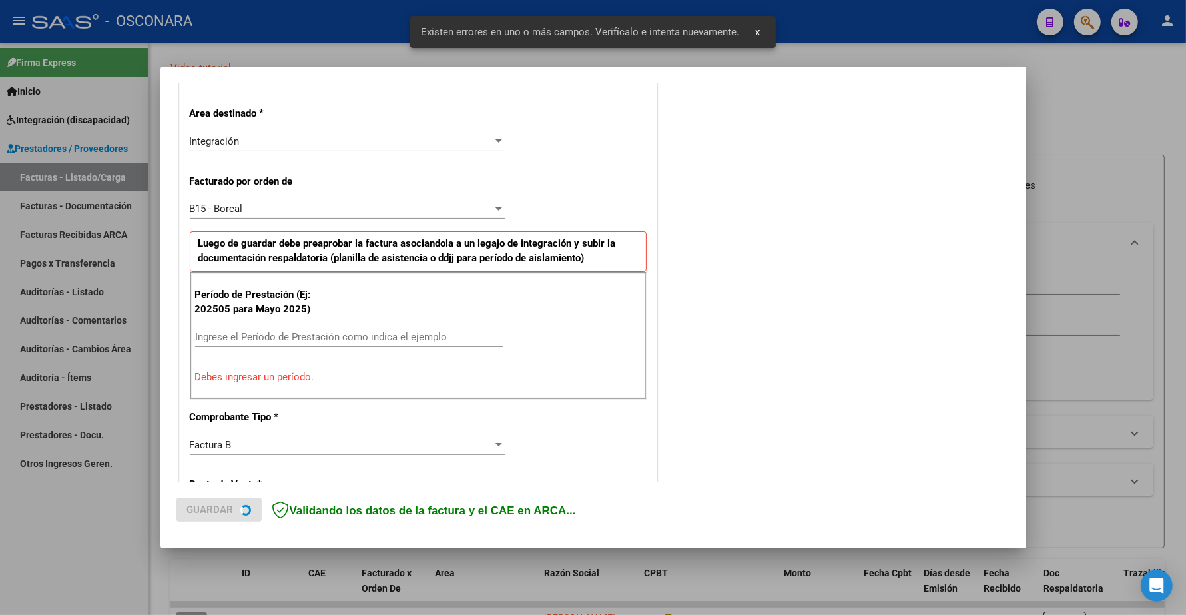
scroll to position [333, 0]
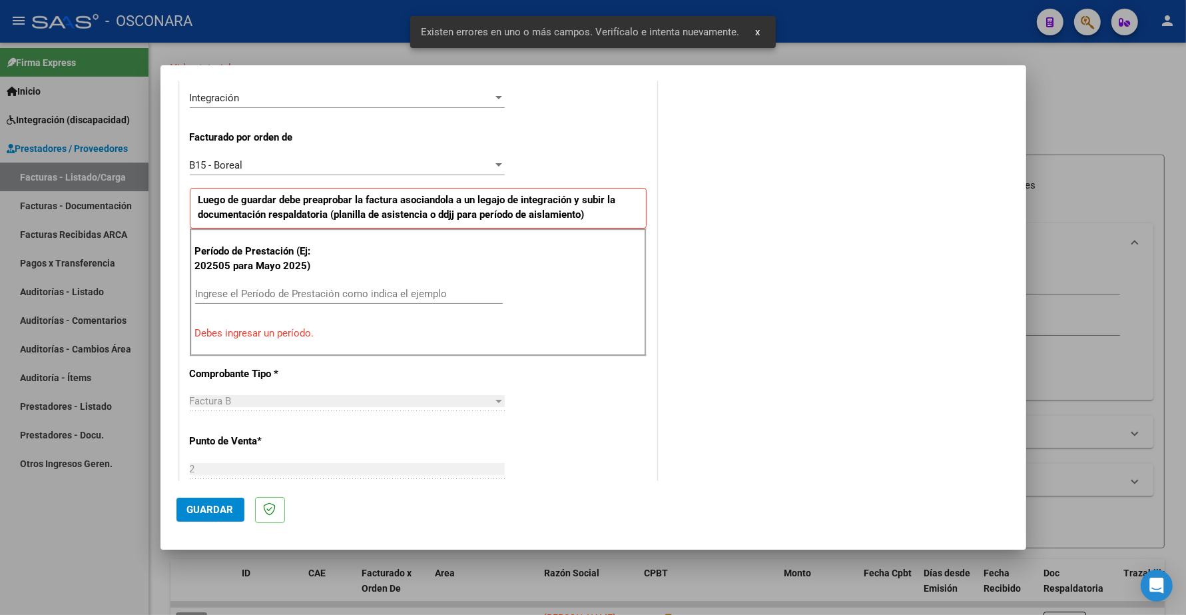
click at [245, 291] on input "Ingrese el Período de Prestación como indica el ejemplo" at bounding box center [349, 294] width 308 height 12
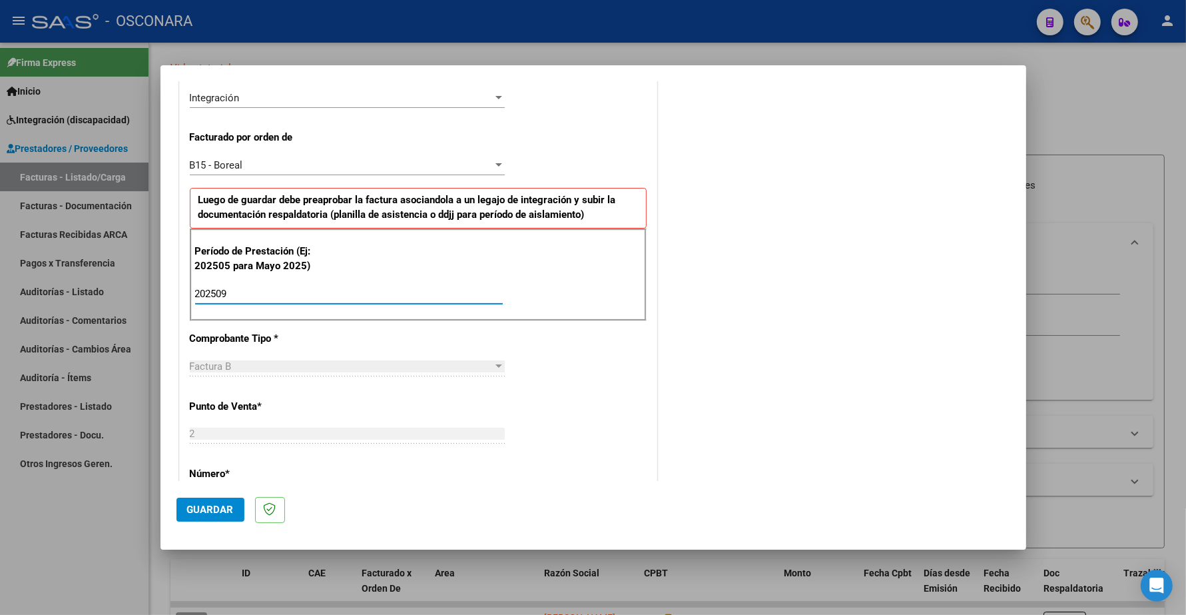
type input "202509"
click at [203, 507] on span "Guardar" at bounding box center [210, 509] width 47 height 12
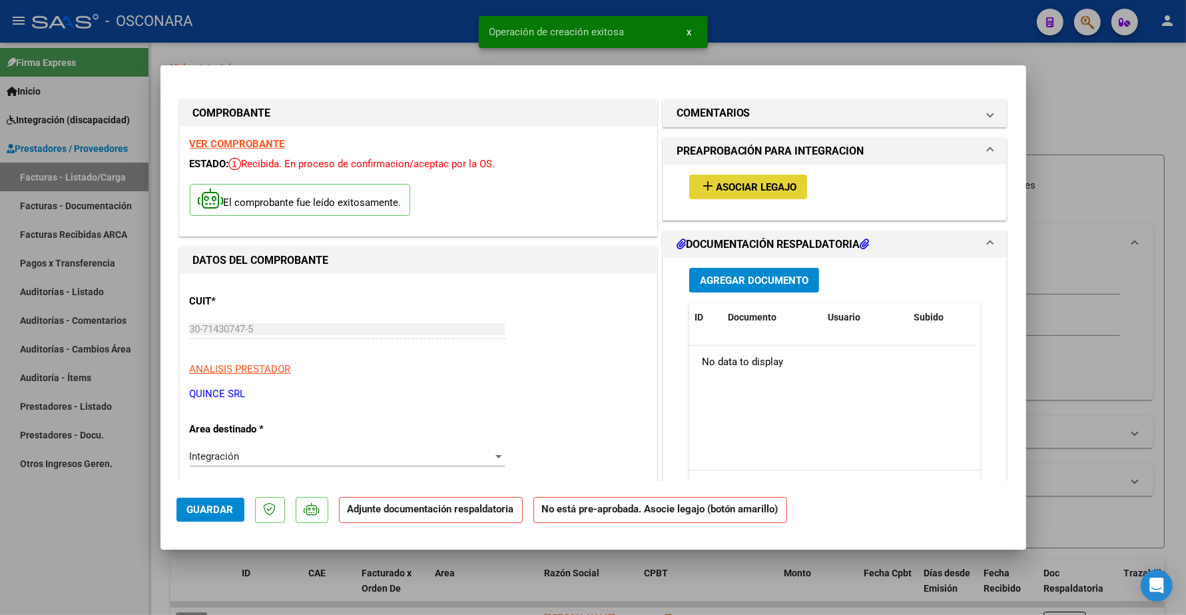
click at [760, 191] on span "Asociar Legajo" at bounding box center [756, 187] width 81 height 12
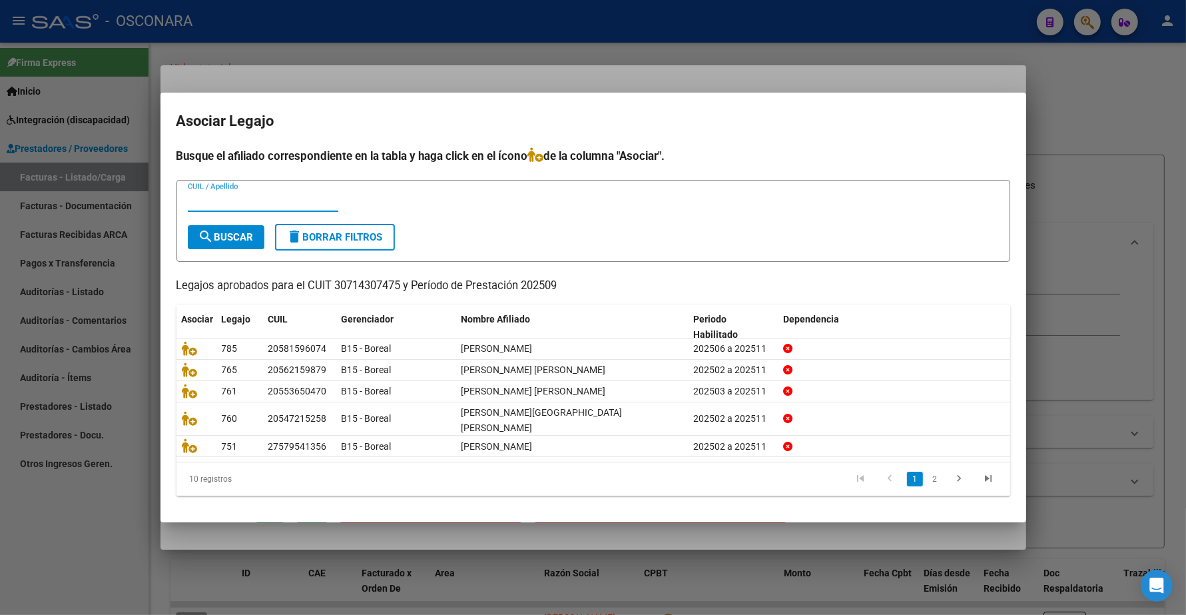
click at [1096, 450] on div at bounding box center [593, 307] width 1186 height 615
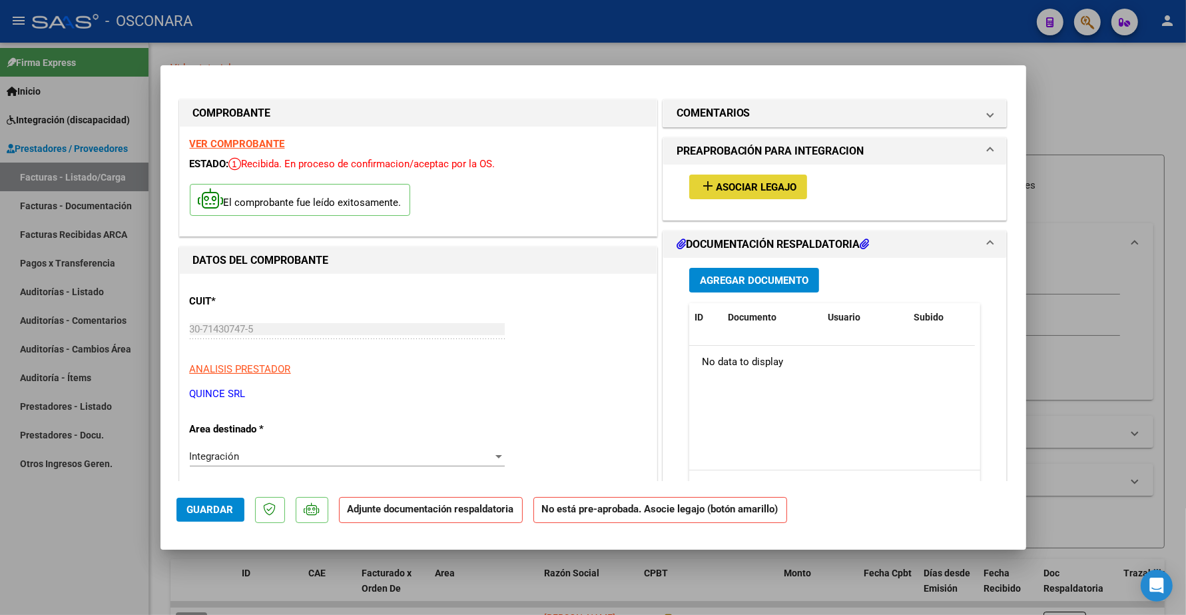
click at [760, 176] on button "add Asociar Legajo" at bounding box center [748, 186] width 118 height 25
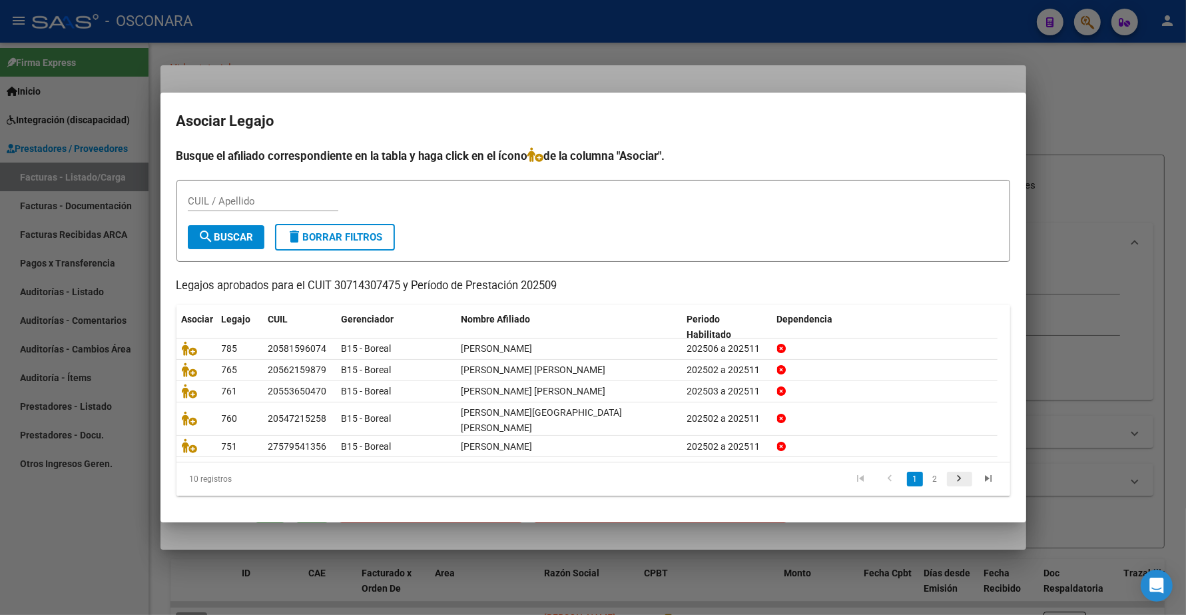
click at [966, 472] on icon "go to next page" at bounding box center [959, 480] width 17 height 16
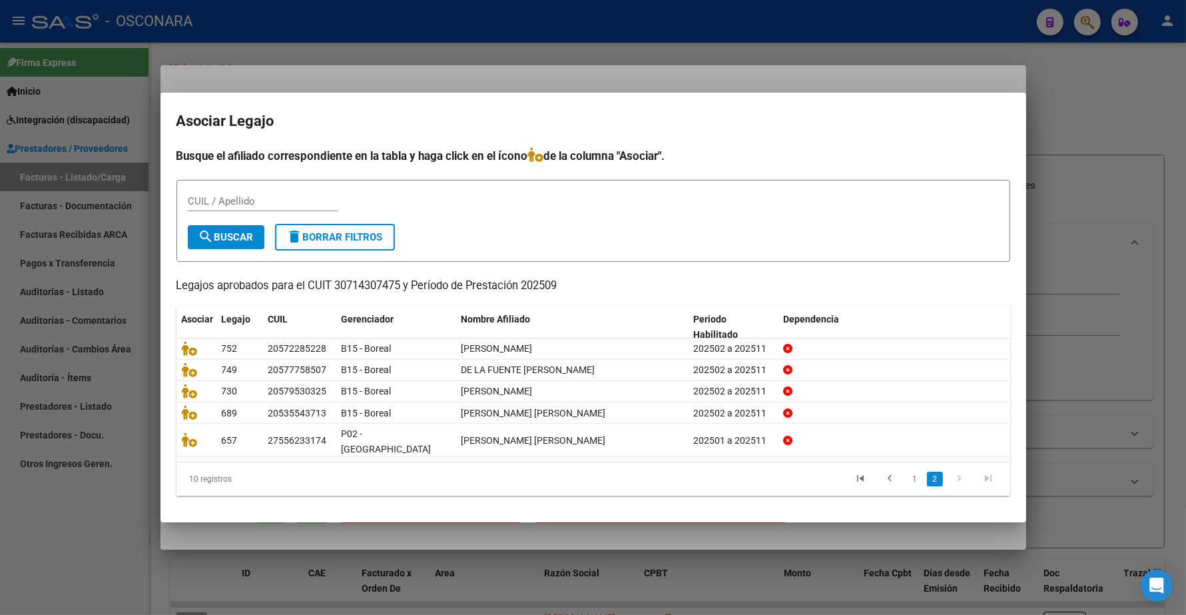
click at [222, 202] on input "CUIL / Apellido" at bounding box center [263, 201] width 150 height 12
type input "[PERSON_NAME] GO"
click at [243, 243] on span "search Buscar" at bounding box center [225, 237] width 55 height 12
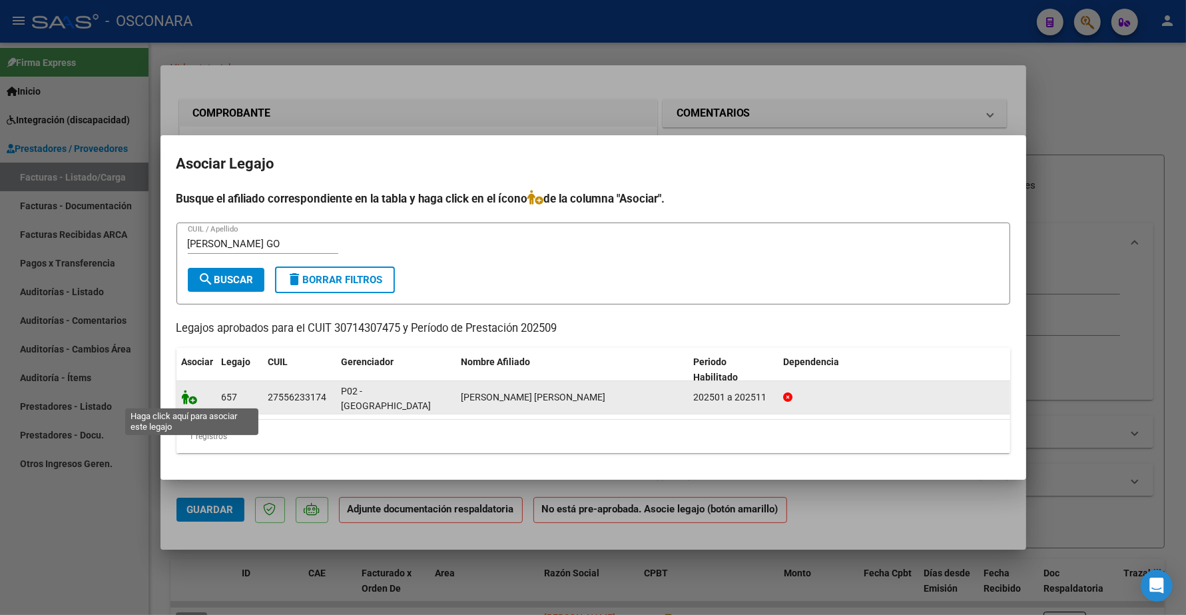
click at [187, 391] on icon at bounding box center [190, 397] width 16 height 15
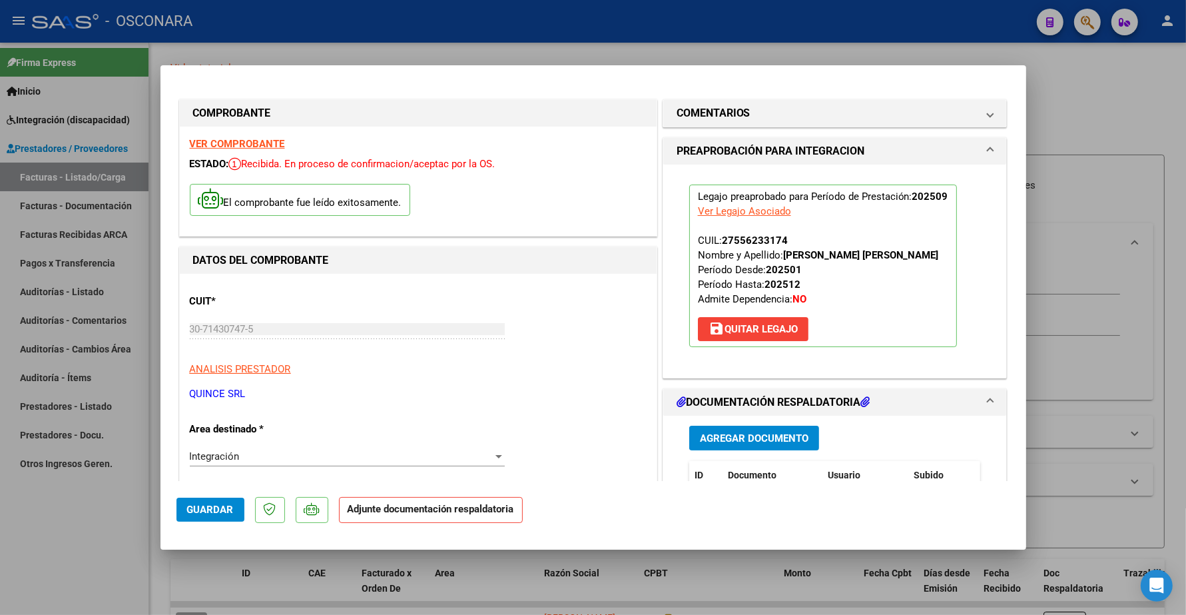
click at [754, 428] on button "Agregar Documento" at bounding box center [754, 438] width 130 height 25
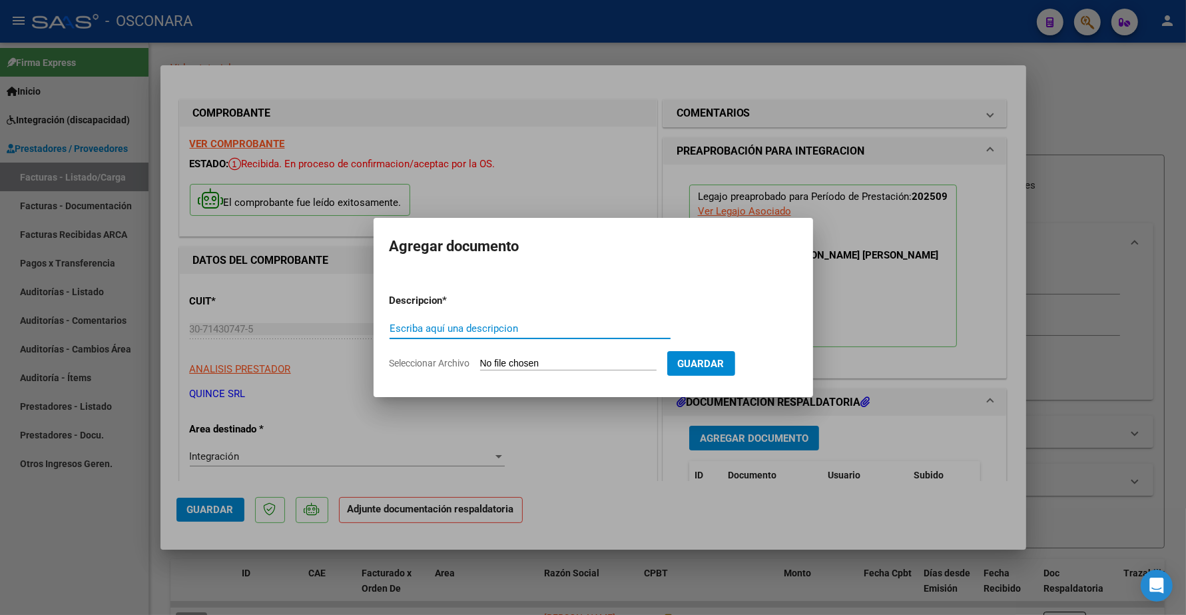
click at [521, 324] on input "Escriba aquí una descripcion" at bounding box center [530, 328] width 281 height 12
type input "PLANILLA"
click at [507, 360] on input "Seleccionar Archivo" at bounding box center [568, 364] width 176 height 13
type input "C:\fakepath\[DATE] PROTEO OSCONARA DOC RESPALDATORIA [PERSON_NAME] [PERSON_NAME…"
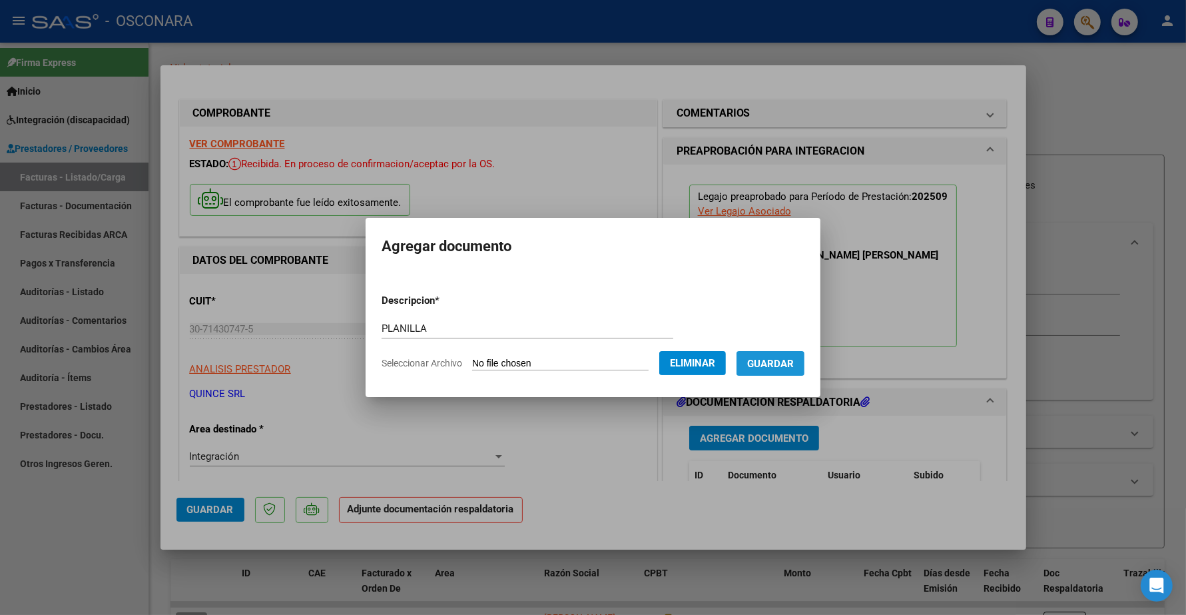
click at [780, 368] on span "Guardar" at bounding box center [770, 364] width 47 height 12
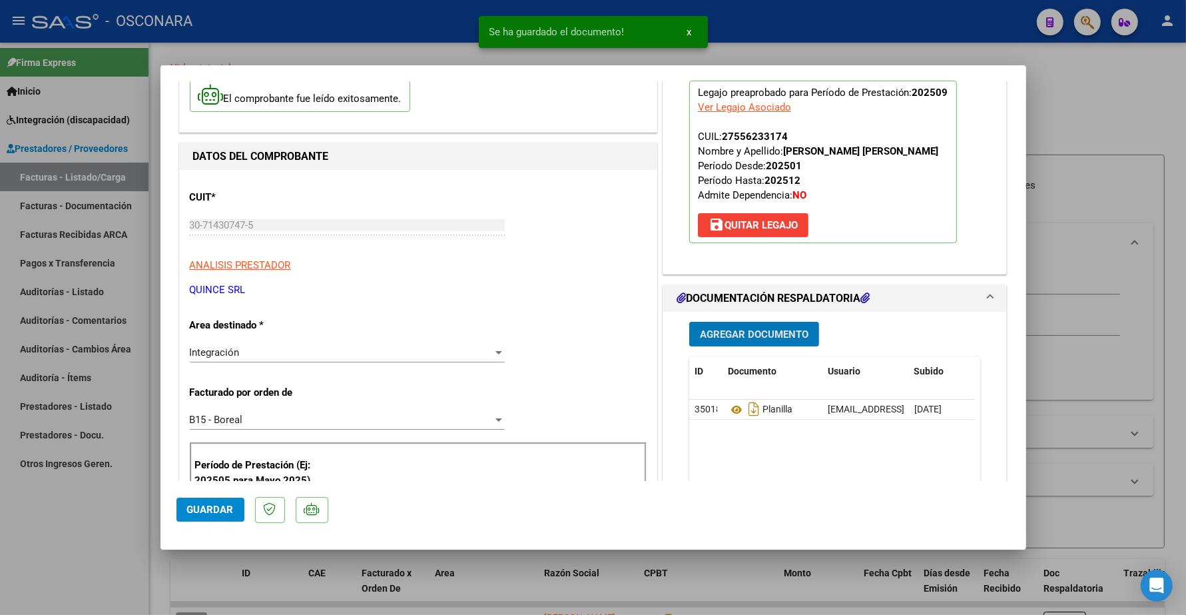
scroll to position [166, 0]
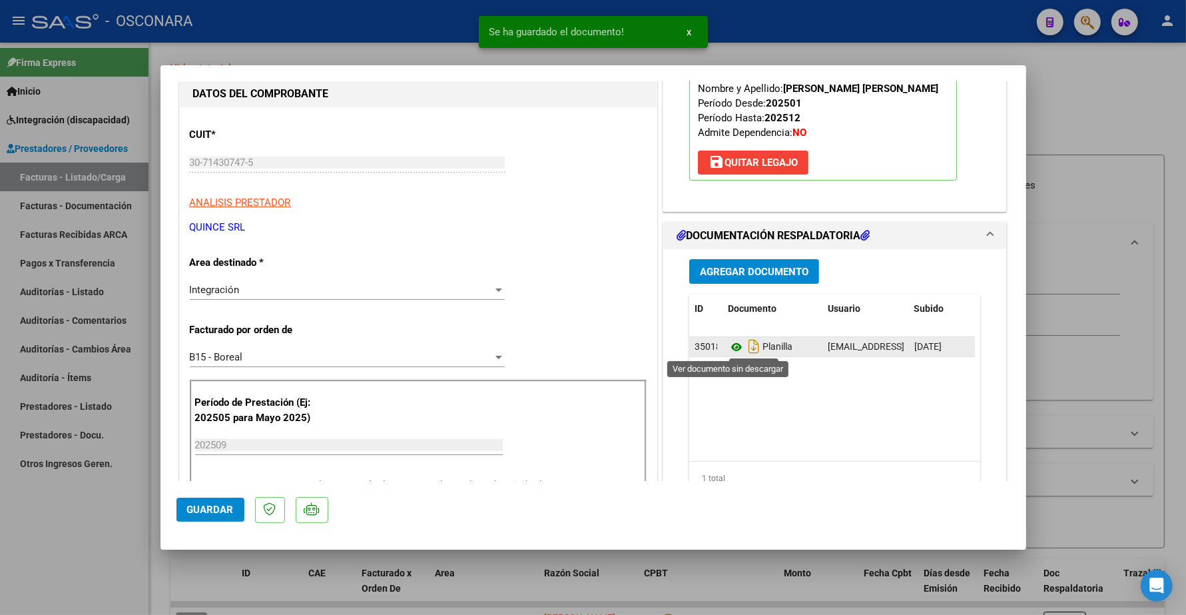
click at [728, 344] on icon at bounding box center [736, 347] width 17 height 16
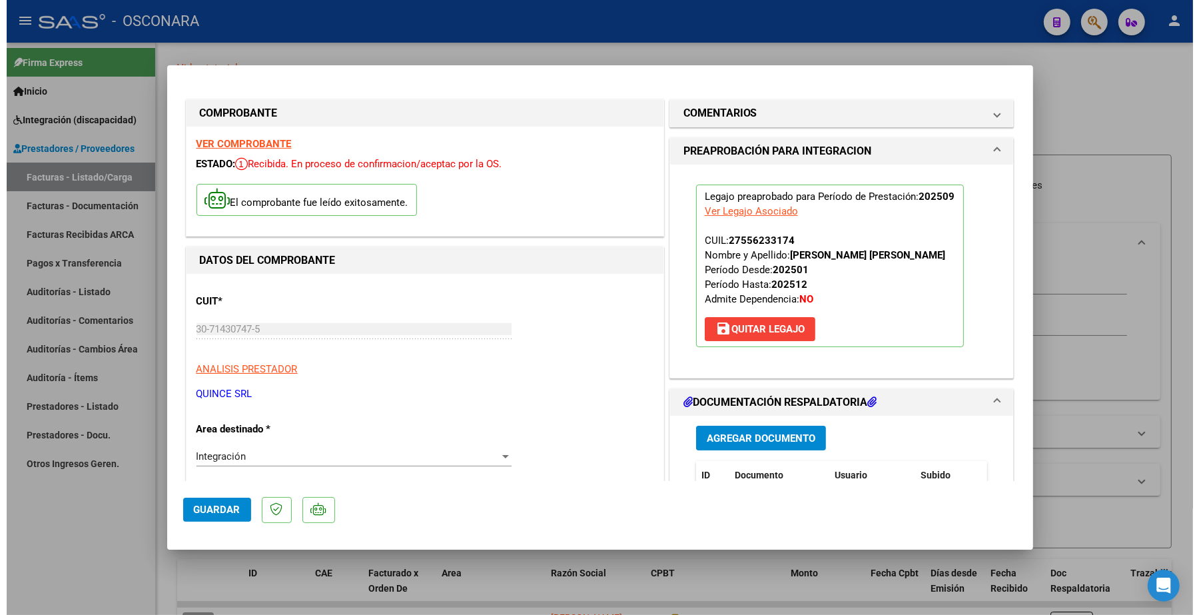
scroll to position [333, 0]
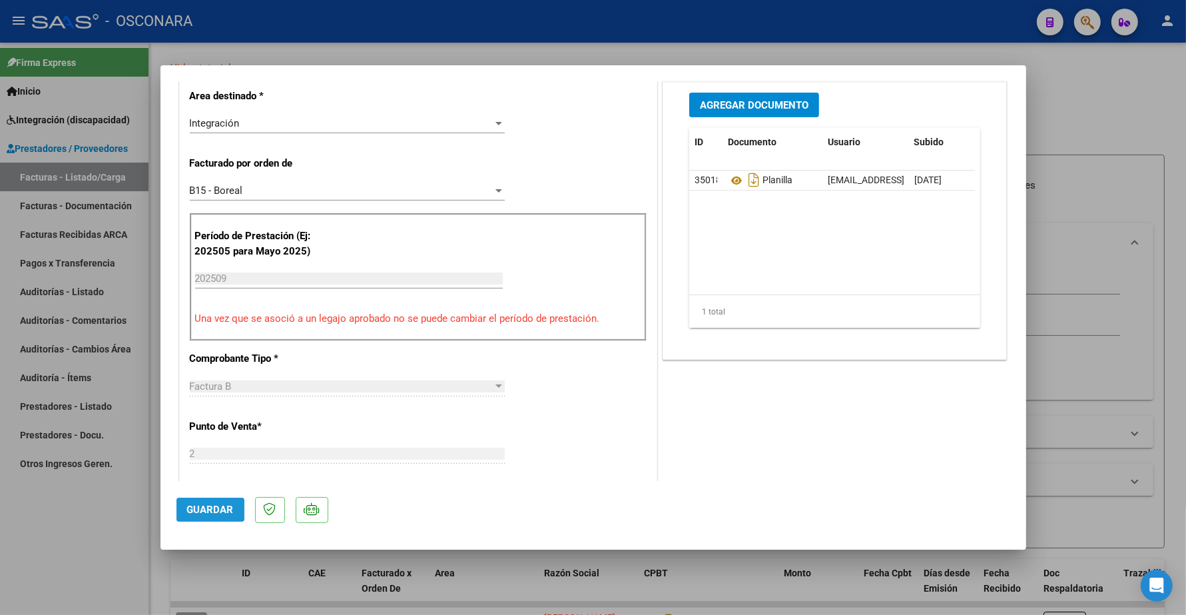
click at [204, 511] on span "Guardar" at bounding box center [210, 509] width 47 height 12
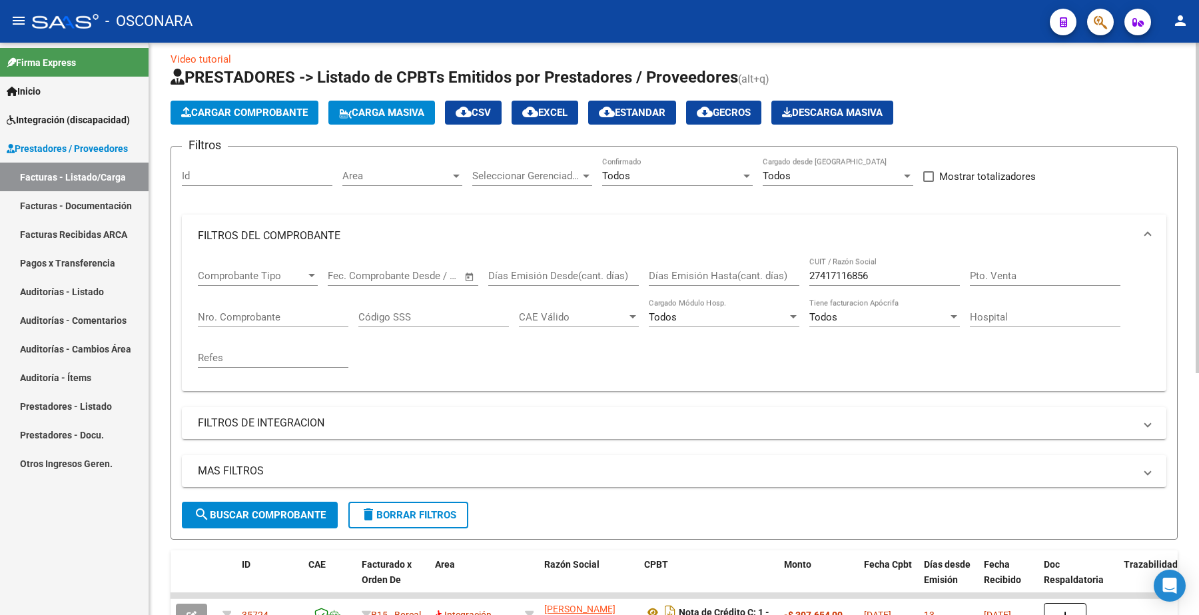
scroll to position [3, 0]
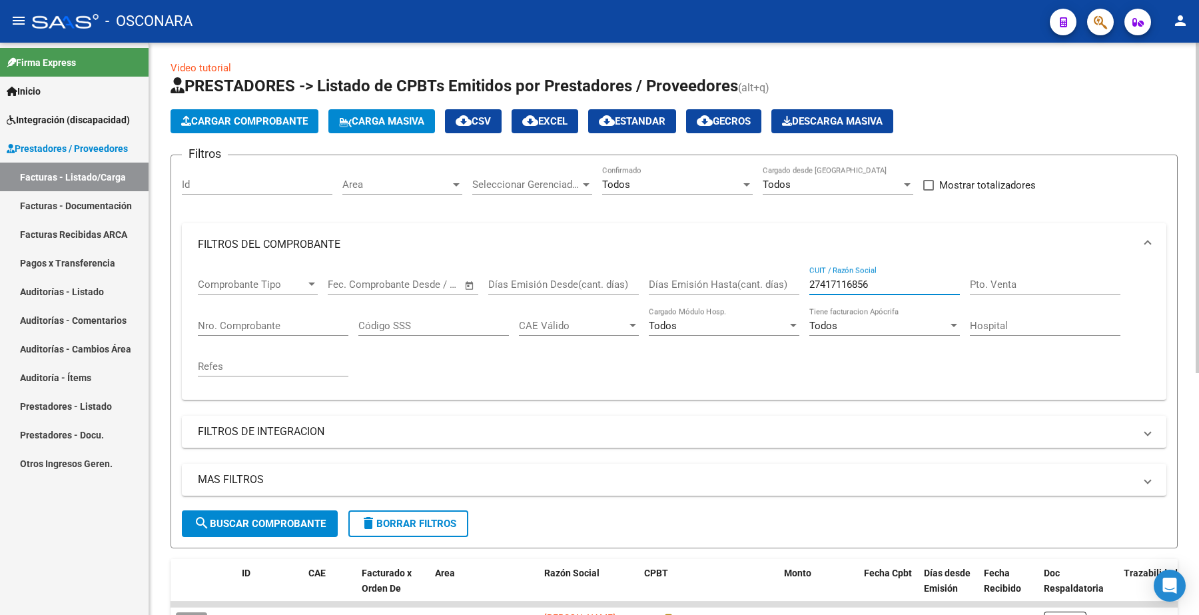
drag, startPoint x: 897, startPoint y: 276, endPoint x: 735, endPoint y: 283, distance: 162.6
click at [729, 288] on div "Comprobante Tipo Comprobante Tipo Fecha inicio – Fecha fin Fec. Comprobante Des…" at bounding box center [674, 327] width 952 height 123
click at [411, 517] on span "delete Borrar Filtros" at bounding box center [408, 523] width 96 height 12
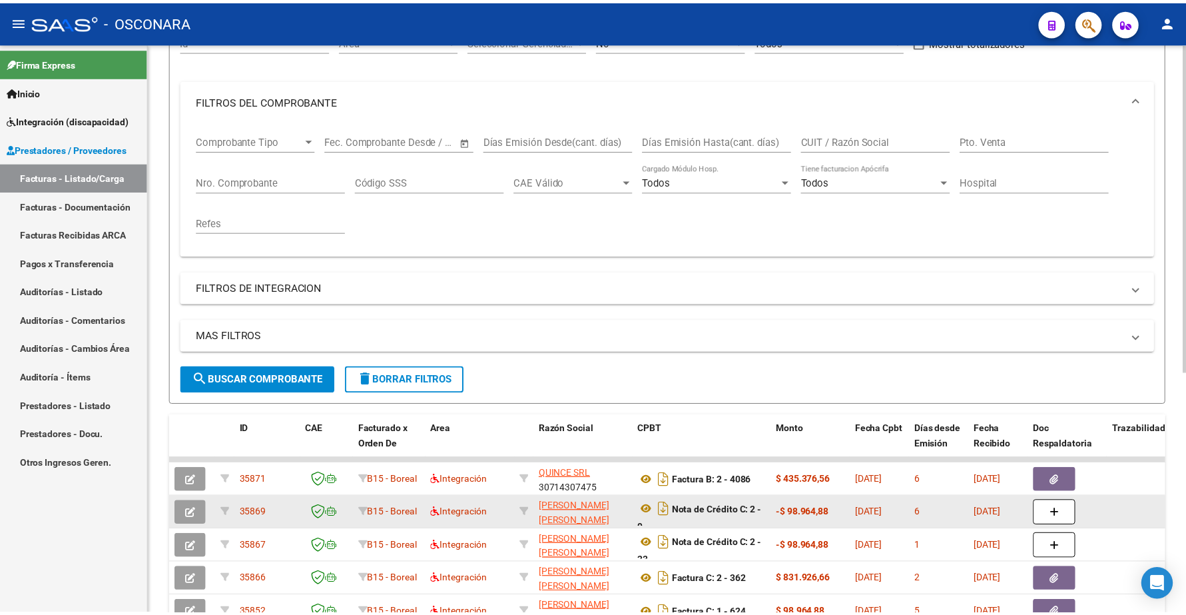
scroll to position [177, 0]
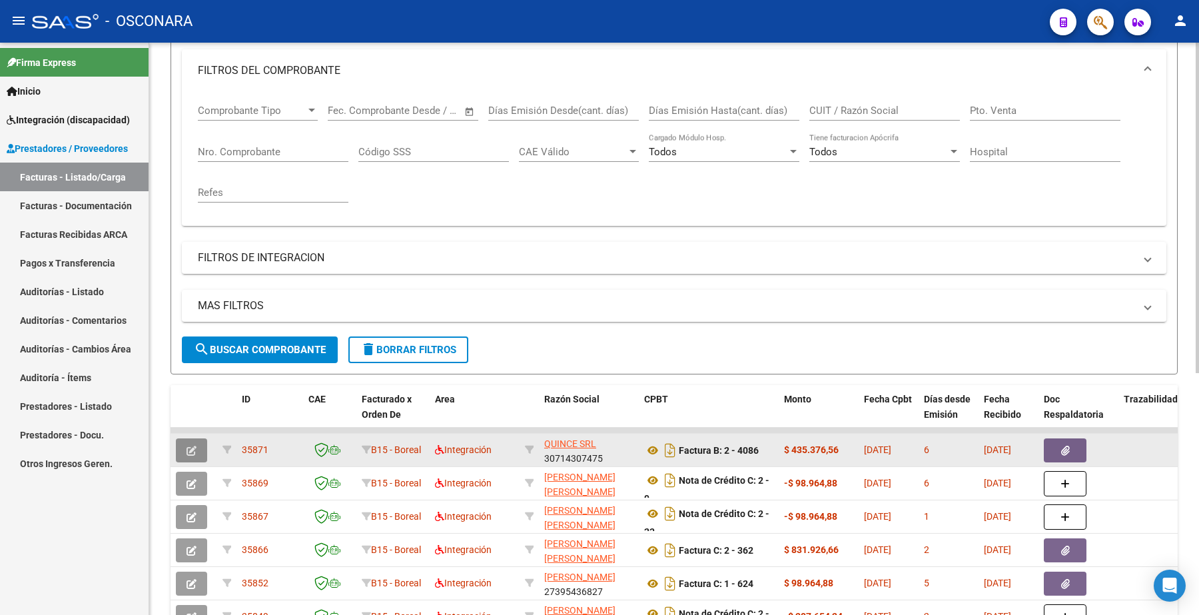
click at [192, 438] on button "button" at bounding box center [191, 450] width 31 height 24
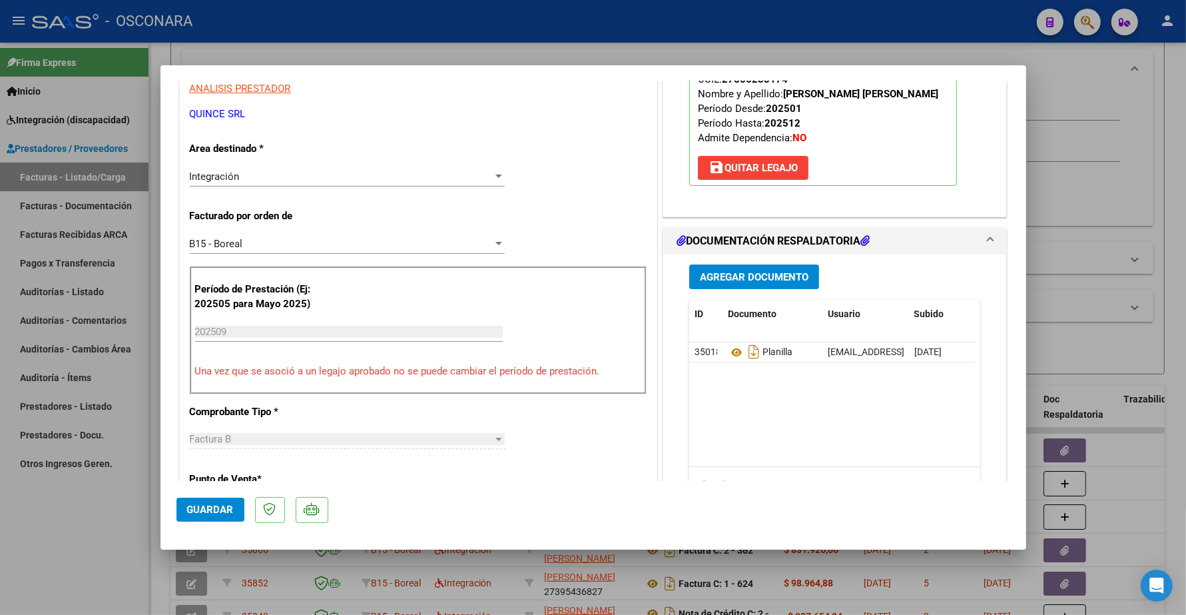
scroll to position [250, 0]
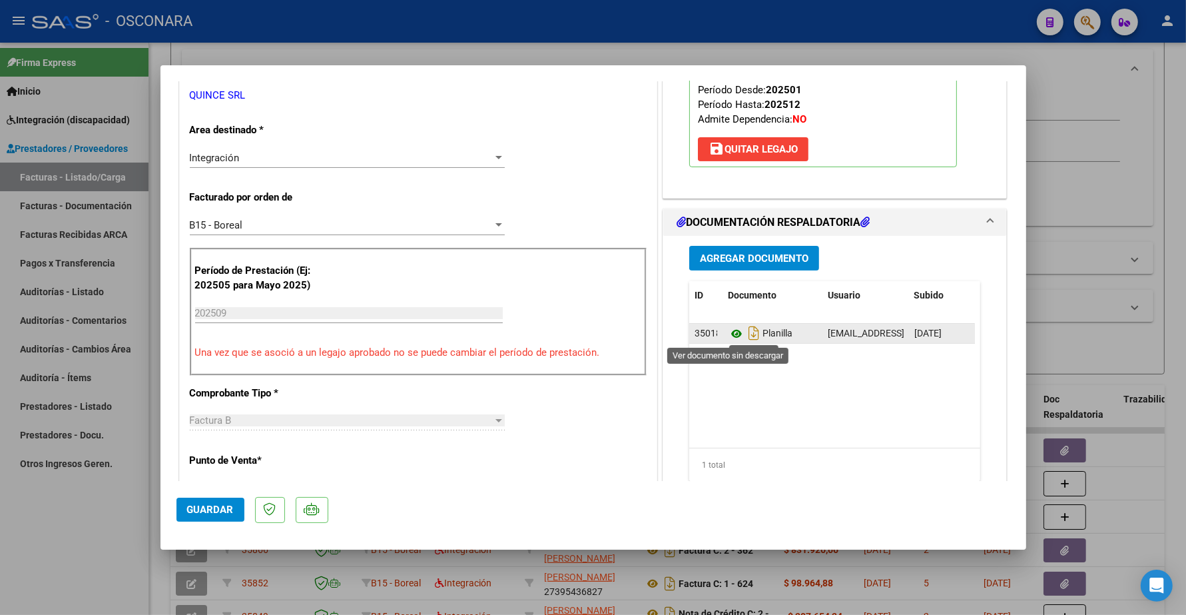
click at [728, 328] on icon at bounding box center [736, 334] width 17 height 16
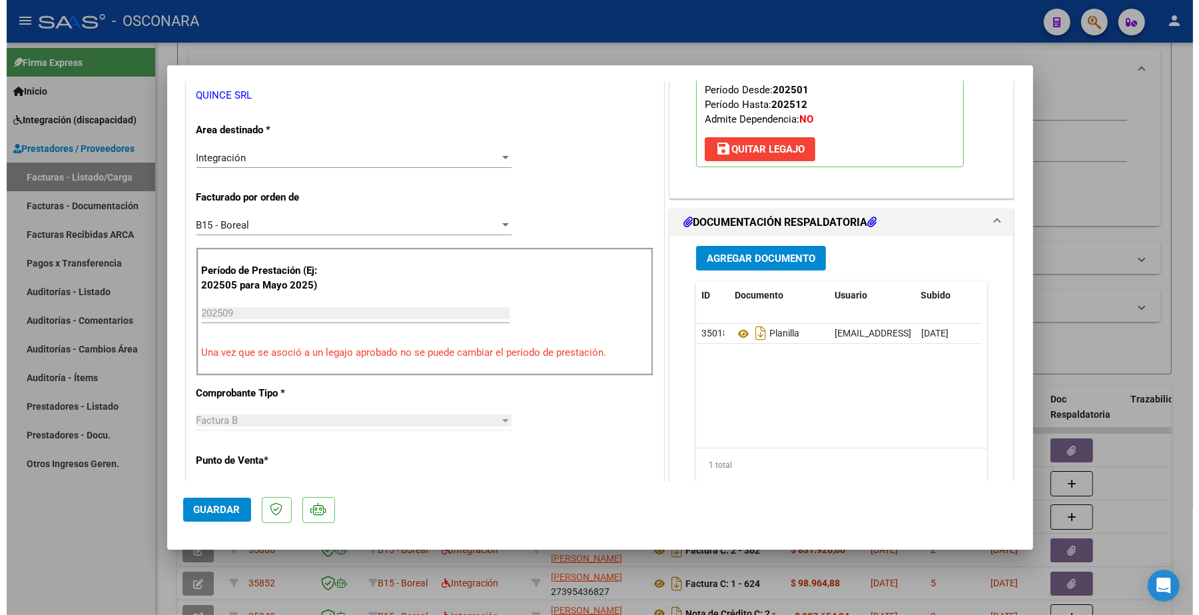
scroll to position [0, 0]
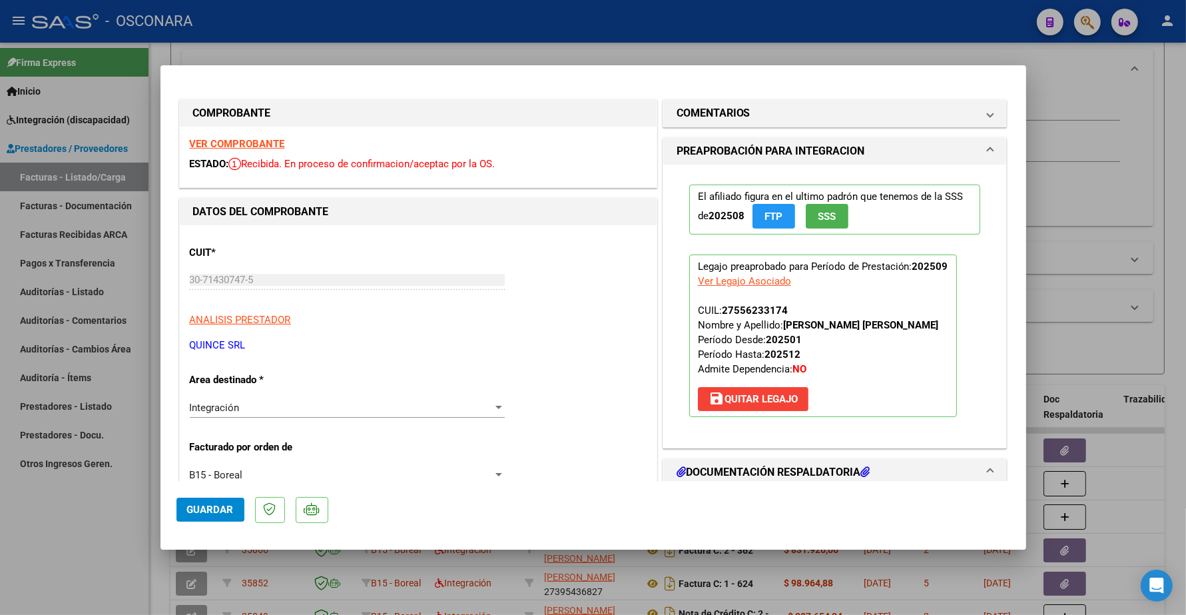
click at [231, 144] on strong "VER COMPROBANTE" at bounding box center [237, 144] width 95 height 12
type input "$ 0,00"
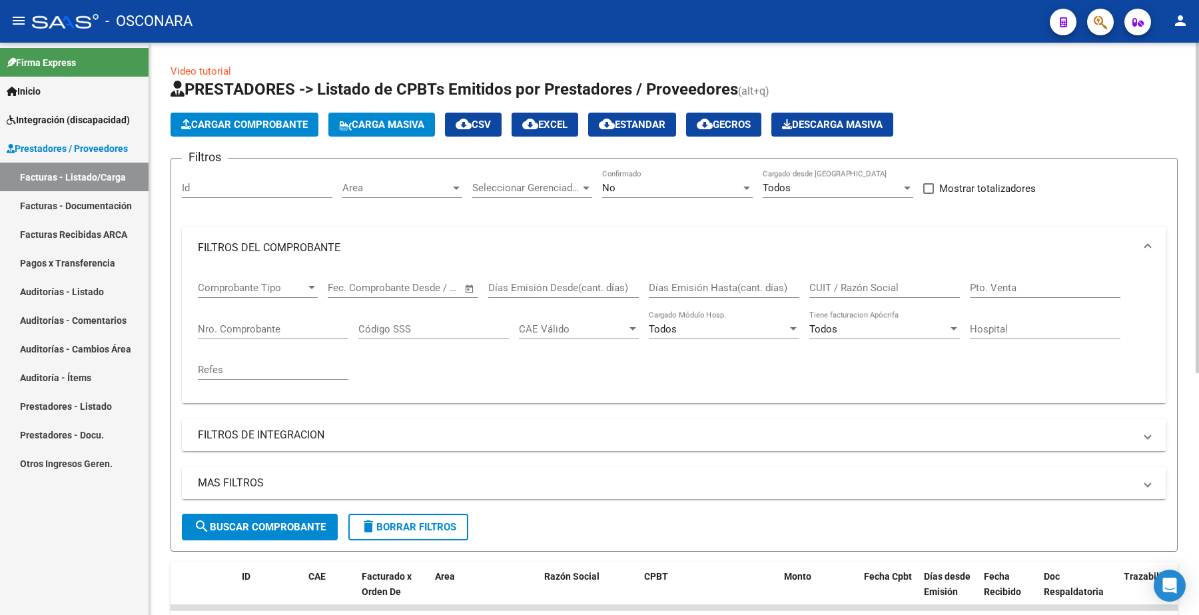
click at [283, 125] on span "Cargar Comprobante" at bounding box center [244, 125] width 127 height 12
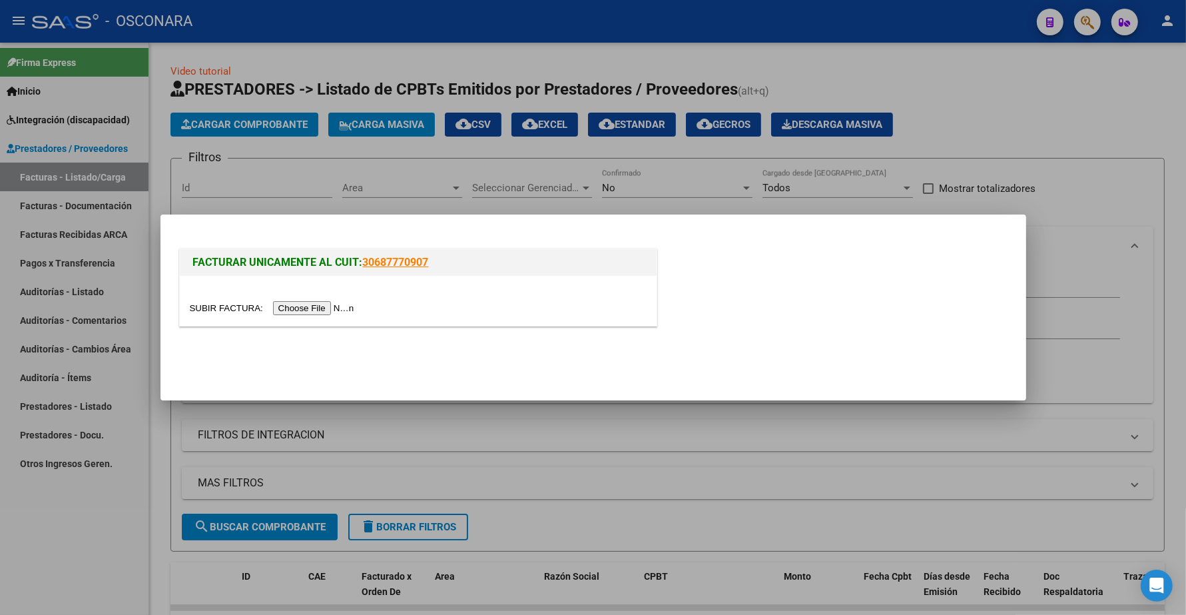
click at [315, 308] on input "file" at bounding box center [274, 308] width 168 height 14
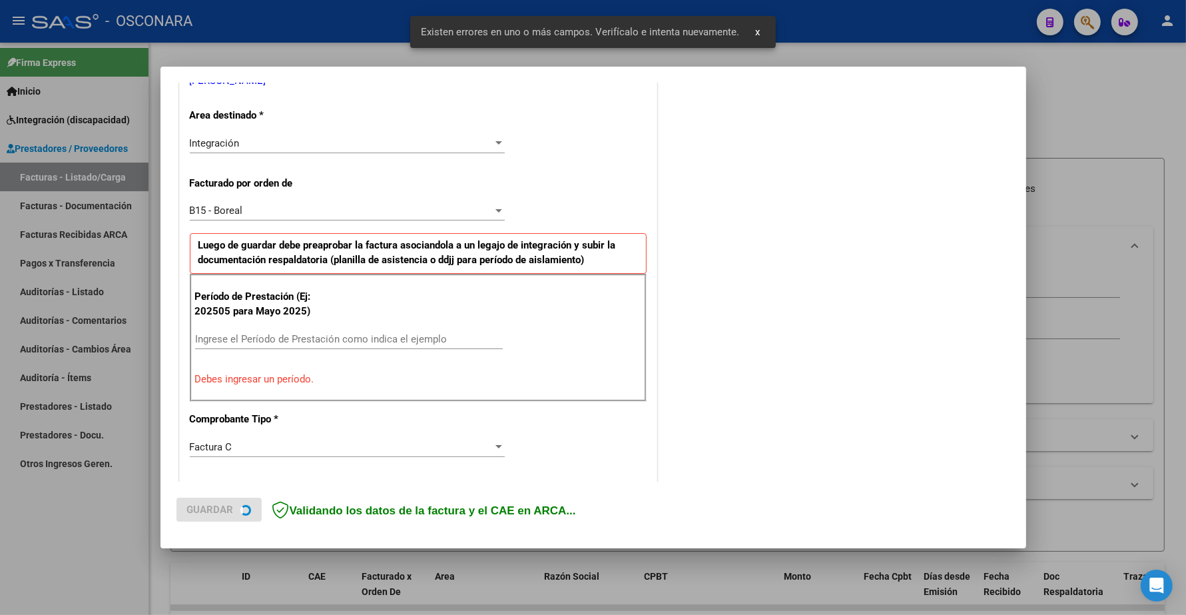
scroll to position [308, 0]
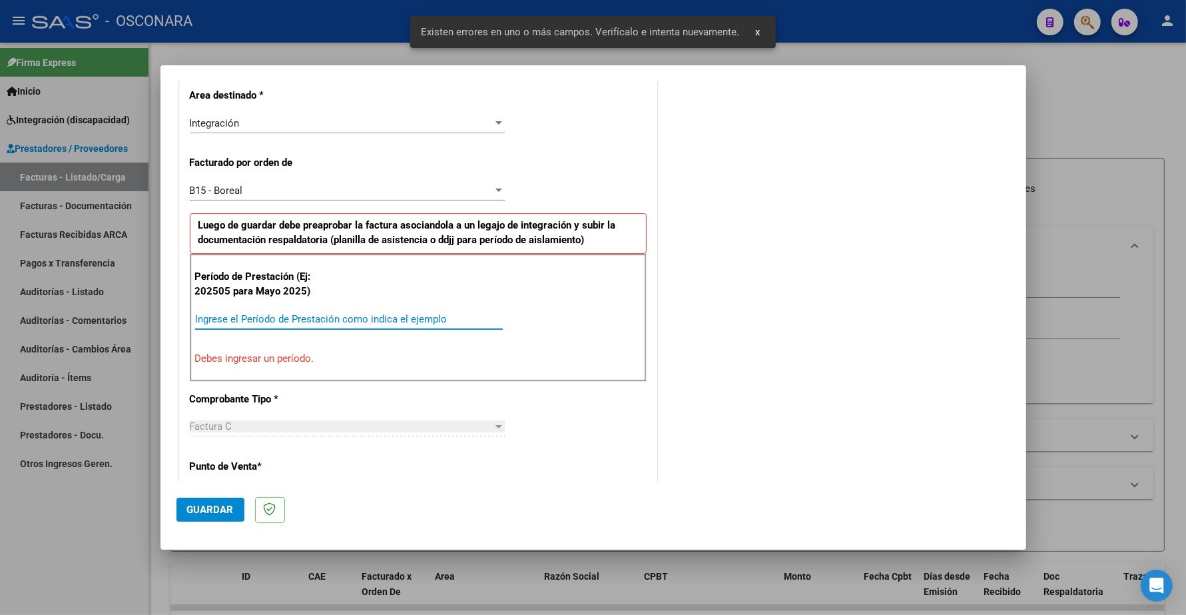
click at [238, 315] on input "Ingrese el Período de Prestación como indica el ejemplo" at bounding box center [349, 319] width 308 height 12
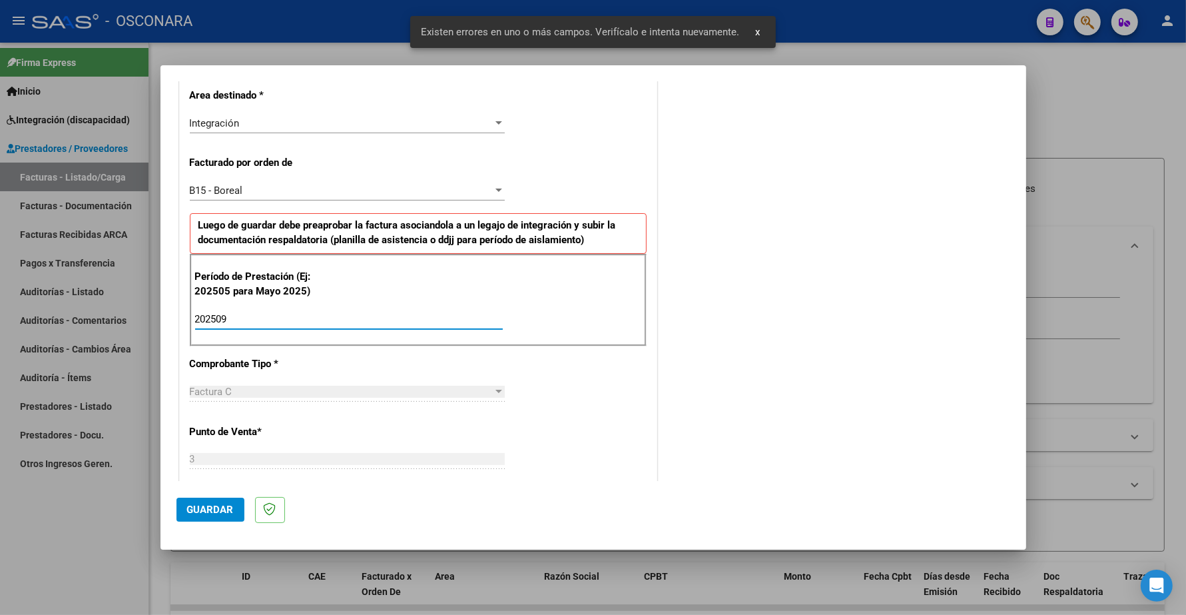
type input "202509"
click at [211, 509] on span "Guardar" at bounding box center [210, 509] width 47 height 12
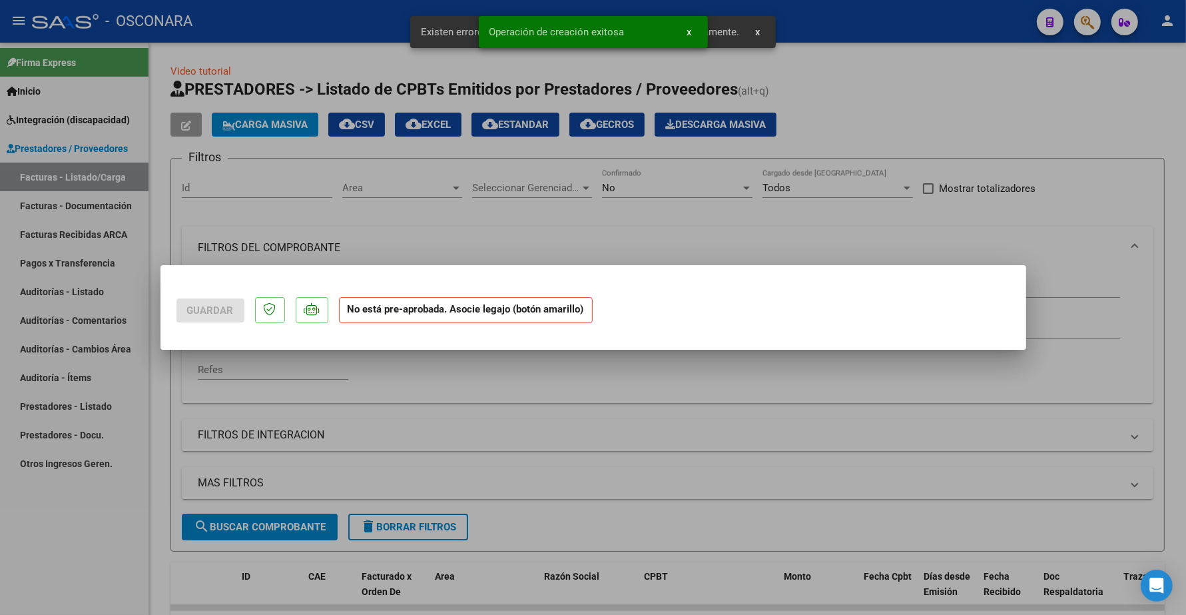
scroll to position [0, 0]
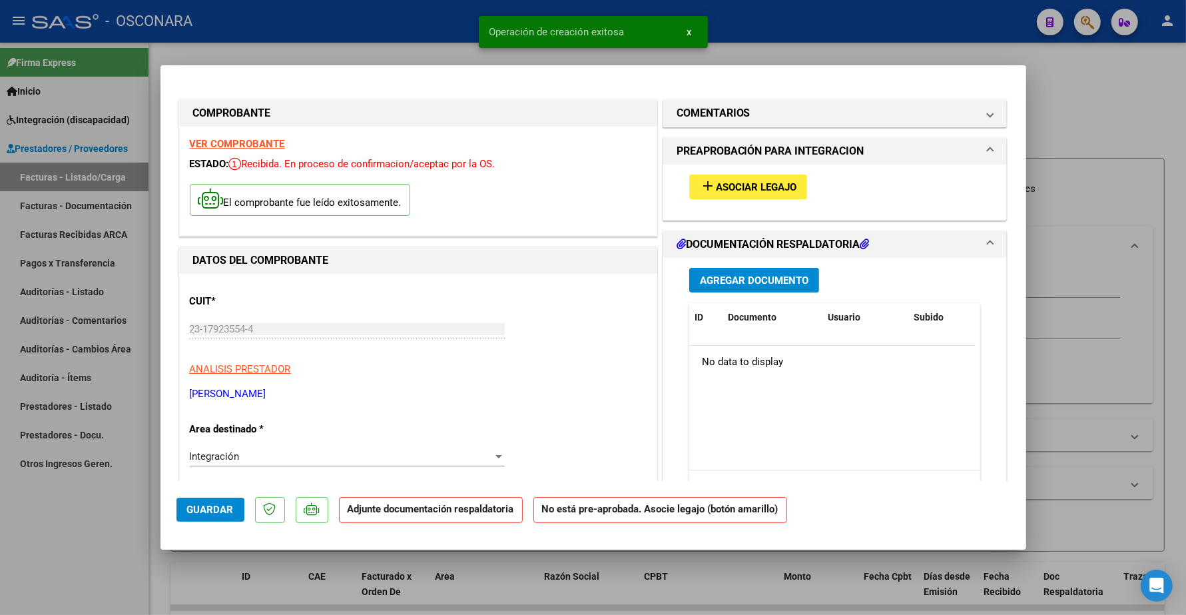
click at [737, 192] on span "Asociar Legajo" at bounding box center [756, 187] width 81 height 12
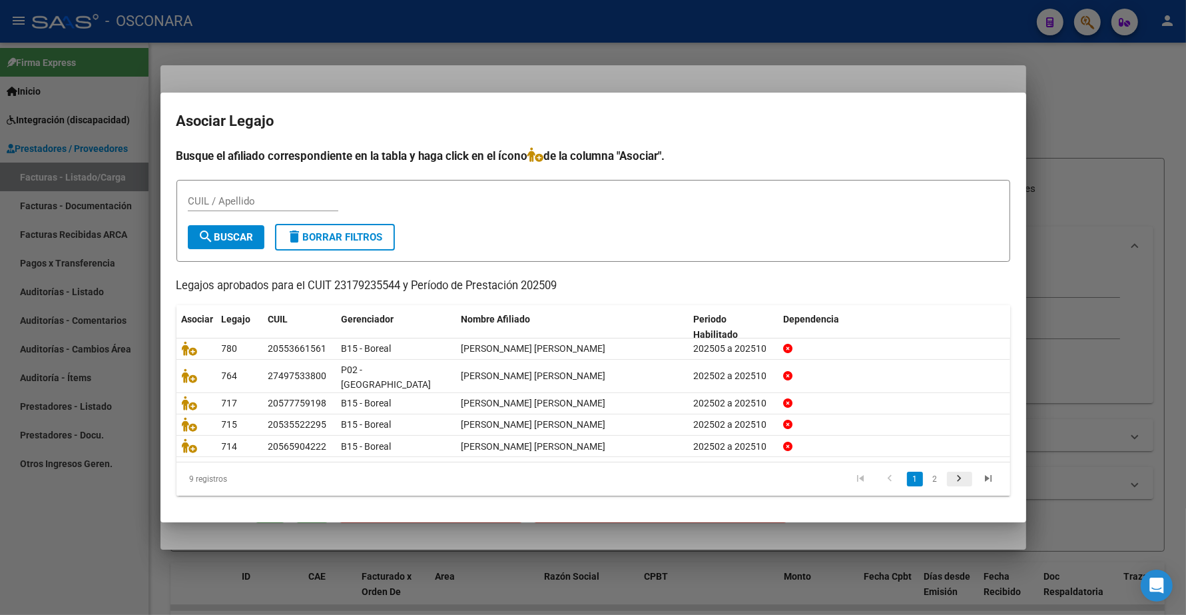
click at [962, 472] on icon "go to next page" at bounding box center [959, 480] width 17 height 16
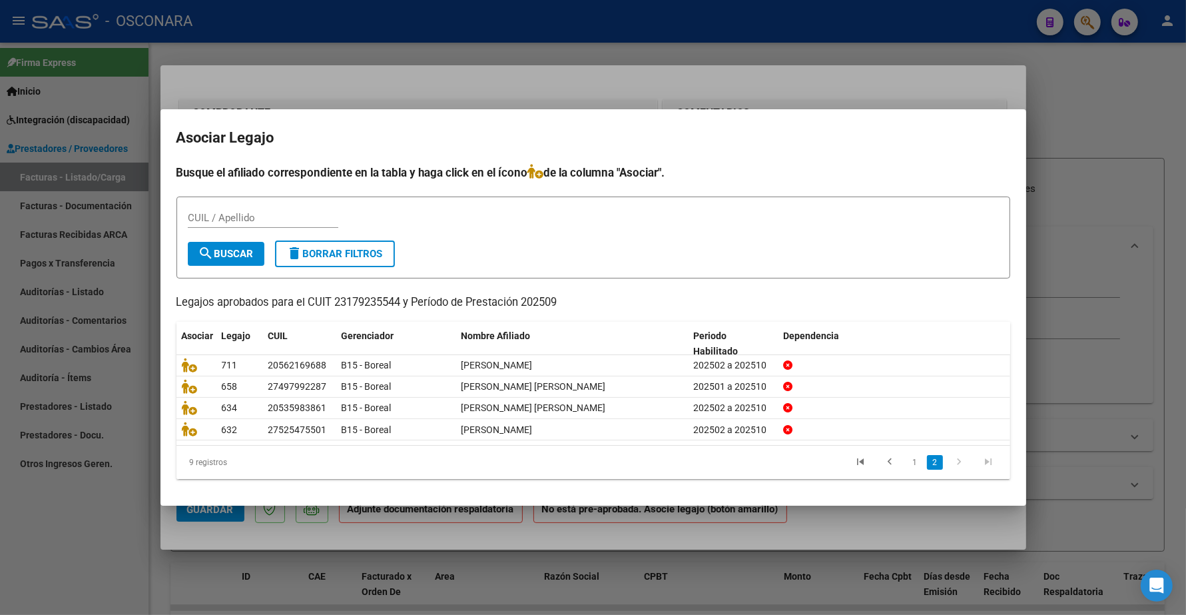
click at [962, 471] on icon "go to next page" at bounding box center [959, 463] width 17 height 16
click at [890, 463] on icon "go to previous page" at bounding box center [890, 463] width 17 height 16
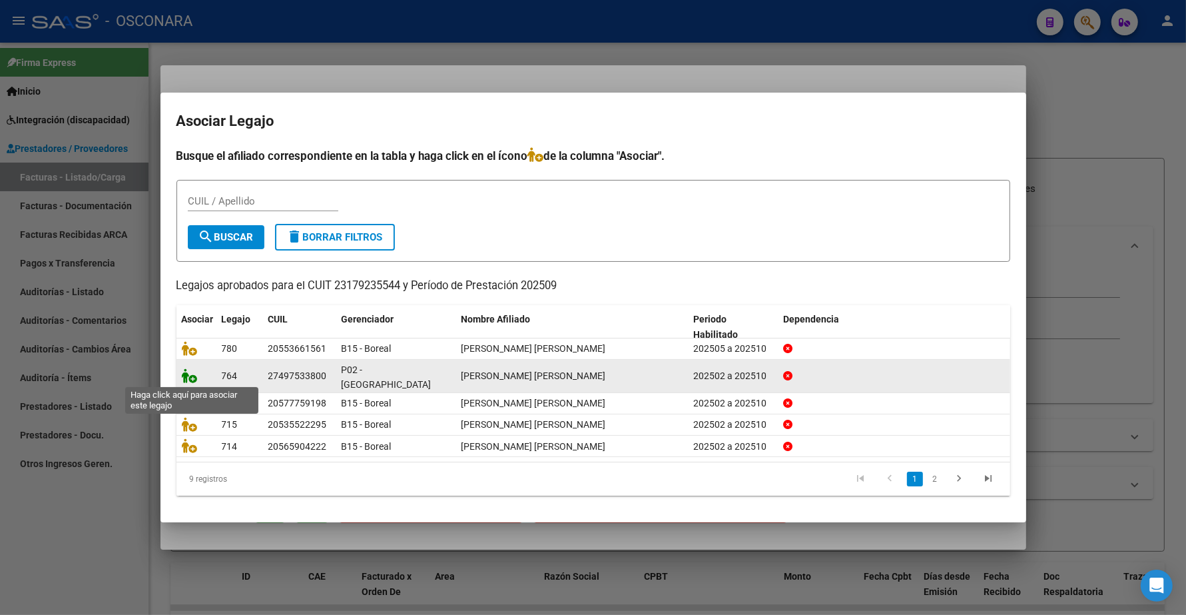
click at [185, 378] on icon at bounding box center [190, 375] width 16 height 15
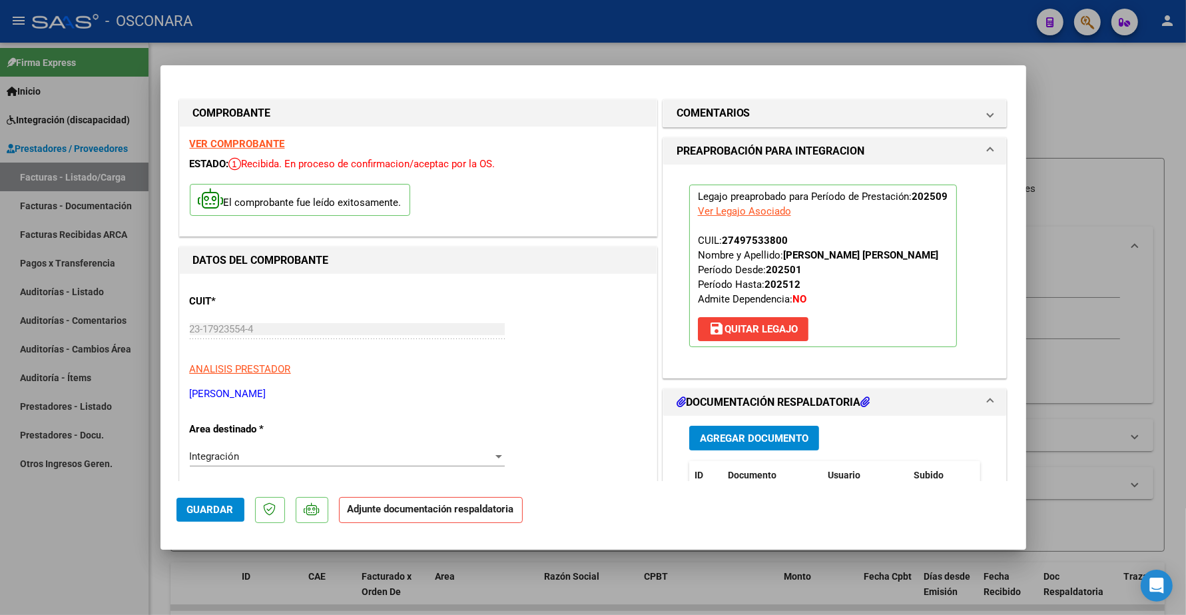
click at [756, 444] on button "Agregar Documento" at bounding box center [754, 438] width 130 height 25
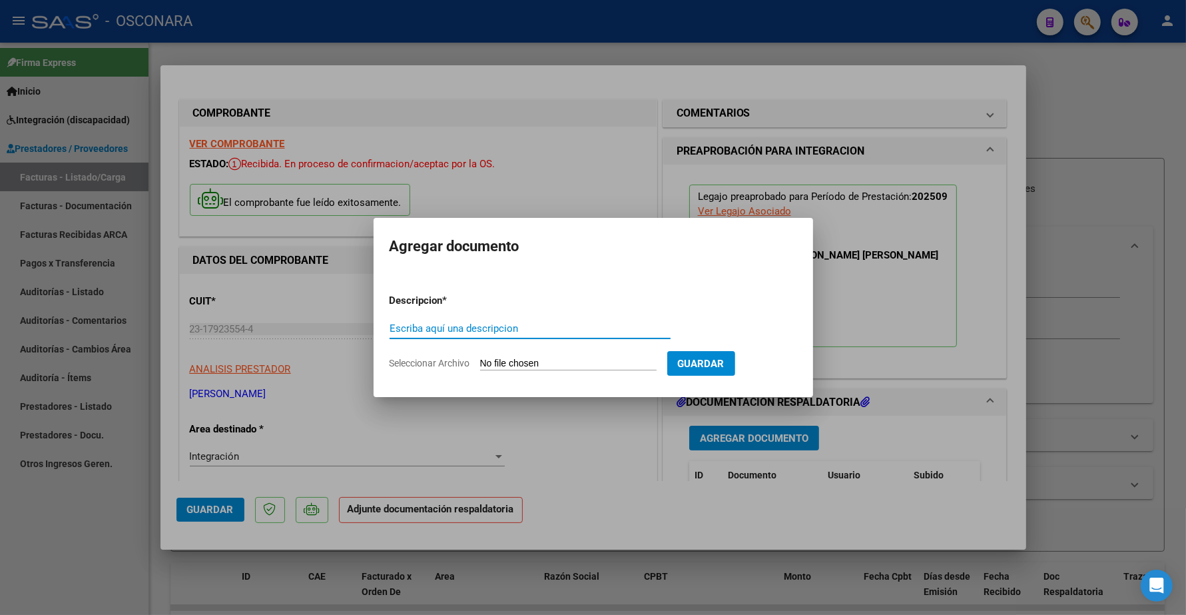
click at [428, 327] on input "Escriba aquí una descripcion" at bounding box center [530, 328] width 281 height 12
type input "PLANILLA"
click at [503, 360] on input "Seleccionar Archivo" at bounding box center [568, 364] width 176 height 13
type input "C:\fakepath\[PERSON_NAME] ludm 925-1.pdf"
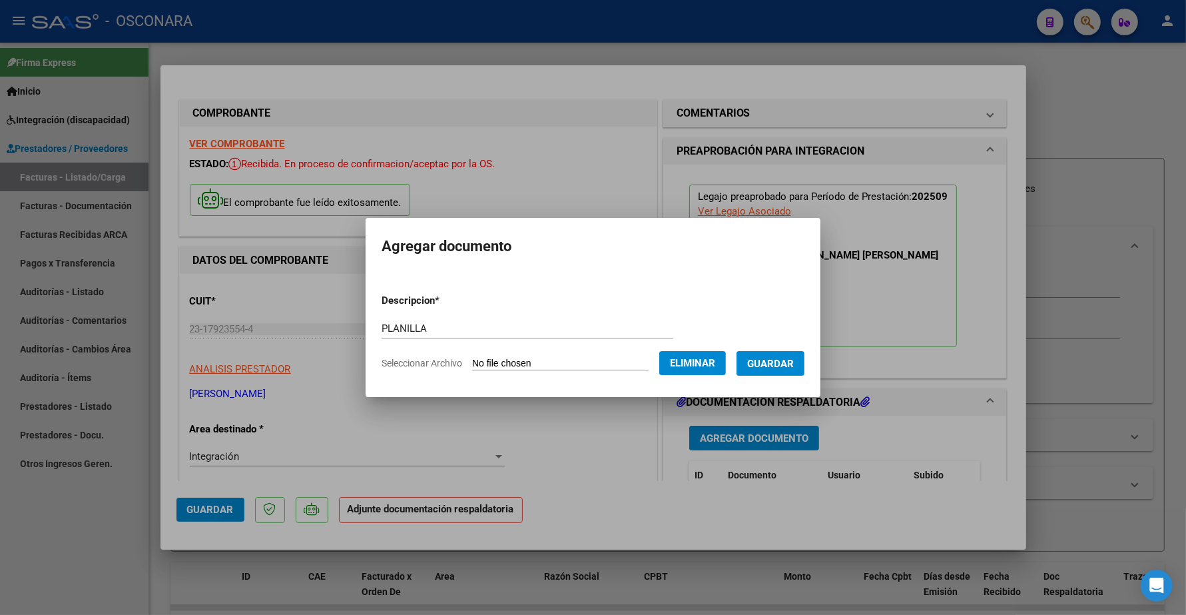
click at [789, 358] on span "Guardar" at bounding box center [770, 364] width 47 height 12
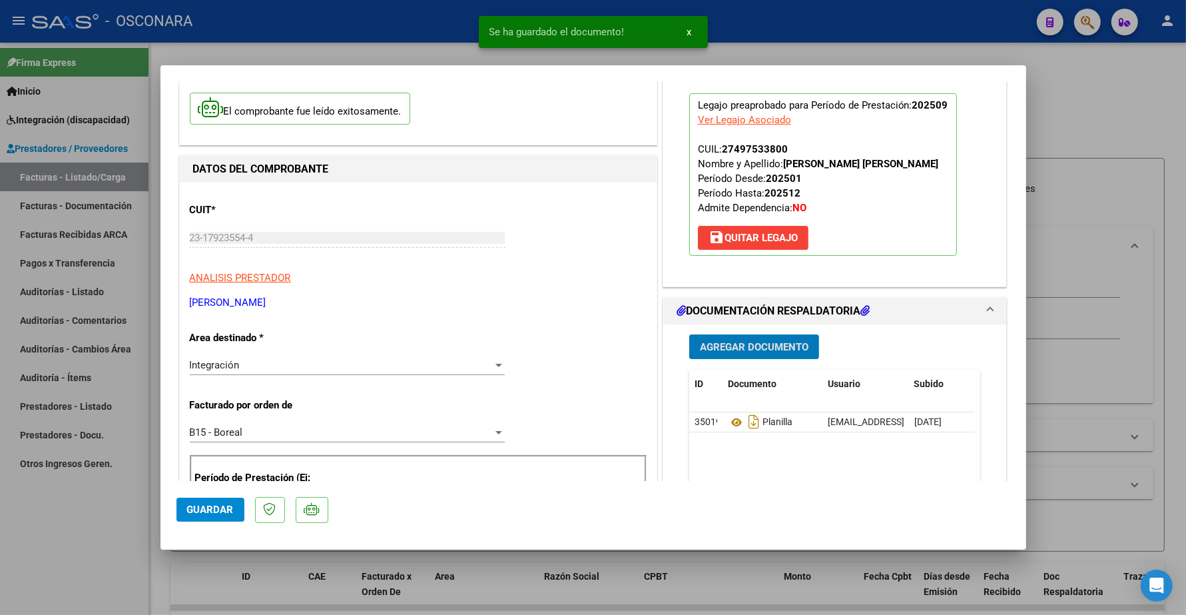
scroll to position [166, 0]
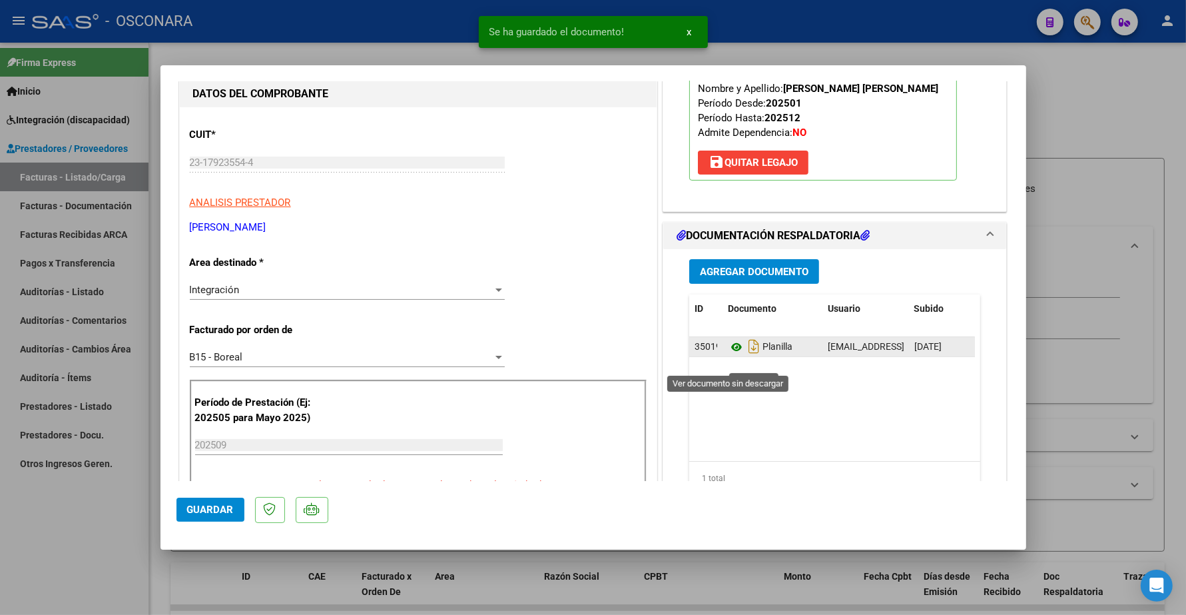
click at [728, 355] on icon at bounding box center [736, 347] width 17 height 16
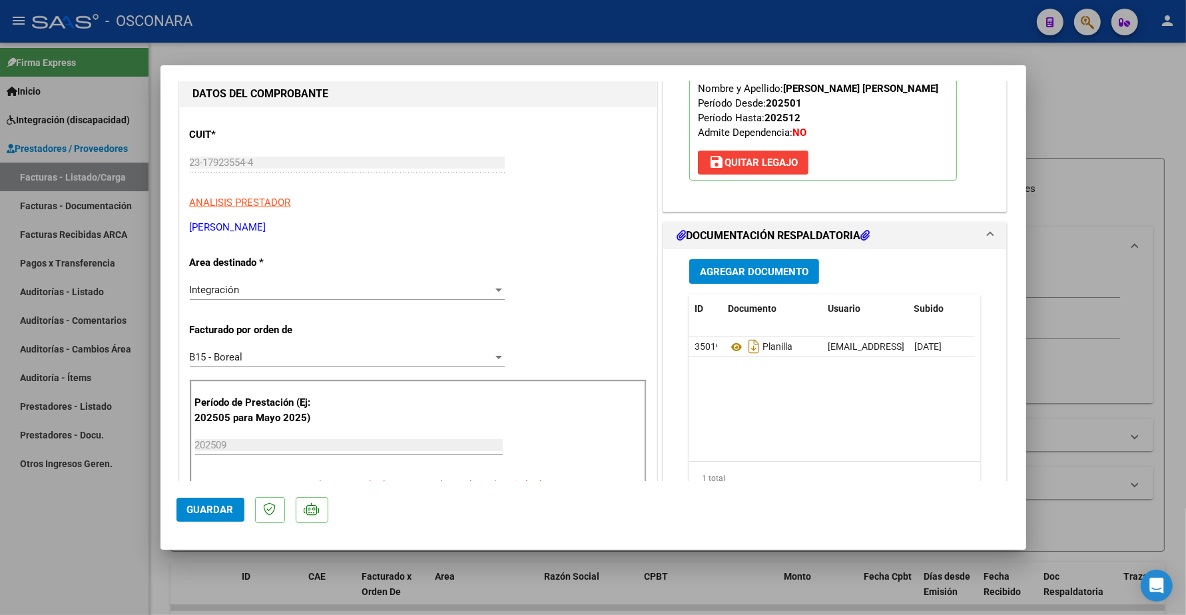
click at [206, 514] on span "Guardar" at bounding box center [210, 509] width 47 height 12
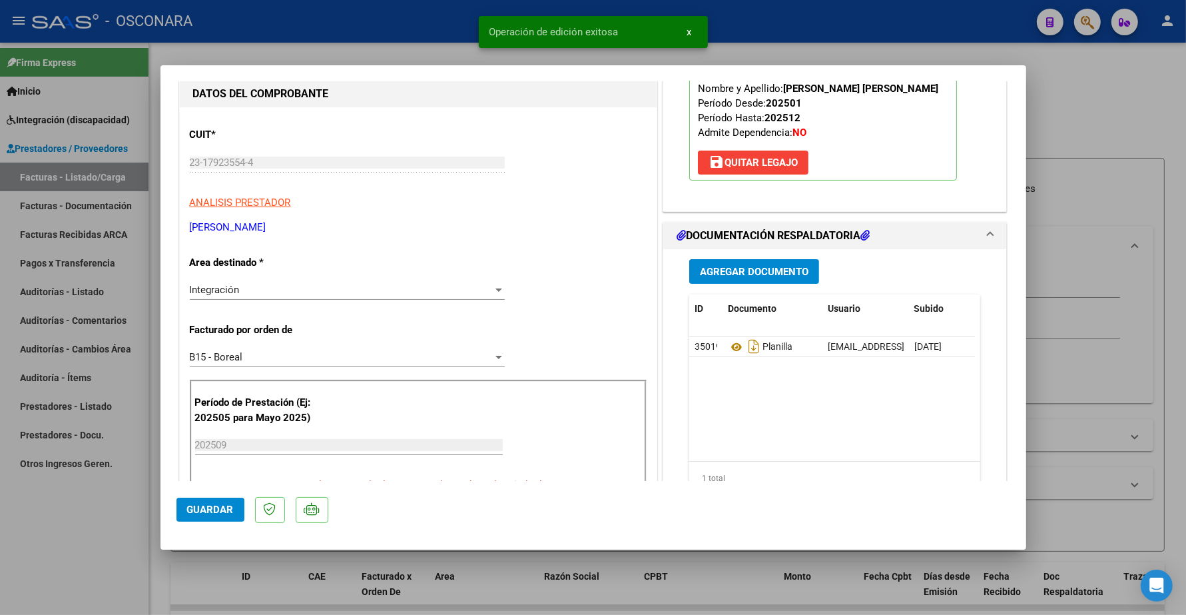
type input "$ 0,00"
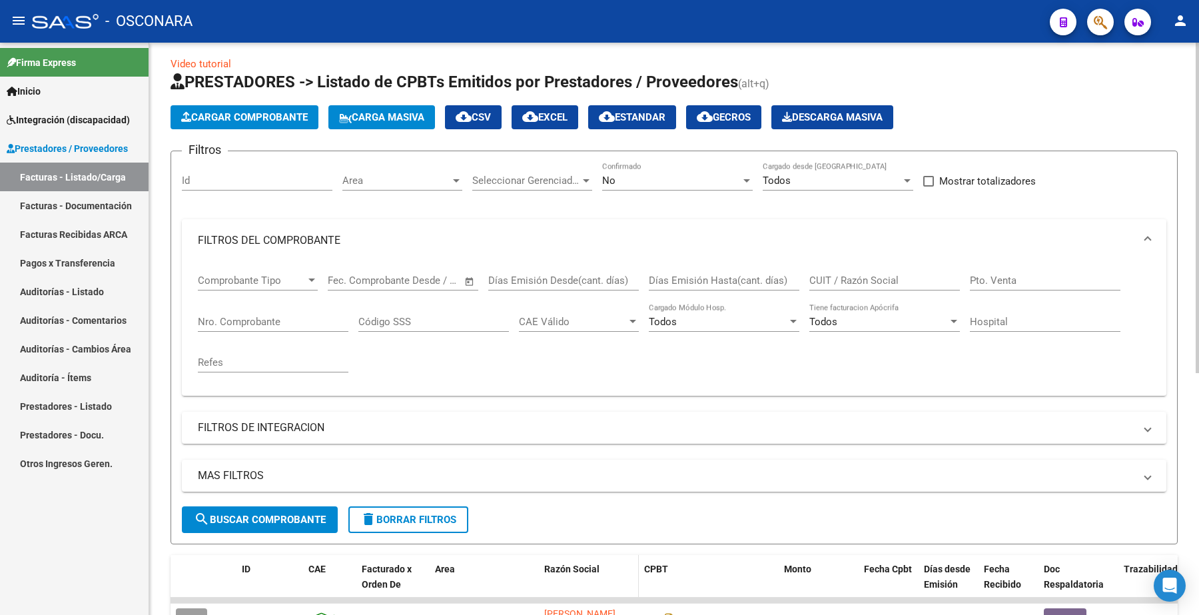
scroll to position [0, 0]
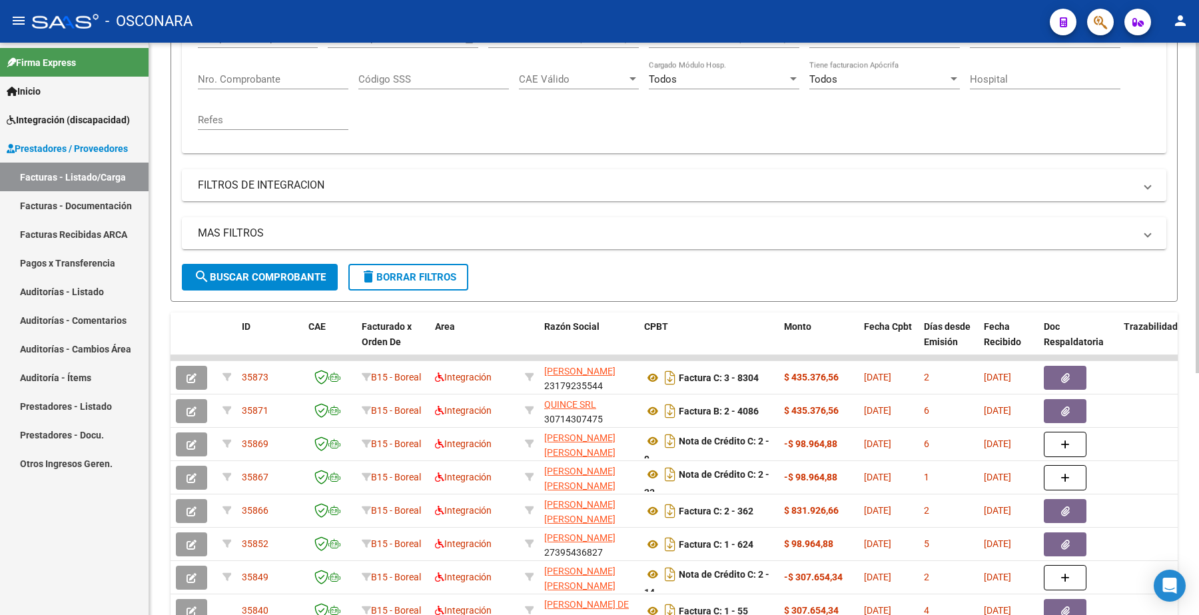
click at [433, 278] on span "delete Borrar Filtros" at bounding box center [408, 277] width 96 height 12
